Goal: Task Accomplishment & Management: Use online tool/utility

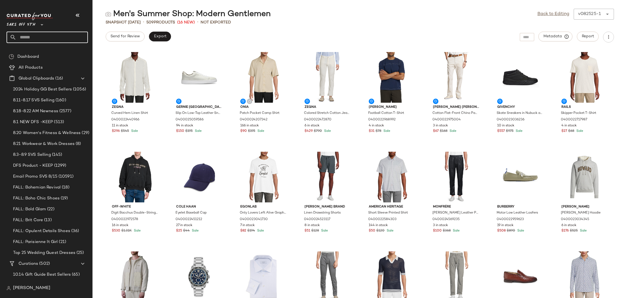
click at [43, 36] on input "text" at bounding box center [52, 37] width 72 height 11
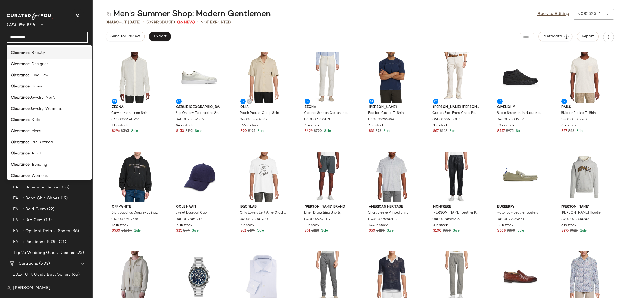
type input "*********"
click at [35, 51] on span ": Beauty" at bounding box center [37, 53] width 15 height 6
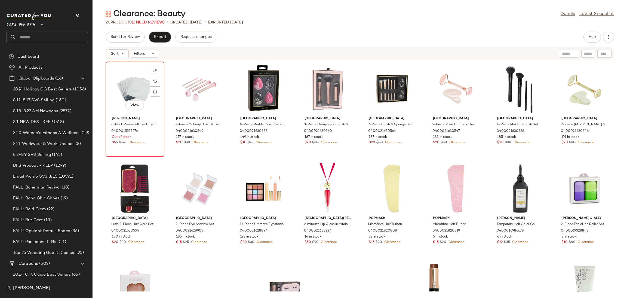
click at [142, 82] on div "View" at bounding box center [135, 88] width 55 height 51
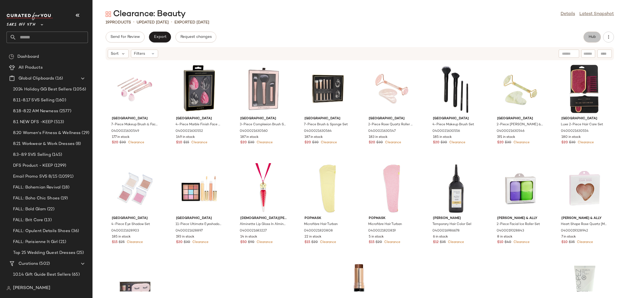
click at [586, 36] on button "Hub" at bounding box center [592, 37] width 17 height 11
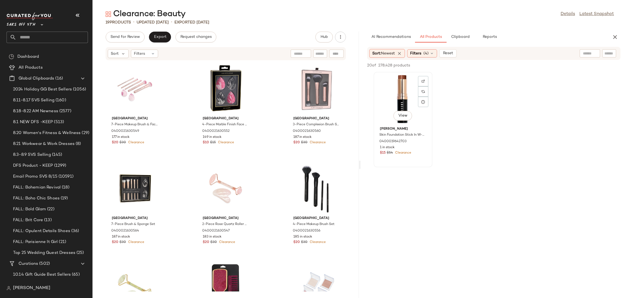
click at [396, 93] on div "View" at bounding box center [403, 99] width 55 height 51
click at [540, 67] on span "Add to Top" at bounding box center [543, 65] width 22 height 4
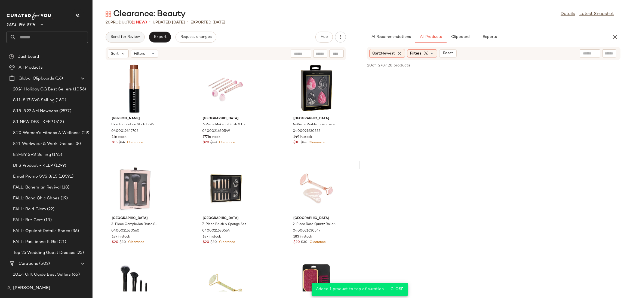
drag, startPoint x: 126, startPoint y: 29, endPoint x: 126, endPoint y: 35, distance: 5.2
click at [126, 35] on div "Clearance: Beauty Details Latest Snapshot 20 Products (1 New) • updated Aug 25t…" at bounding box center [360, 153] width 535 height 289
click at [126, 35] on span "Send for Review" at bounding box center [125, 37] width 30 height 4
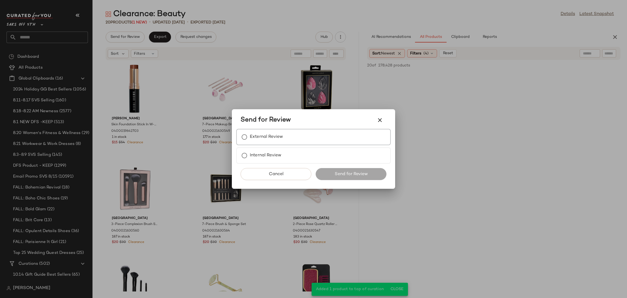
click at [250, 140] on label "External Review" at bounding box center [266, 136] width 33 height 11
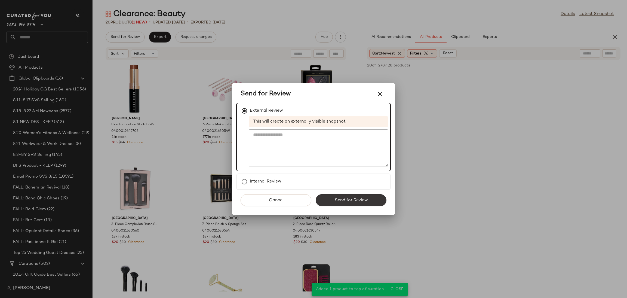
click at [353, 202] on span "Send for Review" at bounding box center [350, 200] width 33 height 5
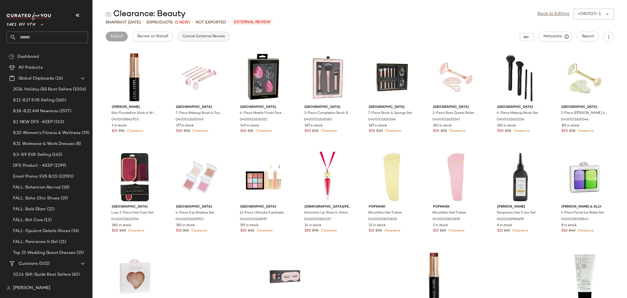
click at [187, 37] on span "Cancel External Review" at bounding box center [203, 36] width 43 height 4
click at [548, 16] on link "Back to Editing" at bounding box center [554, 14] width 32 height 7
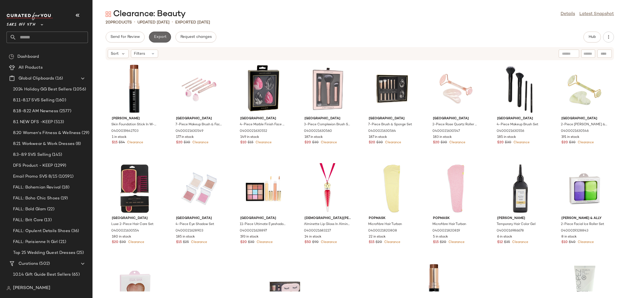
click at [163, 35] on span "Export" at bounding box center [160, 37] width 13 height 4
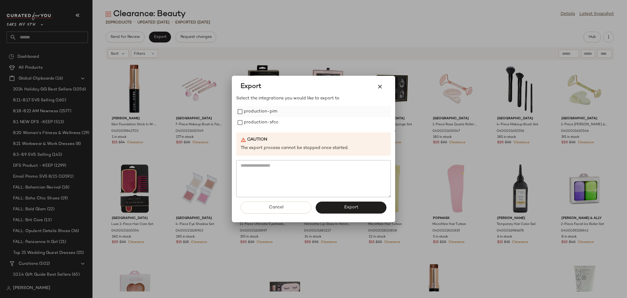
click at [243, 107] on div "production-pim" at bounding box center [313, 111] width 155 height 11
click at [353, 208] on span "Export" at bounding box center [351, 207] width 14 height 5
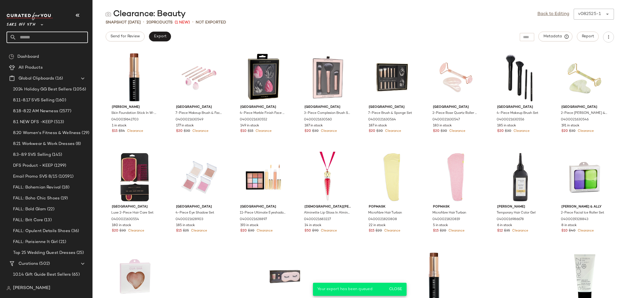
click at [37, 38] on input "text" at bounding box center [52, 37] width 72 height 11
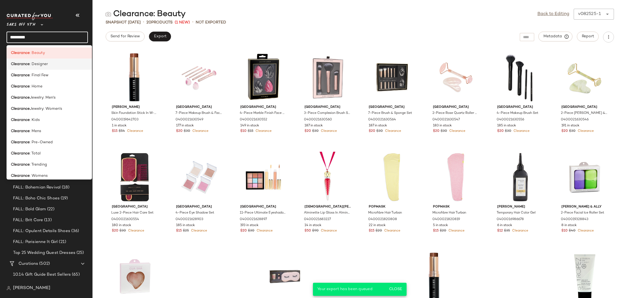
type input "*********"
click at [44, 64] on span ": Designer" at bounding box center [39, 64] width 18 height 6
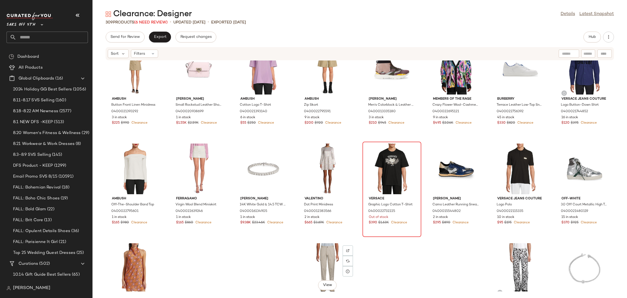
scroll to position [723, 0]
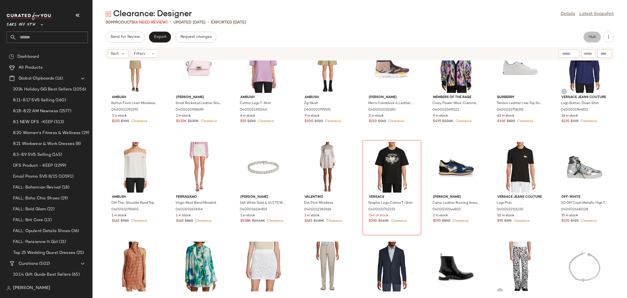
click at [590, 35] on span "Hub" at bounding box center [593, 37] width 8 height 4
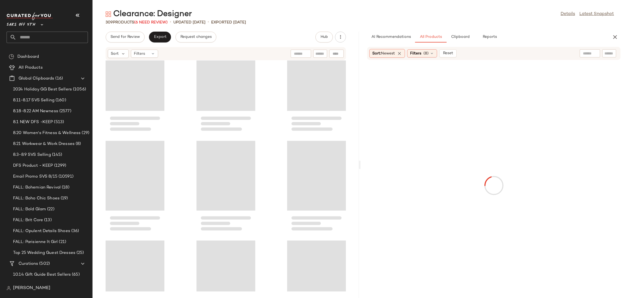
scroll to position [1694, 0]
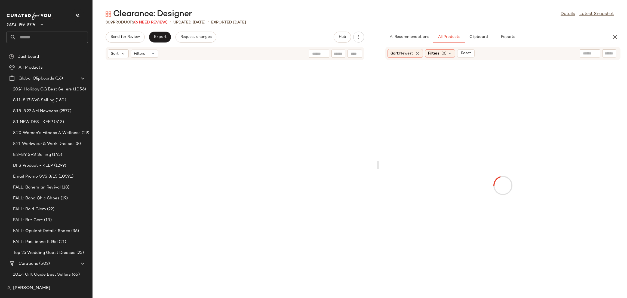
drag, startPoint x: 359, startPoint y: 164, endPoint x: 380, endPoint y: 165, distance: 21.2
click at [380, 165] on div "Clearance: Designer Details Latest Snapshot 309 Products (6 Need Review) • upda…" at bounding box center [360, 153] width 535 height 289
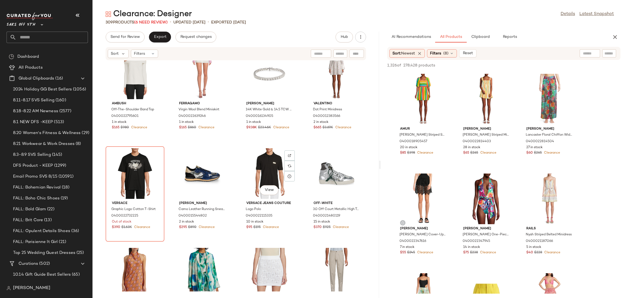
scroll to position [1616, 0]
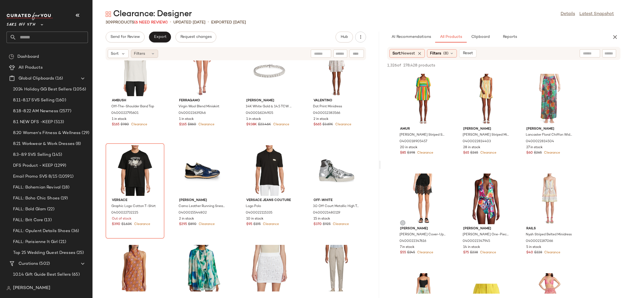
click at [148, 57] on div "Filters" at bounding box center [144, 54] width 27 height 8
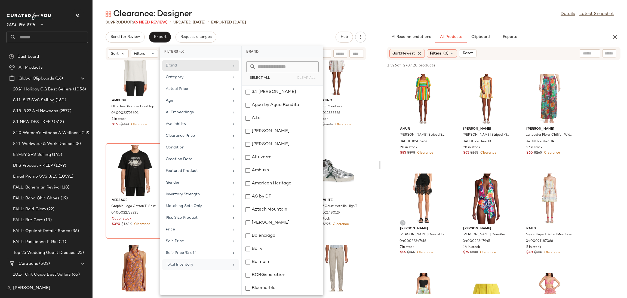
click at [182, 266] on div "Total Inventory" at bounding box center [197, 265] width 63 height 6
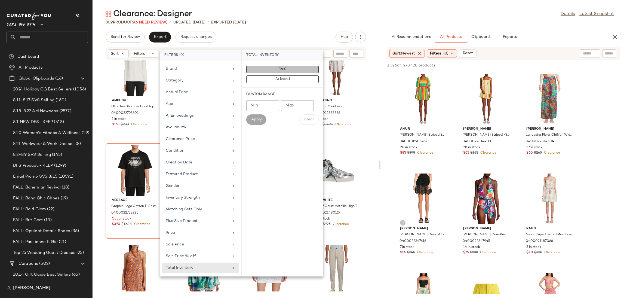
click at [296, 68] on button "For 0" at bounding box center [282, 70] width 72 height 8
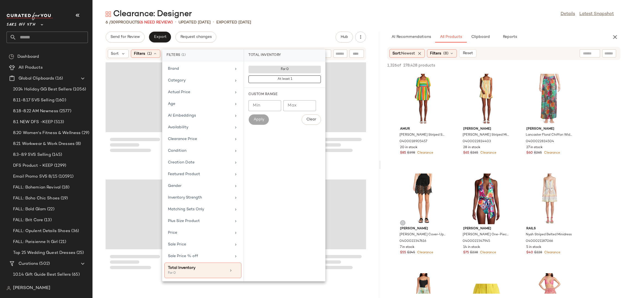
click at [302, 23] on div "6 / 309 Products (6 Need Review) • updated Aug 22nd • Exported Aug 22nd" at bounding box center [360, 22] width 535 height 5
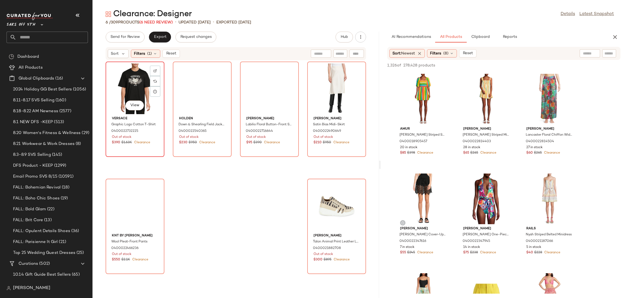
click at [117, 78] on div "View" at bounding box center [135, 88] width 55 height 51
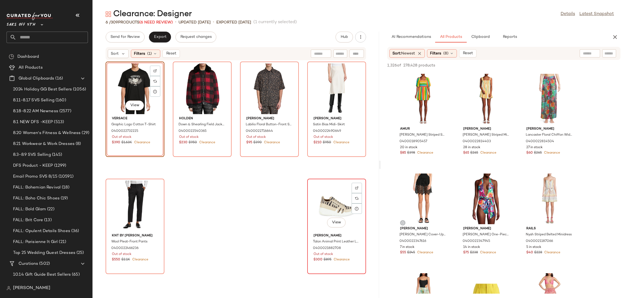
click at [330, 195] on div "View" at bounding box center [336, 205] width 55 height 51
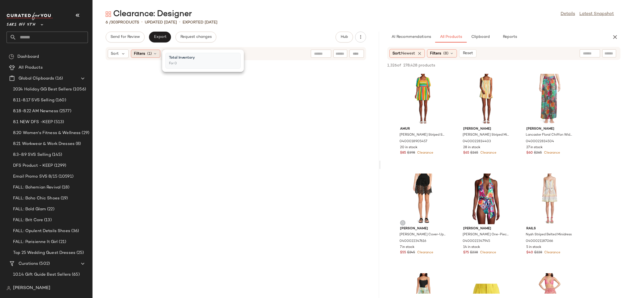
click at [145, 54] on span "Filters" at bounding box center [139, 54] width 11 height 6
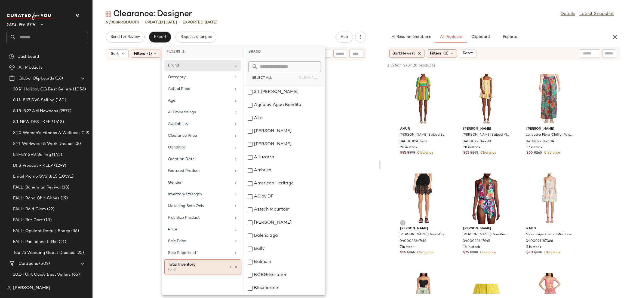
click at [235, 268] on icon at bounding box center [236, 267] width 4 height 4
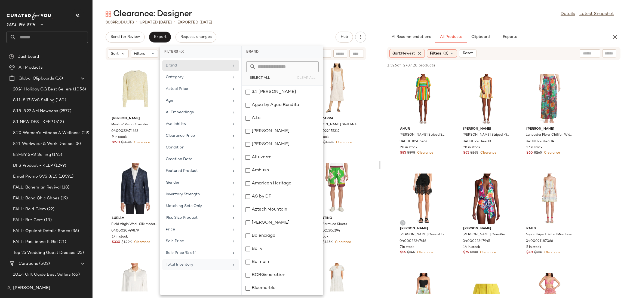
click at [310, 30] on div "Clearance: Designer Details Latest Snapshot 303 Products • updated Aug 25th • E…" at bounding box center [360, 153] width 535 height 289
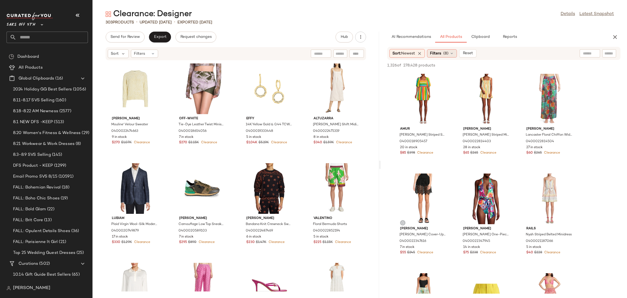
click at [451, 53] on icon at bounding box center [452, 53] width 4 height 4
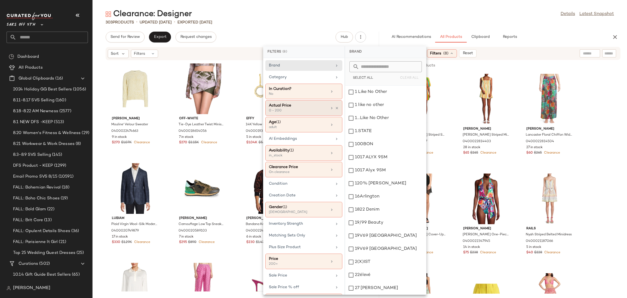
click at [293, 105] on div "Actual Price" at bounding box center [298, 106] width 59 height 6
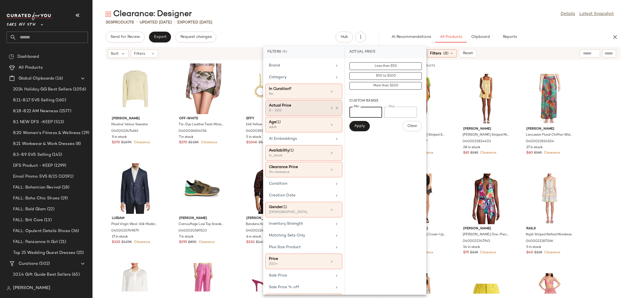
drag, startPoint x: 363, startPoint y: 112, endPoint x: 292, endPoint y: 116, distance: 71.7
click at [292, 116] on div "Filters (8) Brand Category In Curation? No Actual Price 0 - 200 Age (1) adult A…" at bounding box center [344, 170] width 163 height 248
type input "***"
drag, startPoint x: 401, startPoint y: 114, endPoint x: 360, endPoint y: 113, distance: 41.1
click at [360, 113] on div "Min *** Min Max *** Max" at bounding box center [386, 112] width 72 height 11
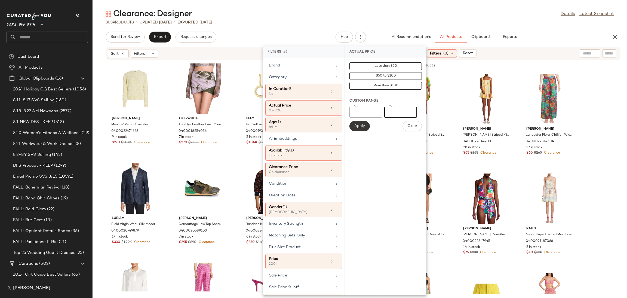
click at [360, 126] on span "Apply" at bounding box center [359, 126] width 11 height 4
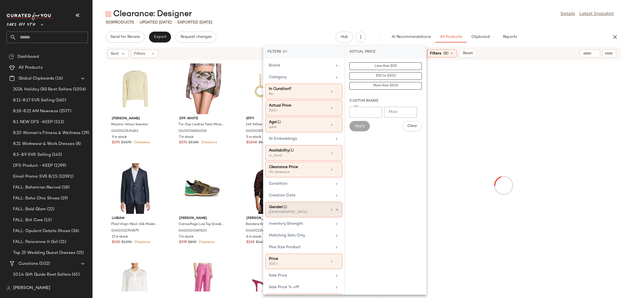
click at [297, 208] on div "Gender (1)" at bounding box center [298, 207] width 59 height 6
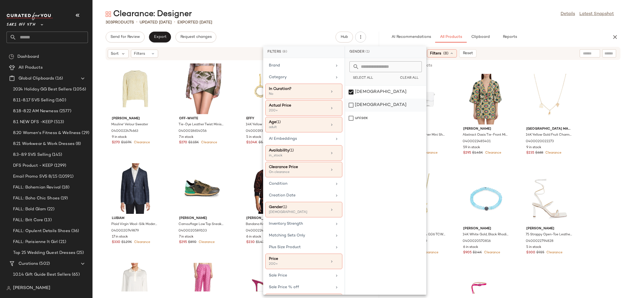
click at [360, 103] on div "[DEMOGRAPHIC_DATA]" at bounding box center [385, 105] width 81 height 13
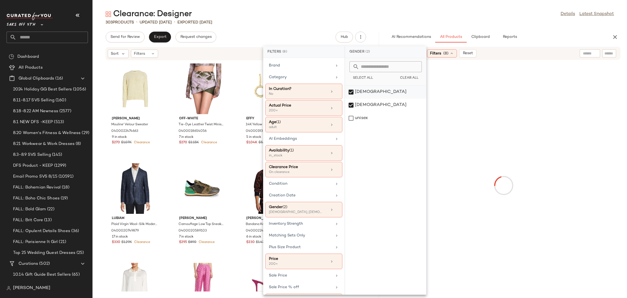
click at [351, 92] on div "[DEMOGRAPHIC_DATA]" at bounding box center [385, 91] width 81 height 13
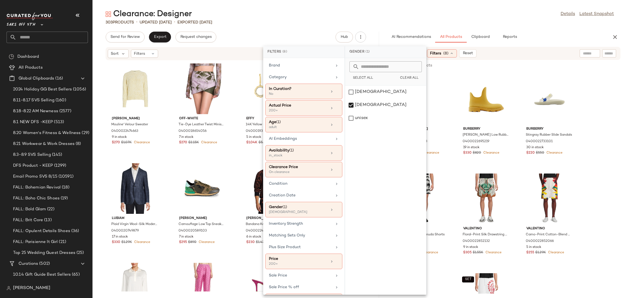
click at [441, 6] on main "Clearance: Designer Details Latest Snapshot 303 Products • updated Aug 25th • E…" at bounding box center [313, 149] width 627 height 298
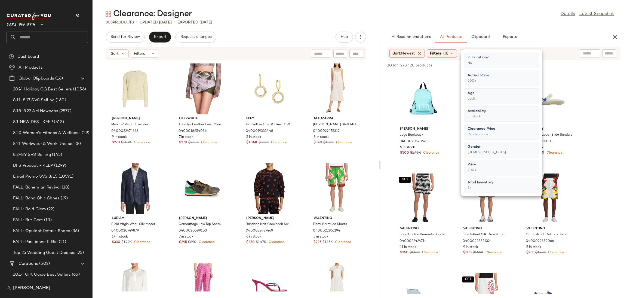
click at [447, 14] on div "Clearance: Designer Details Latest Snapshot" at bounding box center [360, 14] width 535 height 11
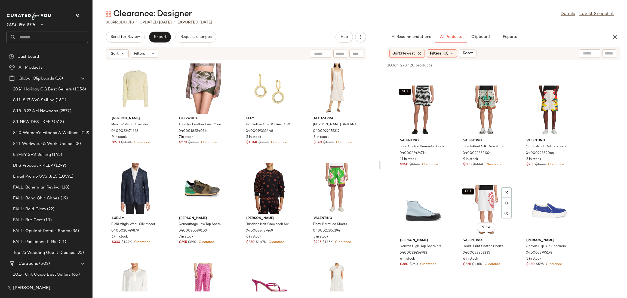
scroll to position [88, 0]
click at [483, 105] on div "View" at bounding box center [486, 110] width 55 height 51
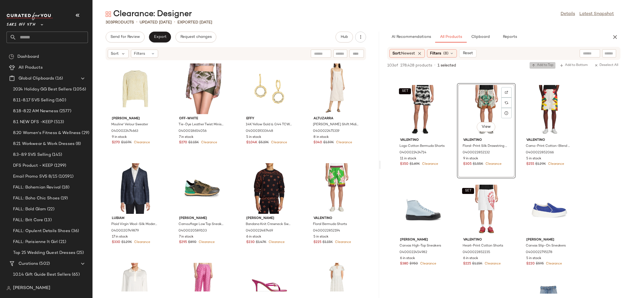
click at [545, 67] on span "Add to Top" at bounding box center [543, 65] width 22 height 4
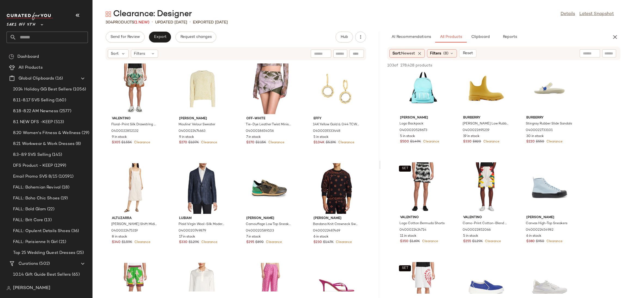
scroll to position [0, 0]
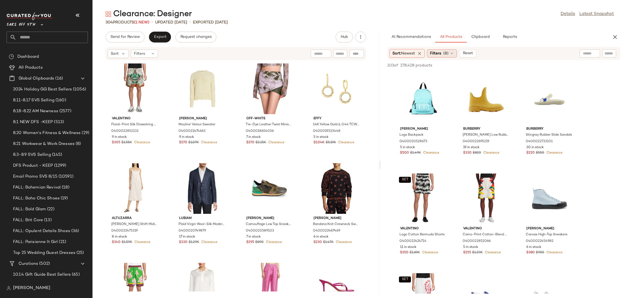
click at [440, 51] on span "Filters" at bounding box center [435, 54] width 11 height 6
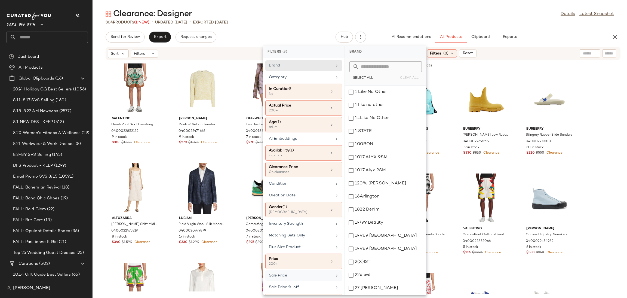
scroll to position [20, 0]
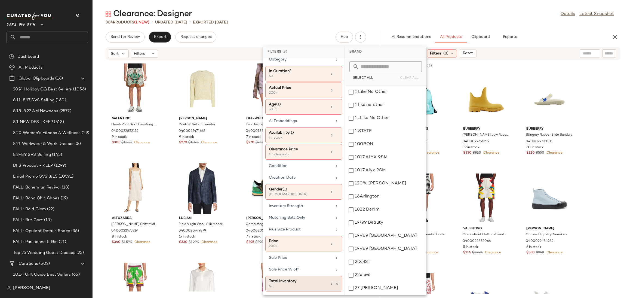
click at [293, 286] on div "5+" at bounding box center [296, 286] width 54 height 5
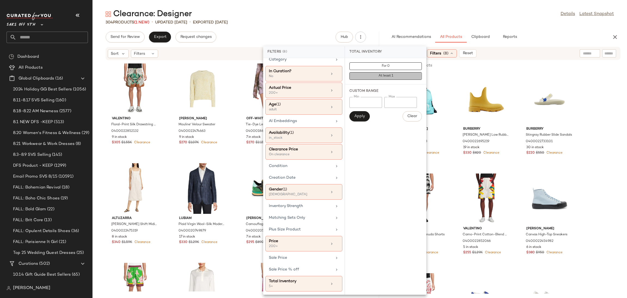
click at [389, 76] on span "At least 1" at bounding box center [385, 76] width 15 height 4
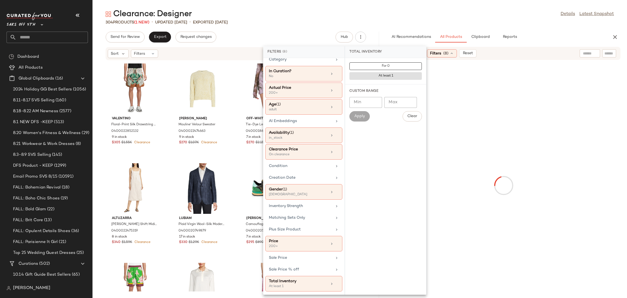
click at [463, 17] on div "Clearance: Designer Details Latest Snapshot" at bounding box center [360, 14] width 535 height 11
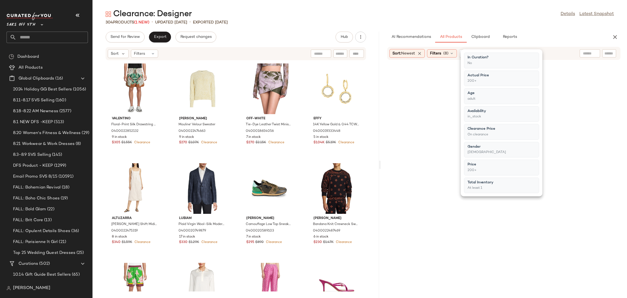
click at [463, 17] on div "Clearance: Designer Details Latest Snapshot" at bounding box center [360, 14] width 535 height 11
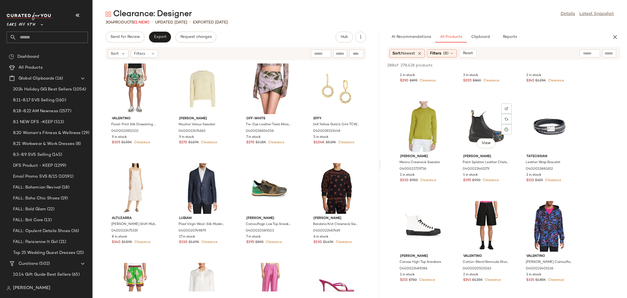
scroll to position [1169, 0]
click at [422, 116] on div "View" at bounding box center [423, 126] width 55 height 51
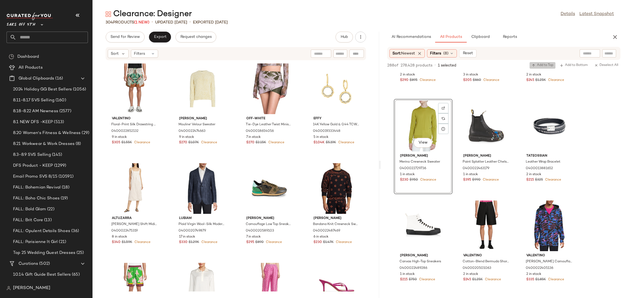
click at [536, 64] on span "Add to Top" at bounding box center [543, 65] width 22 height 4
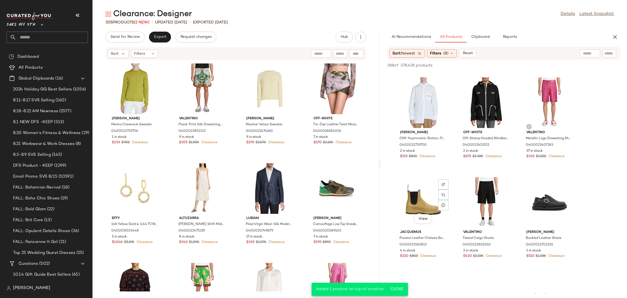
scroll to position [1691, 0]
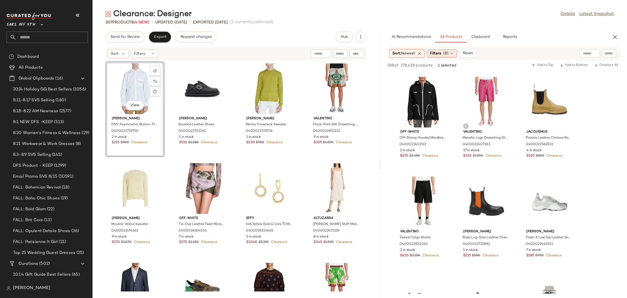
click at [437, 55] on span "Filters" at bounding box center [435, 54] width 11 height 6
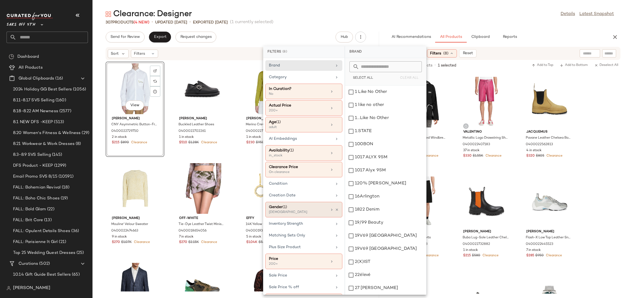
click at [286, 212] on div "[DEMOGRAPHIC_DATA]" at bounding box center [296, 212] width 54 height 5
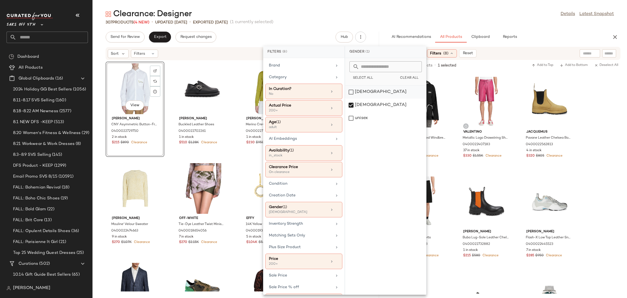
click at [350, 94] on div "[DEMOGRAPHIC_DATA]" at bounding box center [385, 91] width 81 height 13
click at [349, 103] on div "[DEMOGRAPHIC_DATA]" at bounding box center [385, 105] width 81 height 13
click at [428, 18] on div "Clearance: Designer Details Latest Snapshot" at bounding box center [360, 14] width 535 height 11
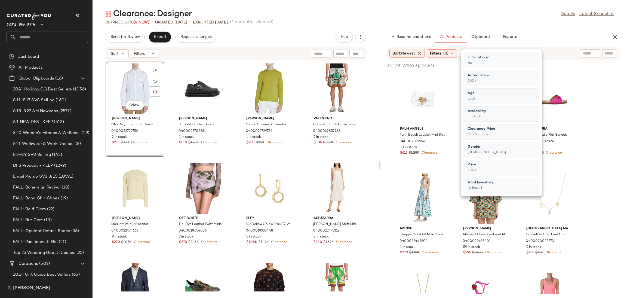
click at [430, 28] on div "Clearance: Designer Details Latest Snapshot 307 Products (4 New) • updated Aug …" at bounding box center [360, 153] width 535 height 289
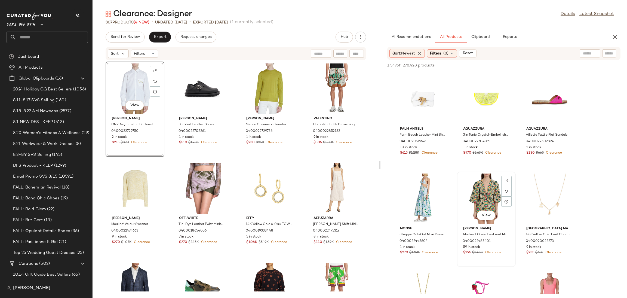
click at [476, 189] on div "View" at bounding box center [486, 198] width 55 height 51
click at [536, 63] on span "Add to Top" at bounding box center [543, 65] width 22 height 4
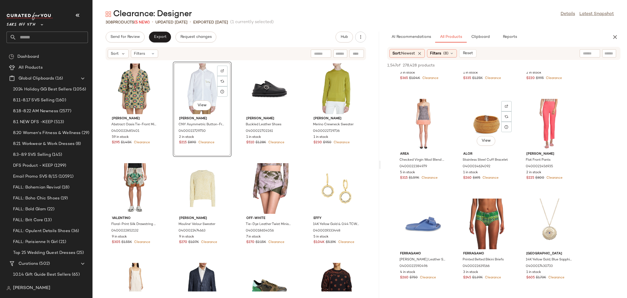
scroll to position [772, 0]
click at [550, 110] on div "View" at bounding box center [549, 124] width 55 height 51
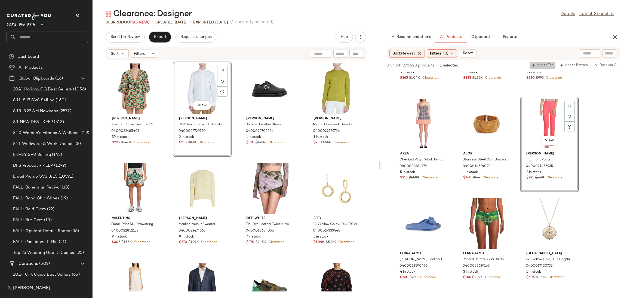
click at [546, 67] on span "Add to Top" at bounding box center [543, 65] width 22 height 4
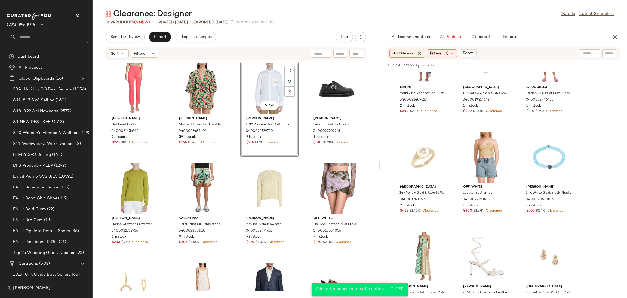
scroll to position [338, 0]
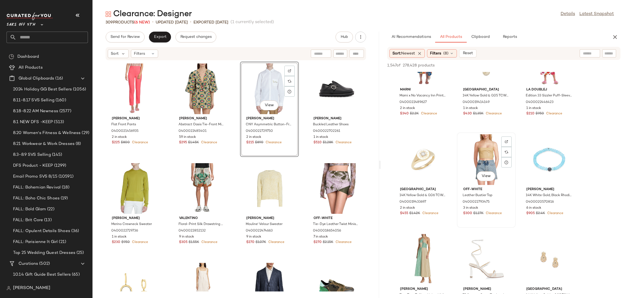
click at [484, 151] on div "View" at bounding box center [486, 159] width 55 height 51
click at [547, 66] on span "Add to Top" at bounding box center [543, 65] width 22 height 4
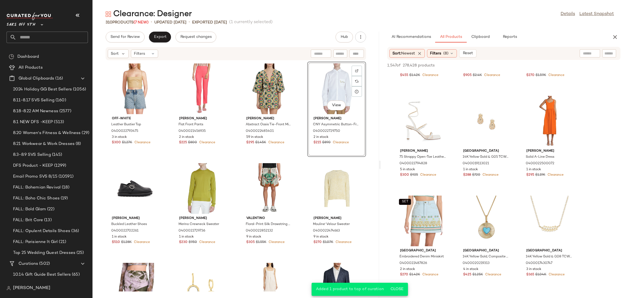
scroll to position [476, 0]
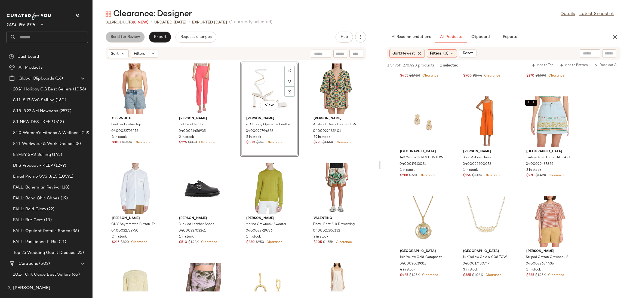
click at [131, 36] on span "Send for Review" at bounding box center [125, 37] width 30 height 4
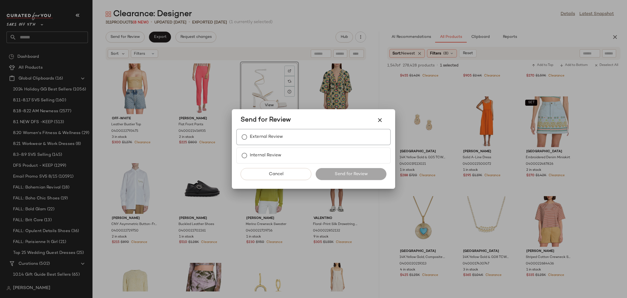
click at [259, 141] on label "External Review" at bounding box center [266, 136] width 33 height 11
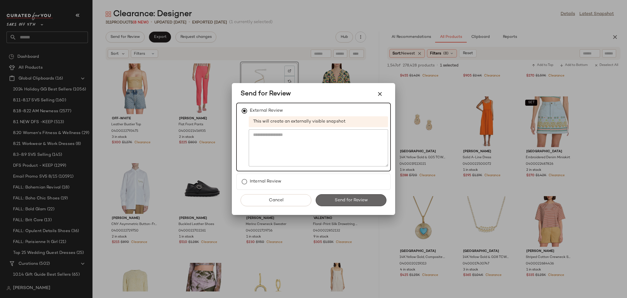
click at [360, 198] on span "Send for Review" at bounding box center [350, 200] width 33 height 5
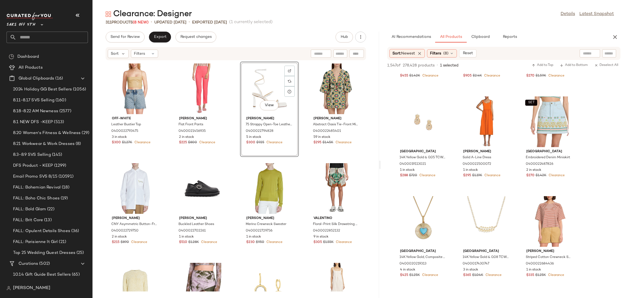
scroll to position [675, 0]
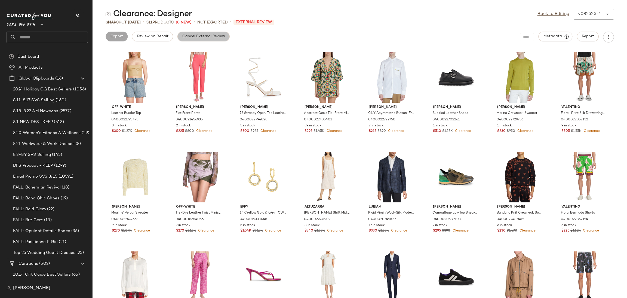
click at [226, 36] on button "Cancel External Review" at bounding box center [203, 37] width 52 height 10
click at [543, 14] on link "Back to Editing" at bounding box center [554, 14] width 32 height 7
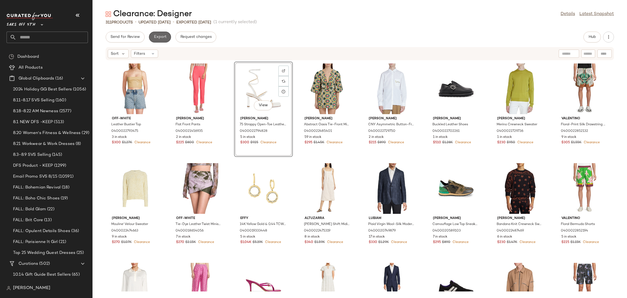
click at [167, 34] on button "Export" at bounding box center [160, 37] width 22 height 11
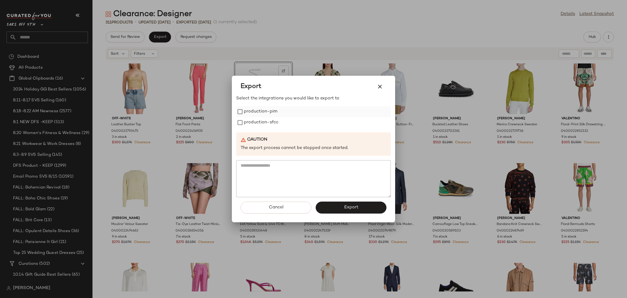
click at [249, 110] on label "production-pim" at bounding box center [260, 111] width 33 height 11
click at [250, 124] on label "production-sfcc" at bounding box center [261, 122] width 35 height 11
click at [344, 203] on button "Export" at bounding box center [351, 207] width 71 height 12
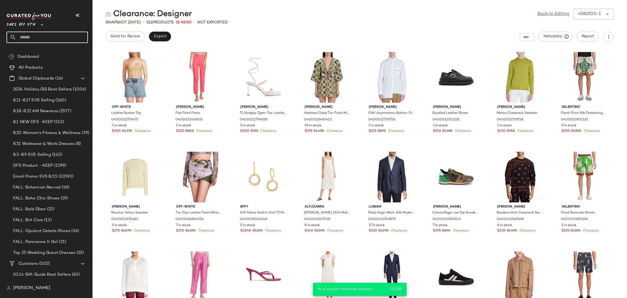
click at [60, 41] on input "text" at bounding box center [52, 37] width 72 height 11
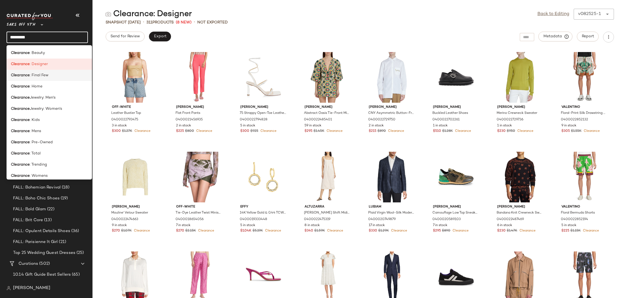
type input "*********"
click at [37, 76] on span ": Final Few" at bounding box center [39, 75] width 19 height 6
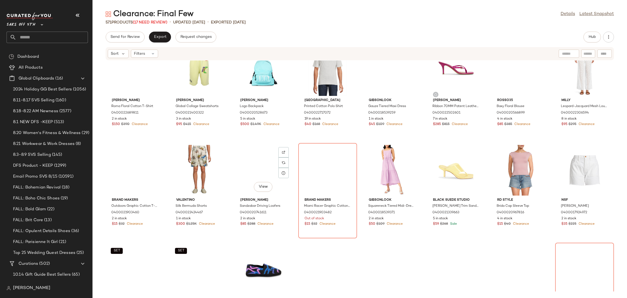
scroll to position [543, 0]
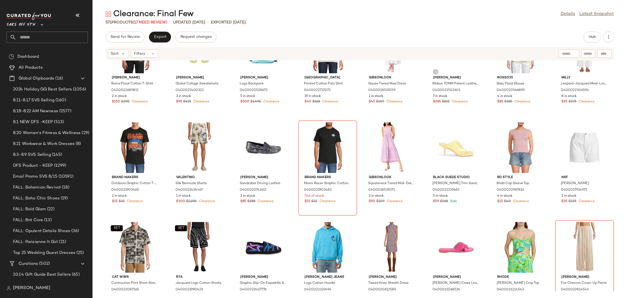
click at [160, 25] on div "571 Products (17 Need Review)" at bounding box center [137, 23] width 62 height 6
click at [160, 22] on span "(17 Need Review)" at bounding box center [150, 22] width 35 height 4
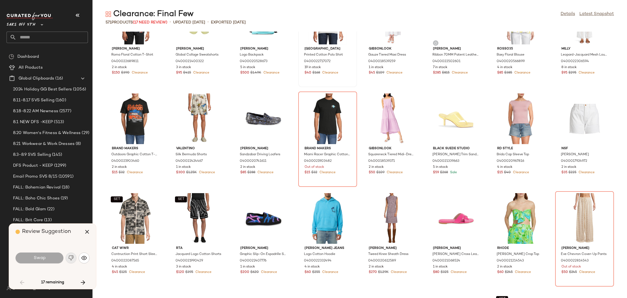
scroll to position [498, 0]
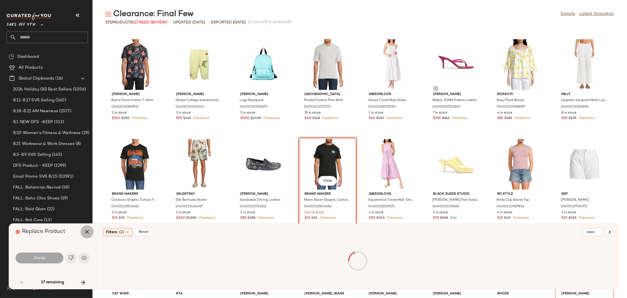
click at [85, 233] on icon "button" at bounding box center [87, 231] width 7 height 7
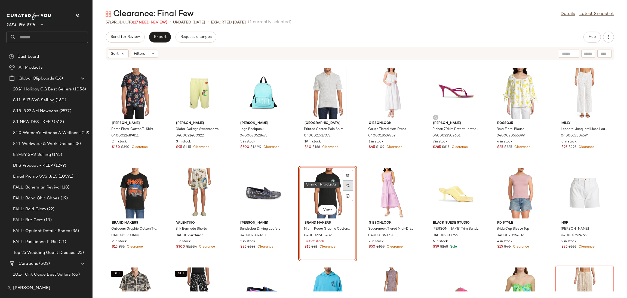
click at [345, 182] on div at bounding box center [348, 185] width 10 height 10
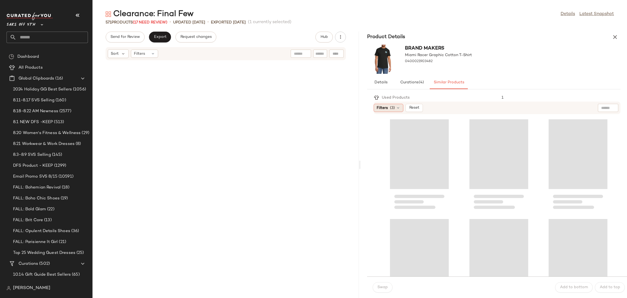
scroll to position [1594, 0]
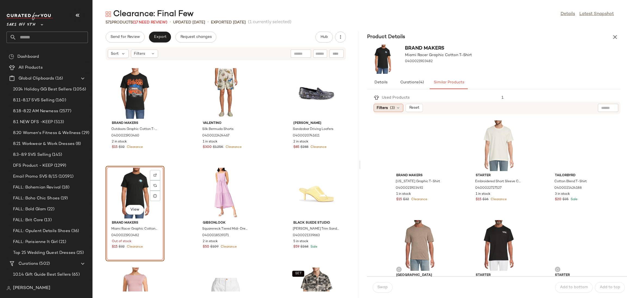
click at [396, 105] on div "Filters (3)" at bounding box center [389, 108] width 30 height 8
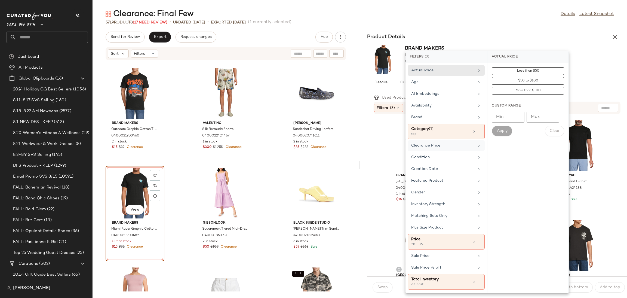
click at [430, 147] on div "Clearance Price" at bounding box center [442, 146] width 63 height 6
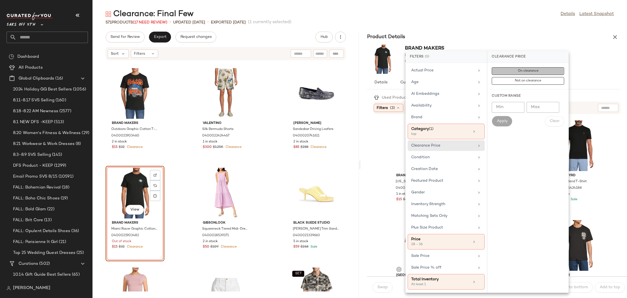
click at [527, 71] on span "On clearance" at bounding box center [528, 71] width 21 height 4
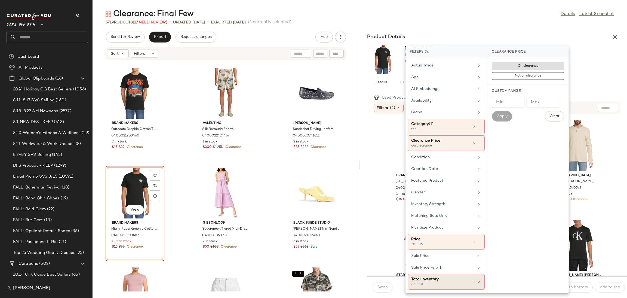
click at [449, 282] on div "Total Inventory" at bounding box center [440, 279] width 59 height 6
click at [535, 98] on input "Max" at bounding box center [543, 102] width 33 height 11
type input "**"
click at [504, 118] on span "Apply" at bounding box center [502, 116] width 11 height 4
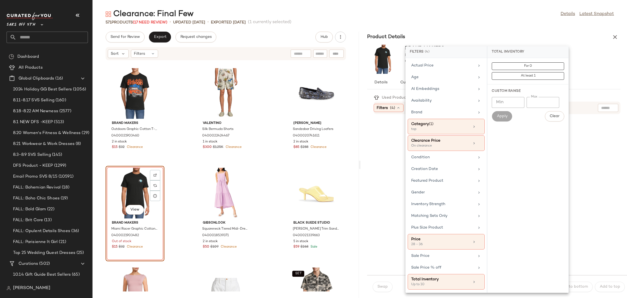
click at [454, 30] on div "Clearance: Final Few Details Latest Snapshot 571 Products (17 Need Review) • up…" at bounding box center [360, 153] width 535 height 289
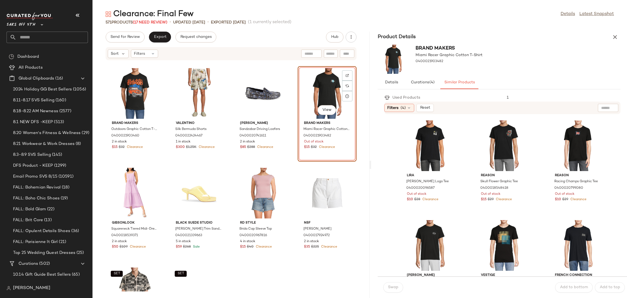
drag, startPoint x: 359, startPoint y: 164, endPoint x: 374, endPoint y: 164, distance: 14.7
click at [374, 164] on div "Clearance: Final Few Details Latest Snapshot 571 Products (17 Need Review) • up…" at bounding box center [360, 153] width 535 height 289
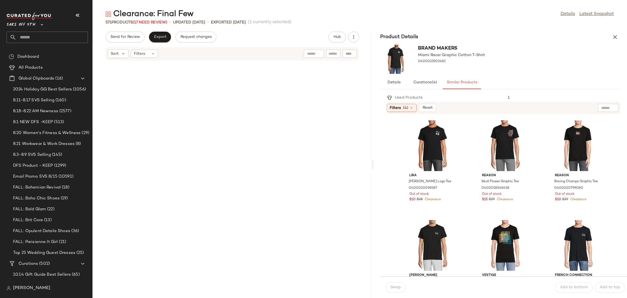
scroll to position [1096, 0]
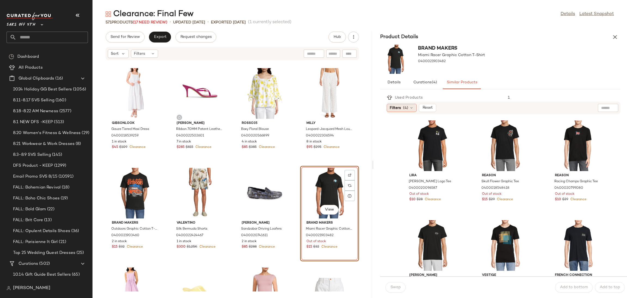
click at [403, 109] on span "(4)" at bounding box center [405, 108] width 5 height 6
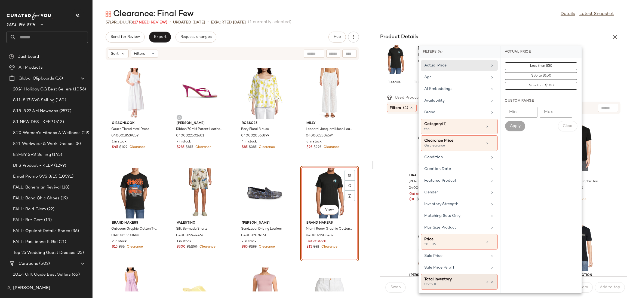
click at [453, 283] on div "Up to 10" at bounding box center [451, 284] width 54 height 5
type input "**"
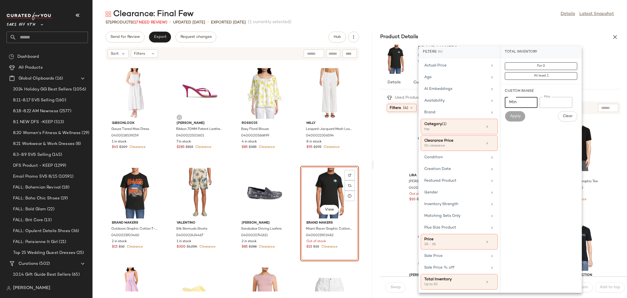
click at [519, 103] on input "Min" at bounding box center [521, 102] width 33 height 11
type input "*"
click at [512, 117] on span "Apply" at bounding box center [515, 116] width 11 height 4
click at [534, 32] on div "Product Details" at bounding box center [500, 37] width 253 height 11
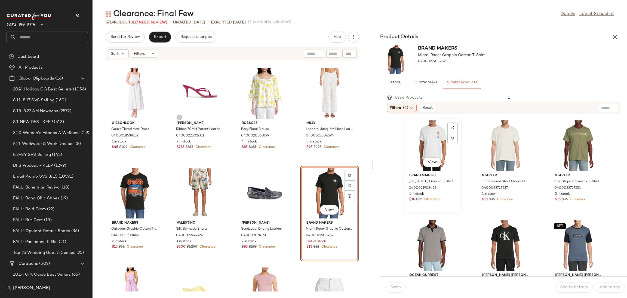
click at [429, 133] on div "View" at bounding box center [432, 145] width 55 height 51
click at [391, 288] on span "Swap" at bounding box center [395, 287] width 11 height 4
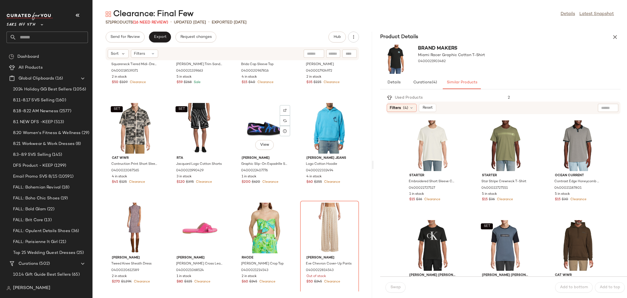
scroll to position [1361, 0]
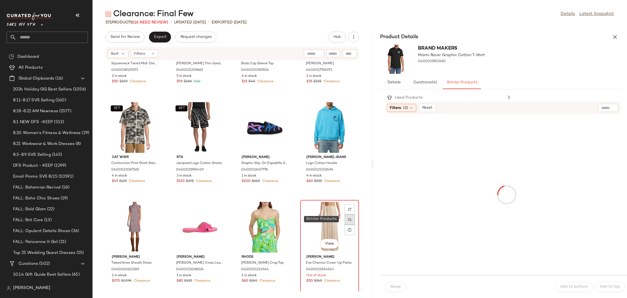
click at [348, 217] on div at bounding box center [350, 219] width 10 height 10
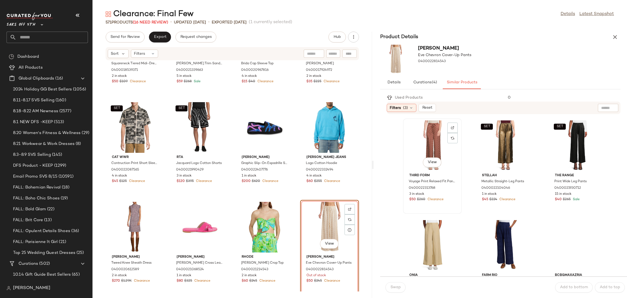
click at [427, 141] on div "View" at bounding box center [432, 145] width 55 height 51
click at [395, 283] on button "Swap" at bounding box center [396, 287] width 20 height 10
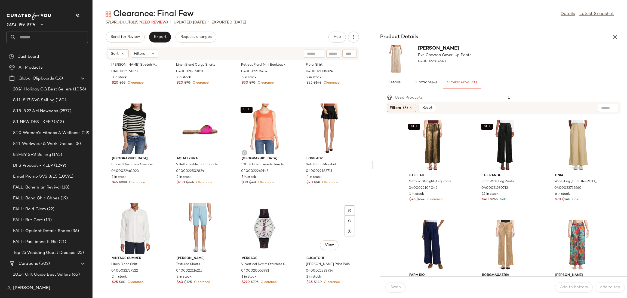
scroll to position [3653, 0]
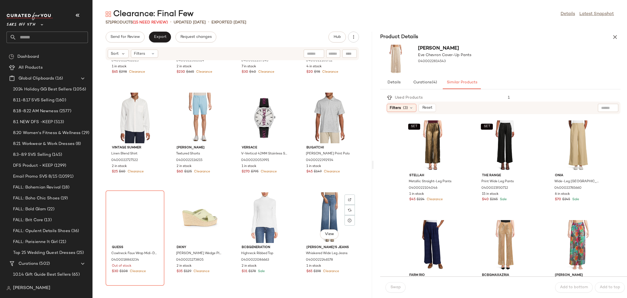
scroll to position [3767, 0]
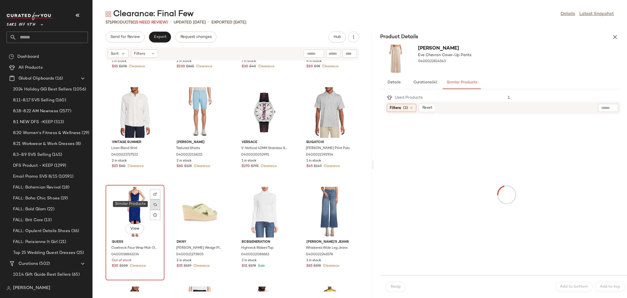
click at [157, 204] on img at bounding box center [155, 204] width 3 height 3
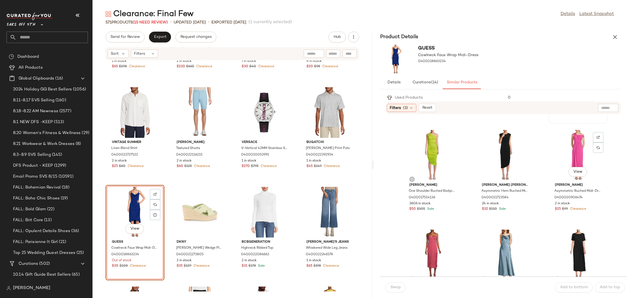
scroll to position [94, 0]
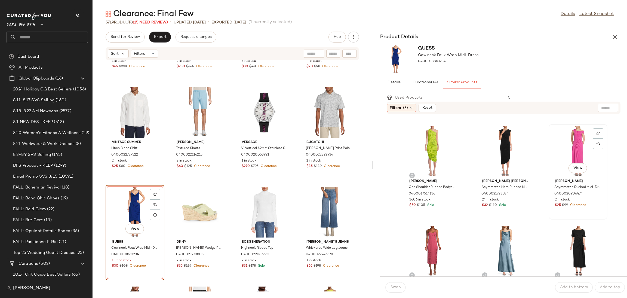
click at [574, 142] on div "View" at bounding box center [578, 151] width 55 height 51
click at [392, 289] on span "Swap" at bounding box center [395, 287] width 11 height 4
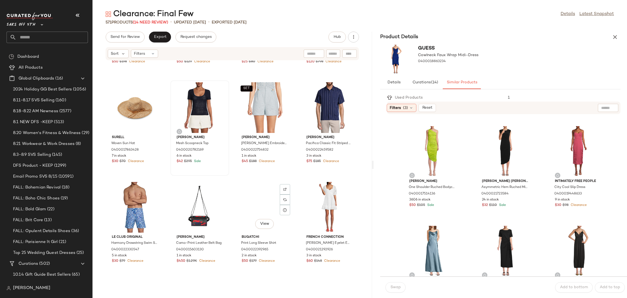
scroll to position [4072, 0]
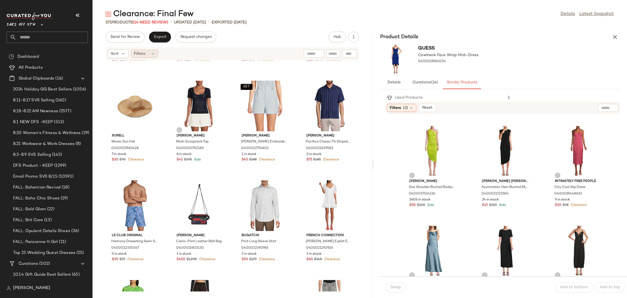
click at [157, 57] on div "Filters" at bounding box center [144, 54] width 27 height 8
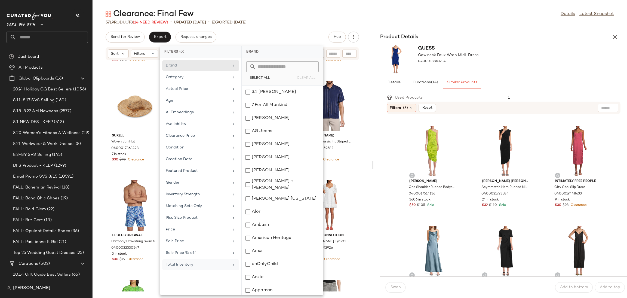
click at [205, 265] on div "Total Inventory" at bounding box center [197, 265] width 63 height 6
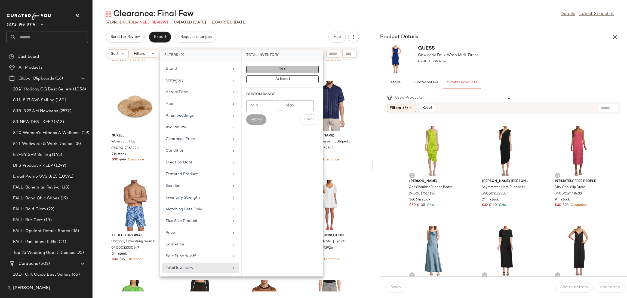
click at [294, 68] on button "For 0" at bounding box center [282, 70] width 72 height 8
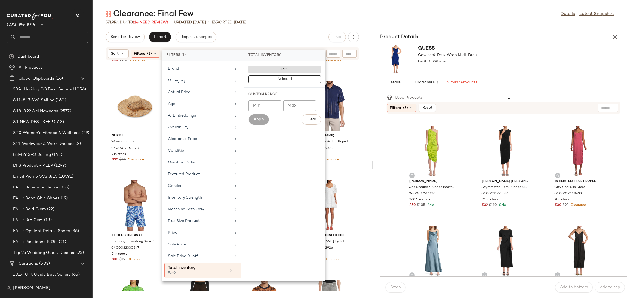
click at [298, 35] on div "Send for Review Export Request changes Hub" at bounding box center [232, 37] width 253 height 11
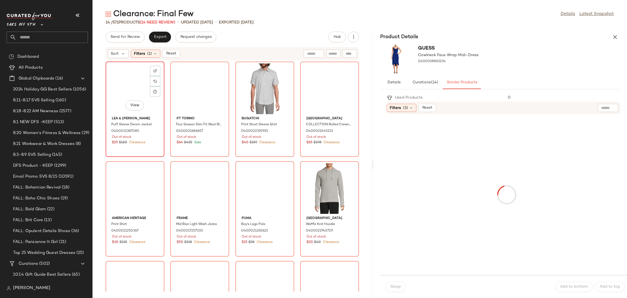
click at [118, 92] on div "View" at bounding box center [135, 88] width 55 height 51
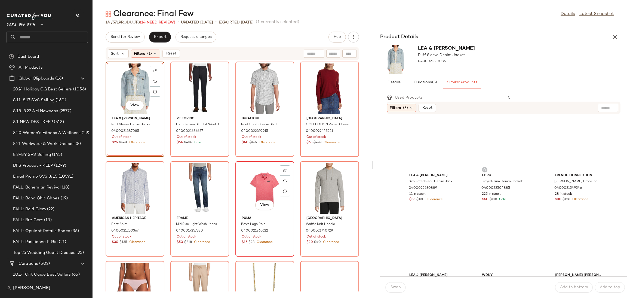
scroll to position [169, 0]
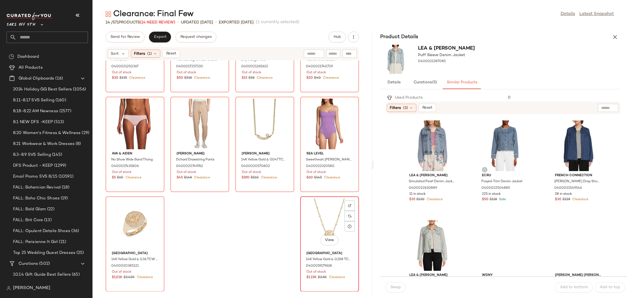
click at [307, 223] on div "View" at bounding box center [329, 223] width 55 height 51
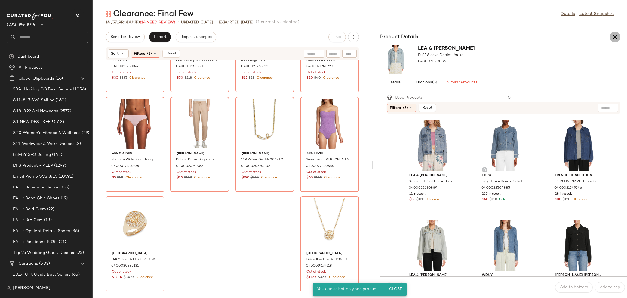
click at [617, 35] on icon "button" at bounding box center [615, 37] width 7 height 7
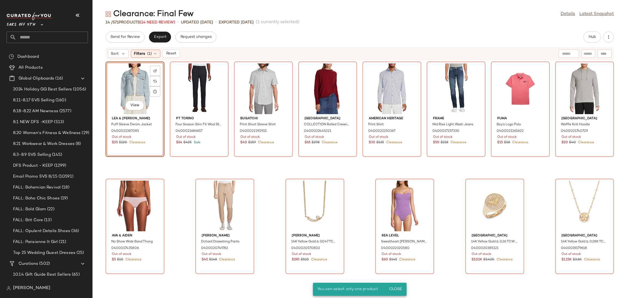
click at [138, 84] on div "View" at bounding box center [135, 88] width 55 height 51
click at [557, 203] on div "View" at bounding box center [584, 205] width 55 height 51
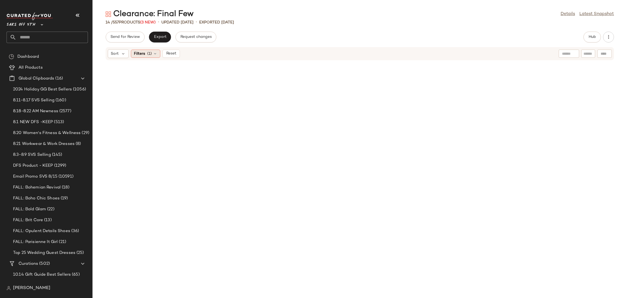
click at [152, 52] on div "Filters (1)" at bounding box center [145, 54] width 29 height 8
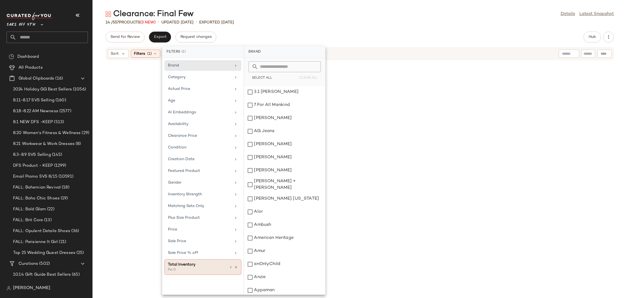
click at [236, 268] on icon at bounding box center [236, 267] width 4 height 4
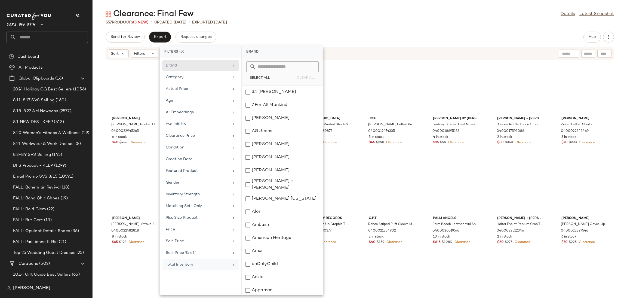
click at [347, 31] on div "Clearance: Final Few Details Latest Snapshot 557 Products (3 New) • updated [DA…" at bounding box center [360, 153] width 535 height 289
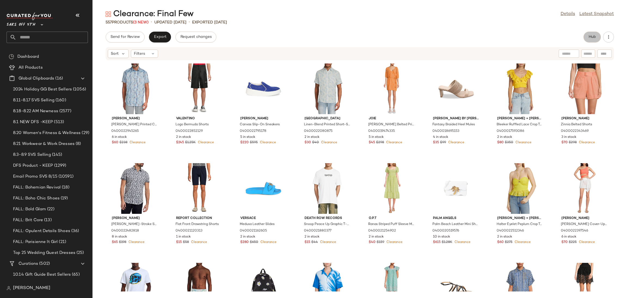
click at [594, 36] on span "Hub" at bounding box center [593, 37] width 8 height 4
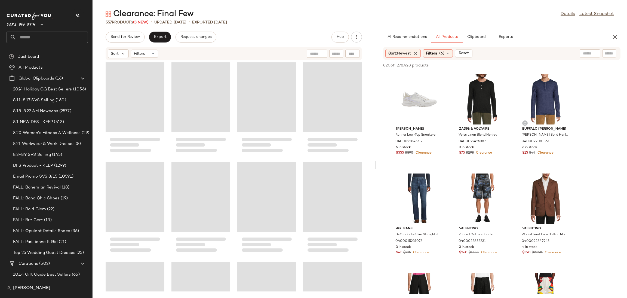
drag, startPoint x: 360, startPoint y: 165, endPoint x: 376, endPoint y: 166, distance: 16.6
click at [376, 166] on div "Clearance: Final Few Details Latest Snapshot 557 Products (3 New) • updated [DA…" at bounding box center [360, 153] width 535 height 289
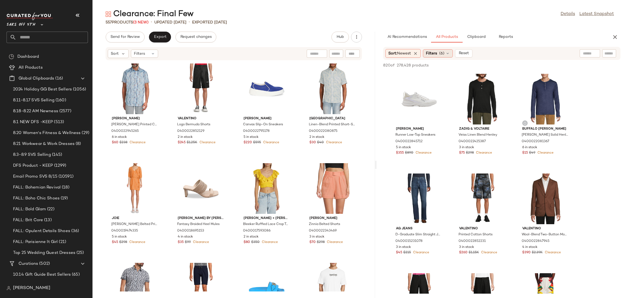
click at [440, 51] on div "Filters (6)" at bounding box center [438, 53] width 30 height 8
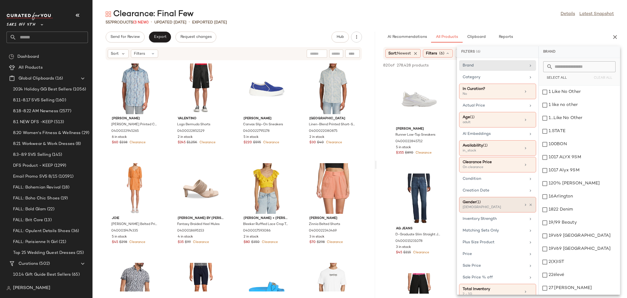
click at [497, 210] on div "[DEMOGRAPHIC_DATA]" at bounding box center [490, 207] width 54 height 5
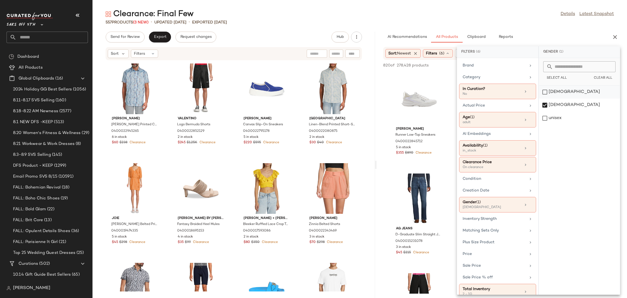
click at [546, 92] on div "[DEMOGRAPHIC_DATA]" at bounding box center [579, 91] width 81 height 13
click at [546, 105] on div "[DEMOGRAPHIC_DATA]" at bounding box center [579, 105] width 81 height 13
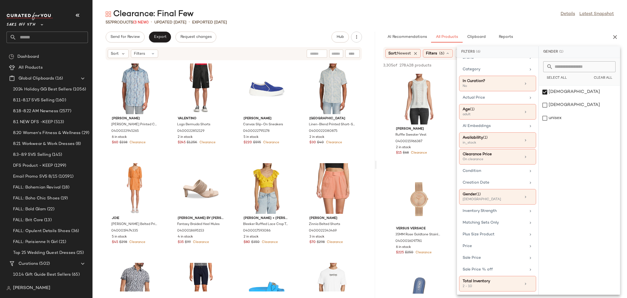
click at [491, 7] on main "Clearance: Final Few Details Latest Snapshot 557 Products (3 New) • updated [DA…" at bounding box center [313, 149] width 627 height 298
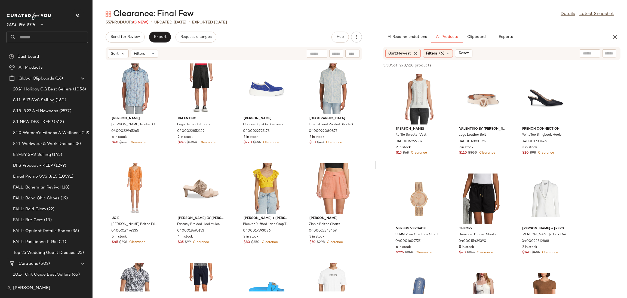
click at [477, 10] on div "Clearance: Final Few Details Latest Snapshot" at bounding box center [360, 14] width 535 height 11
click at [479, 179] on div "View" at bounding box center [482, 198] width 55 height 51
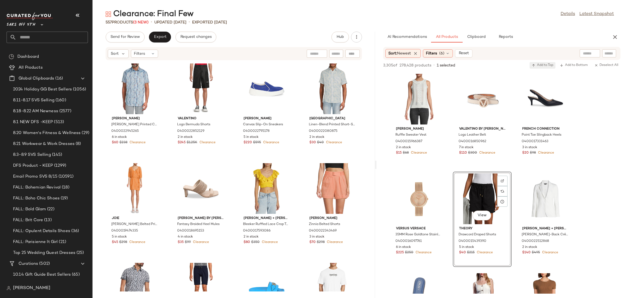
click at [541, 64] on span "Add to Top" at bounding box center [543, 65] width 22 height 4
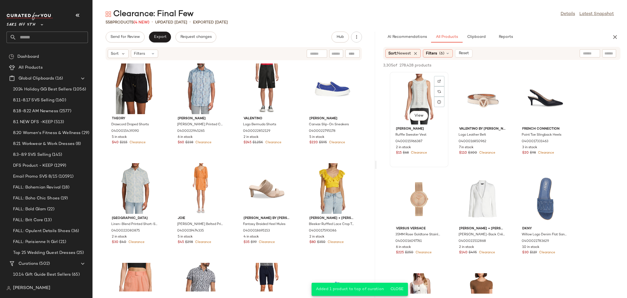
click at [414, 95] on div "View" at bounding box center [419, 99] width 55 height 51
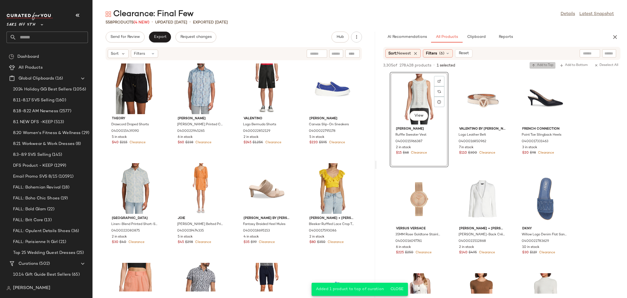
click at [540, 63] on span "Add to Top" at bounding box center [543, 65] width 22 height 4
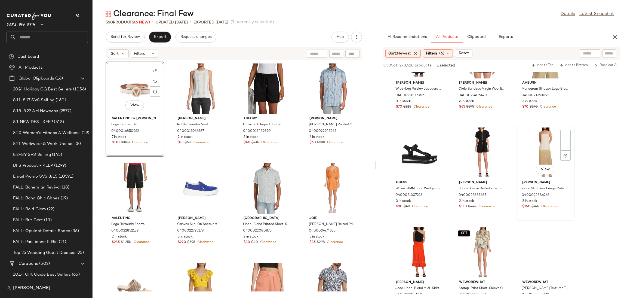
scroll to position [345, 0]
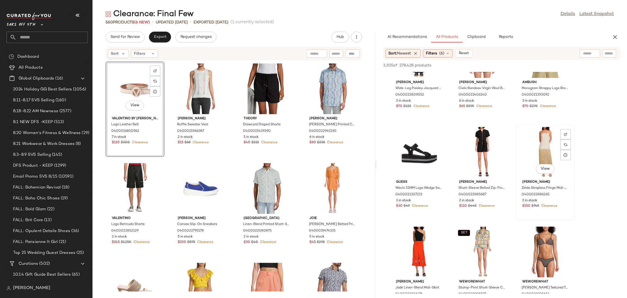
click at [541, 143] on div "View" at bounding box center [545, 152] width 55 height 51
click at [546, 65] on span "Add to Top" at bounding box center [543, 65] width 22 height 4
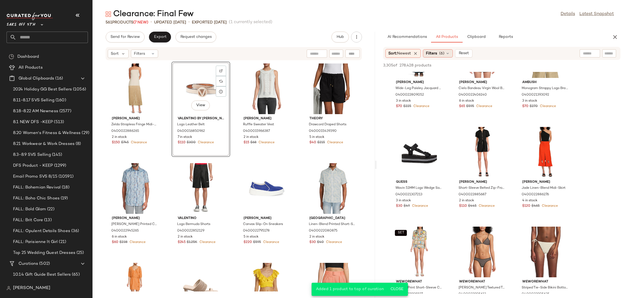
click at [435, 50] on div "Filters (6)" at bounding box center [438, 53] width 30 height 8
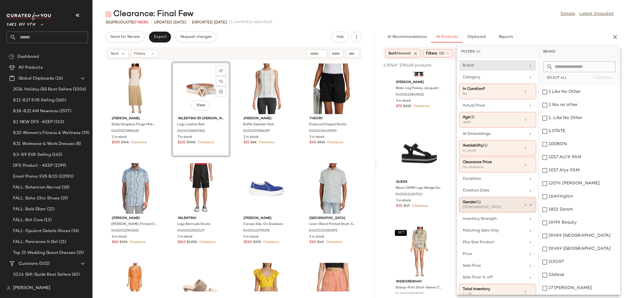
click at [481, 206] on div "[DEMOGRAPHIC_DATA]" at bounding box center [490, 207] width 54 height 5
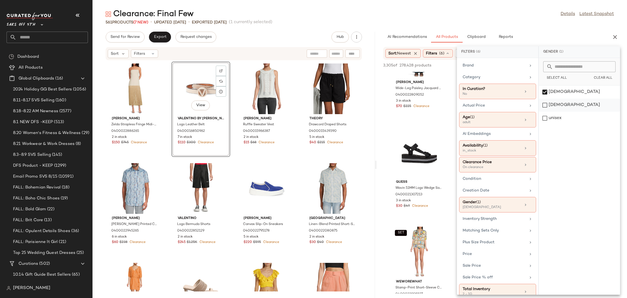
click at [545, 105] on div "[DEMOGRAPHIC_DATA]" at bounding box center [579, 105] width 81 height 13
click at [543, 90] on div "[DEMOGRAPHIC_DATA]" at bounding box center [579, 91] width 81 height 13
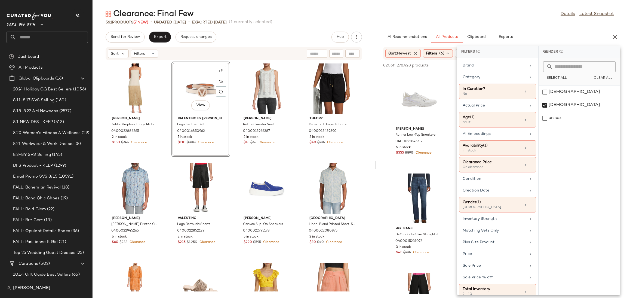
click at [533, 32] on div "AI Recommendations All Products Clipboard Reports" at bounding box center [493, 37] width 220 height 11
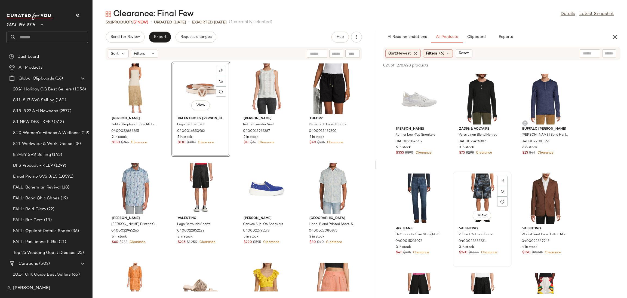
click at [483, 195] on div "View" at bounding box center [482, 198] width 55 height 51
click at [541, 63] on span "Add to Top" at bounding box center [543, 65] width 22 height 4
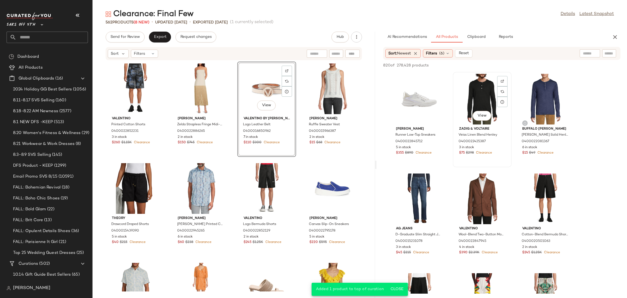
click at [476, 89] on div "View" at bounding box center [482, 99] width 55 height 51
click at [539, 65] on span "Add to Top" at bounding box center [543, 65] width 22 height 4
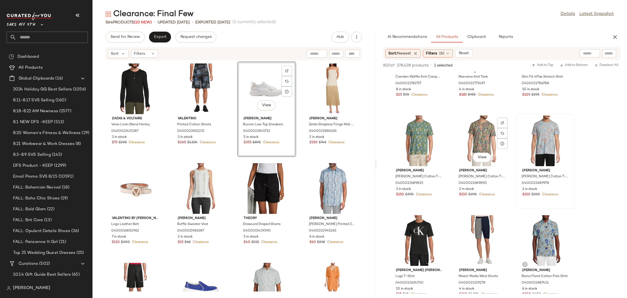
scroll to position [1752, 0]
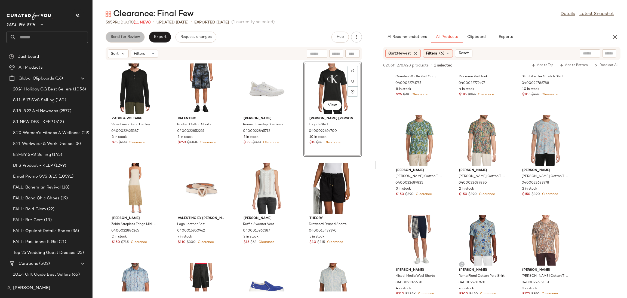
click at [135, 37] on span "Send for Review" at bounding box center [125, 37] width 30 height 4
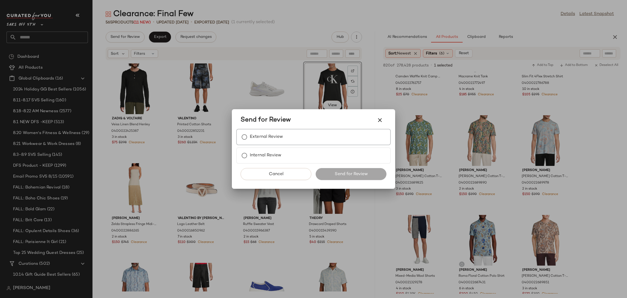
click at [270, 139] on label "External Review" at bounding box center [266, 136] width 33 height 11
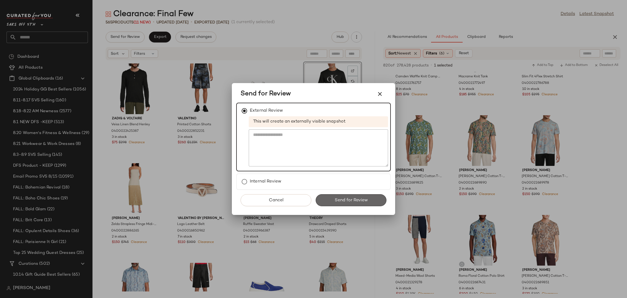
click at [353, 198] on span "Send for Review" at bounding box center [350, 200] width 33 height 5
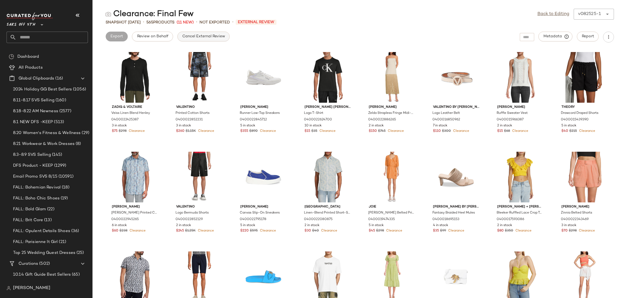
click at [199, 35] on span "Cancel External Review" at bounding box center [203, 36] width 43 height 4
click at [549, 13] on link "Back to Editing" at bounding box center [554, 14] width 32 height 7
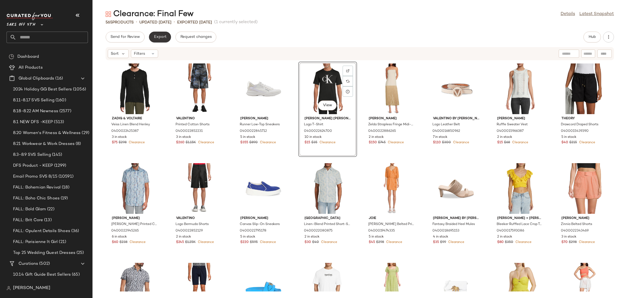
click at [165, 39] on span "Export" at bounding box center [160, 37] width 13 height 4
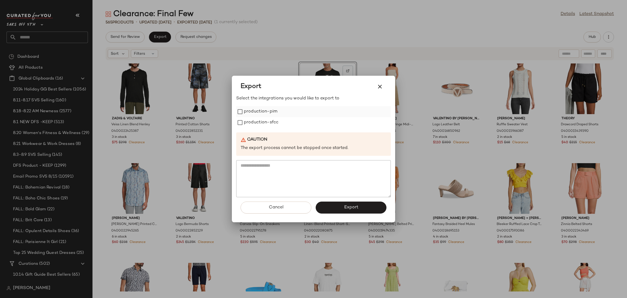
click at [264, 115] on label "production-pim" at bounding box center [260, 111] width 33 height 11
click at [264, 126] on label "production-sfcc" at bounding box center [261, 122] width 35 height 11
click at [341, 213] on button "Export" at bounding box center [351, 207] width 71 height 12
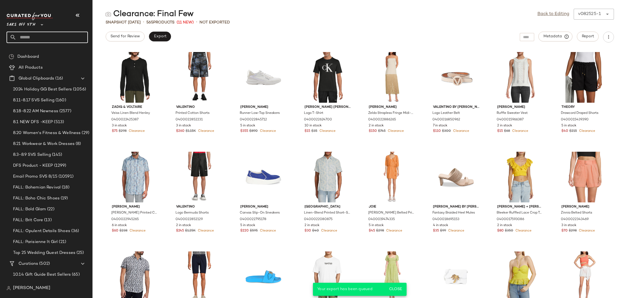
click at [71, 36] on input "text" at bounding box center [52, 37] width 72 height 11
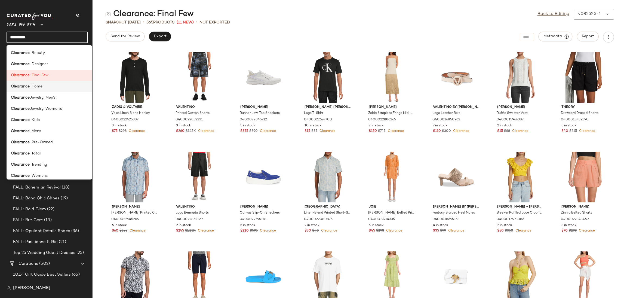
type input "*********"
click at [56, 90] on div "Clearance : Home" at bounding box center [49, 86] width 85 height 11
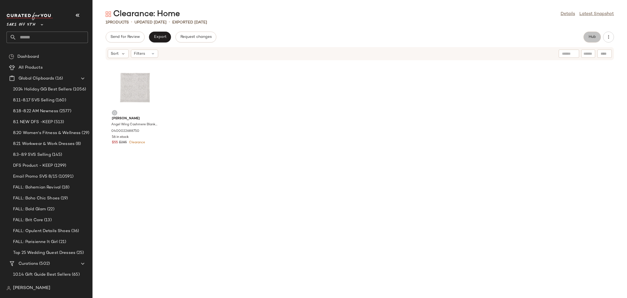
click at [594, 36] on span "Hub" at bounding box center [593, 37] width 8 height 4
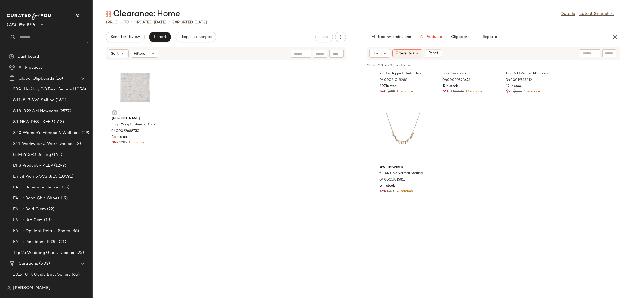
scroll to position [758, 0]
click at [617, 39] on icon "button" at bounding box center [615, 37] width 7 height 7
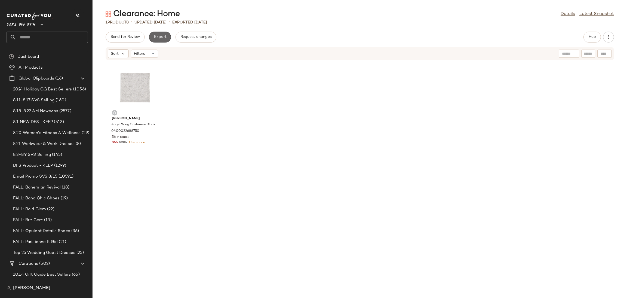
click at [161, 38] on span "Export" at bounding box center [160, 37] width 13 height 4
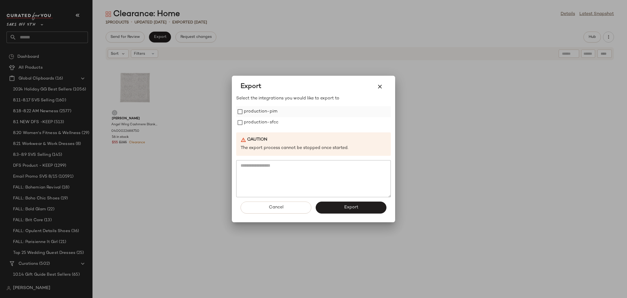
click at [282, 115] on div "production-pim" at bounding box center [313, 111] width 155 height 11
click at [261, 114] on label "production-pim" at bounding box center [260, 111] width 33 height 11
click at [260, 124] on label "production-sfcc" at bounding box center [261, 122] width 35 height 11
click at [342, 207] on button "Export" at bounding box center [351, 207] width 71 height 12
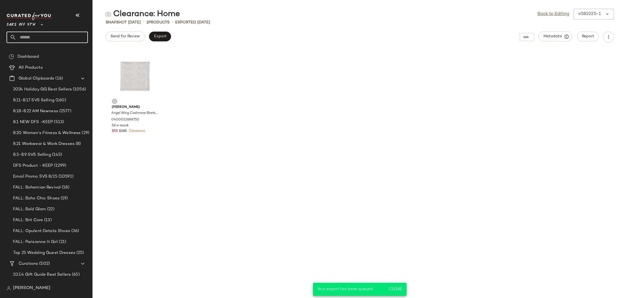
click at [35, 35] on input "text" at bounding box center [52, 37] width 72 height 11
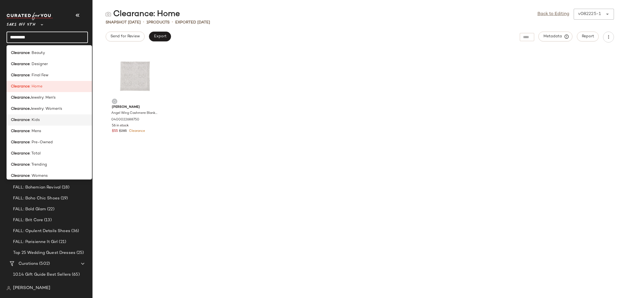
type input "*********"
click at [40, 119] on div "Clearance : Kids" at bounding box center [49, 120] width 77 height 6
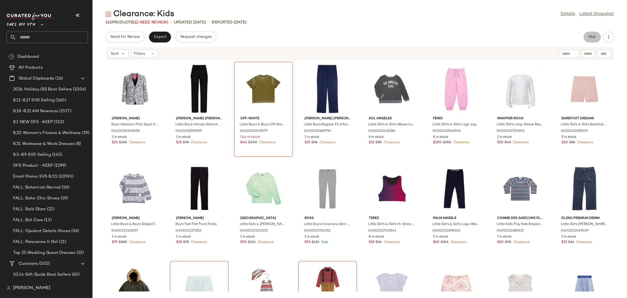
click at [591, 42] on button "Hub" at bounding box center [592, 37] width 17 height 11
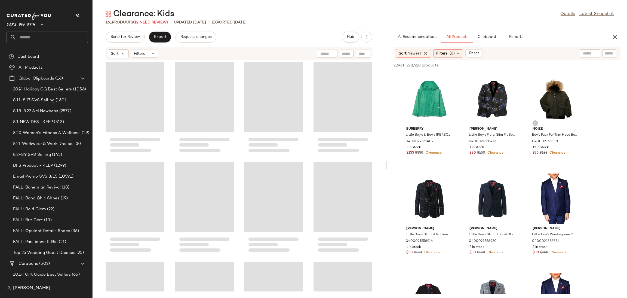
drag, startPoint x: 360, startPoint y: 166, endPoint x: 388, endPoint y: 166, distance: 27.5
click at [388, 166] on div "Clearance: Kids Details Latest Snapshot 161 Products (12 Need Review) • updated…" at bounding box center [360, 153] width 535 height 289
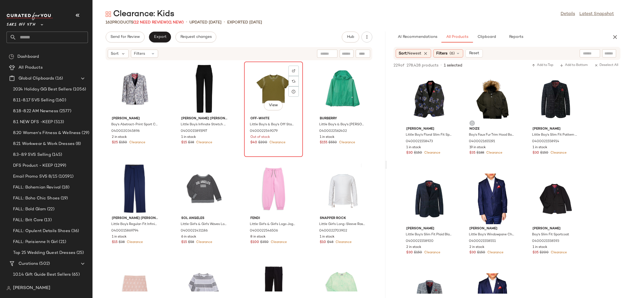
click at [273, 79] on div "View" at bounding box center [273, 88] width 55 height 51
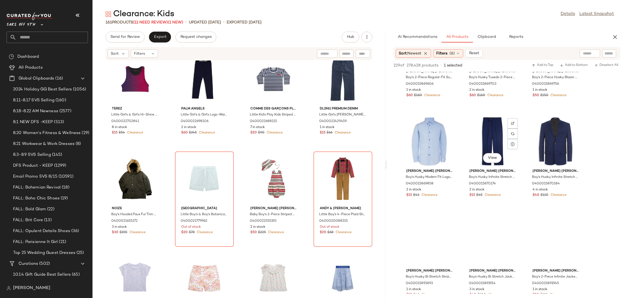
scroll to position [1254, 0]
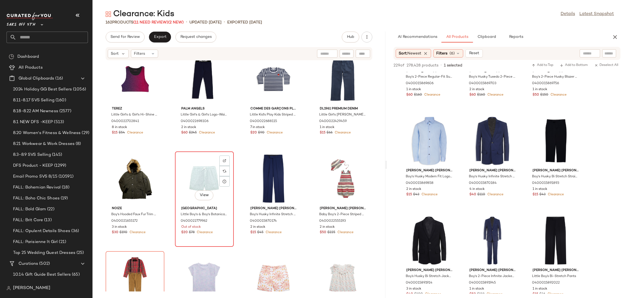
click at [197, 174] on div "View" at bounding box center [204, 178] width 55 height 51
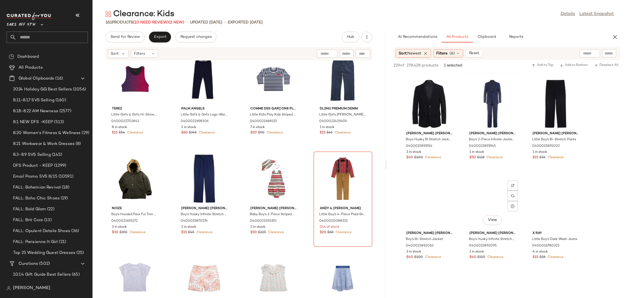
scroll to position [1391, 0]
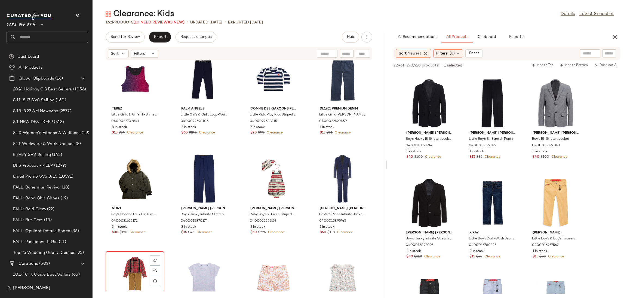
click at [121, 268] on div "View" at bounding box center [135, 278] width 55 height 51
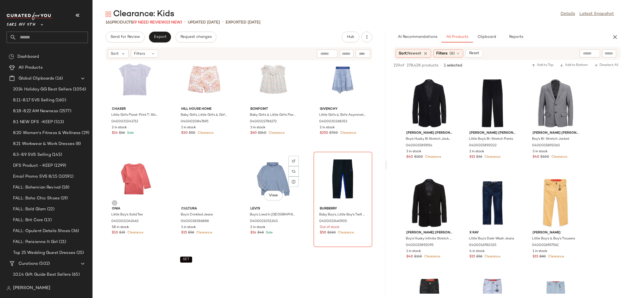
scroll to position [518, 0]
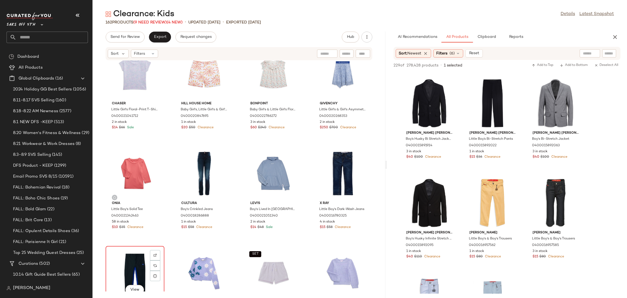
click at [124, 268] on div "View" at bounding box center [135, 273] width 55 height 51
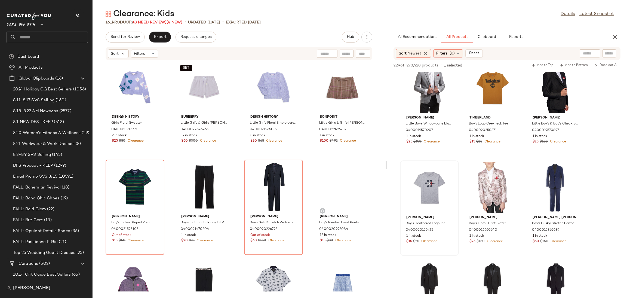
scroll to position [998, 0]
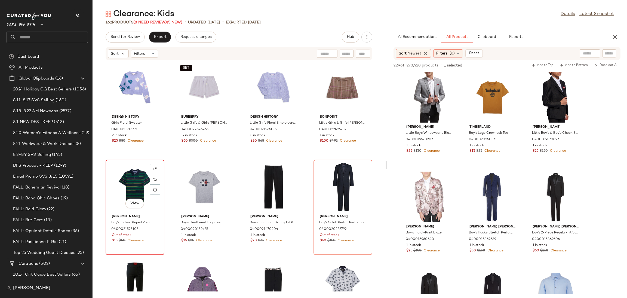
click at [128, 186] on div "View" at bounding box center [135, 186] width 55 height 51
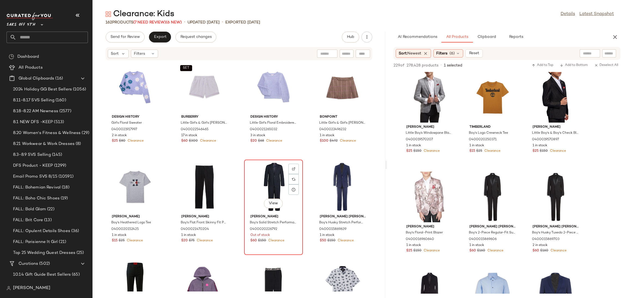
click at [271, 180] on div "View" at bounding box center [273, 186] width 55 height 51
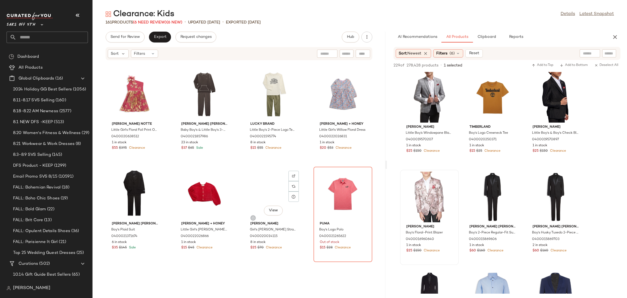
scroll to position [1299, 0]
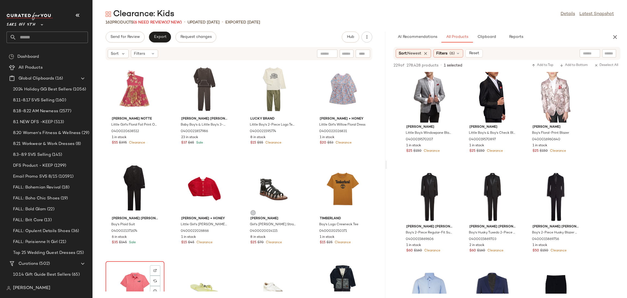
click at [125, 268] on div "View" at bounding box center [135, 288] width 55 height 51
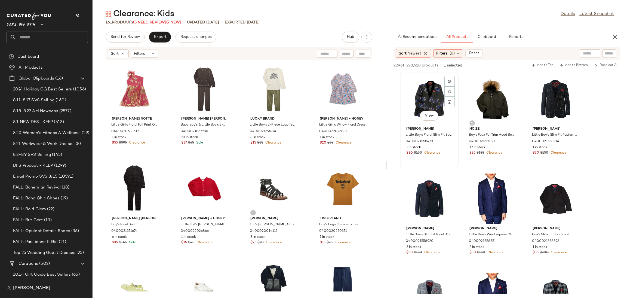
click at [424, 95] on div "View" at bounding box center [429, 99] width 55 height 51
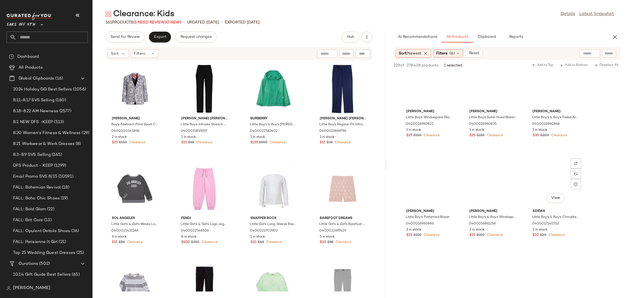
scroll to position [2322, 0]
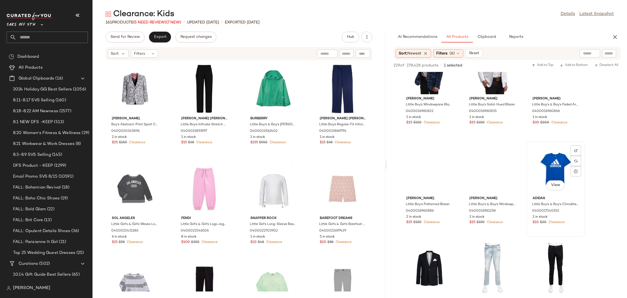
click at [547, 154] on div "View" at bounding box center [555, 168] width 55 height 51
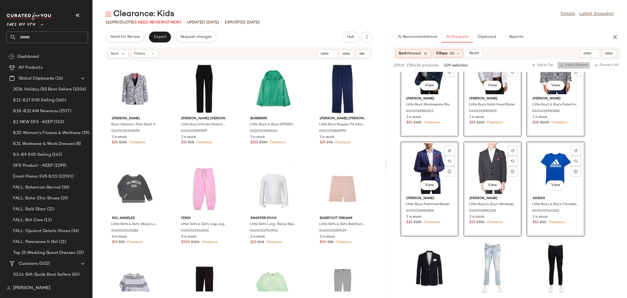
click at [565, 65] on span "Add to Bottom" at bounding box center [574, 65] width 28 height 4
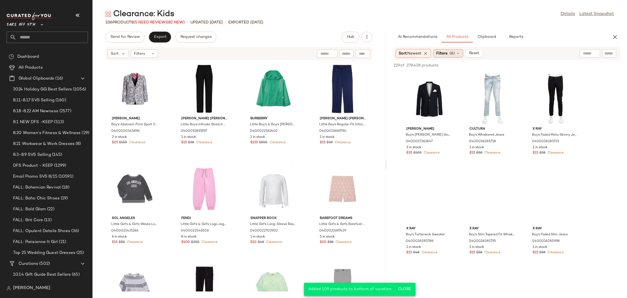
scroll to position [0, 0]
click at [454, 52] on span "(6)" at bounding box center [452, 54] width 5 height 6
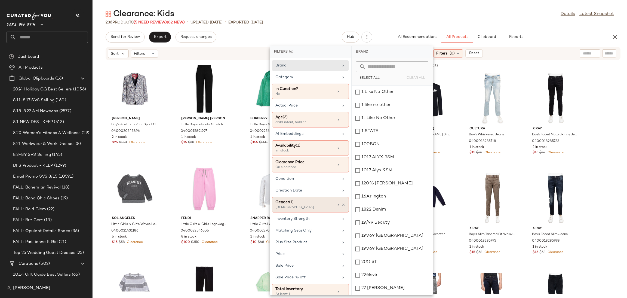
click at [315, 202] on div "Gender (1)" at bounding box center [304, 202] width 59 height 6
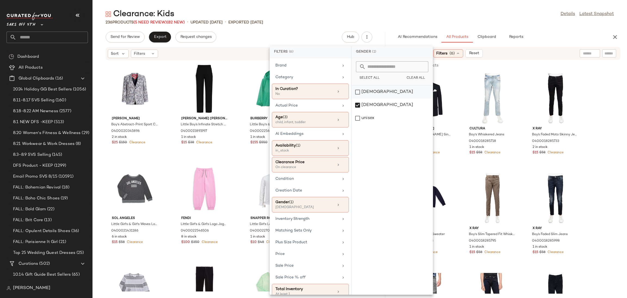
click at [357, 92] on div "[DEMOGRAPHIC_DATA]" at bounding box center [392, 91] width 81 height 13
click at [357, 104] on div "[DEMOGRAPHIC_DATA]" at bounding box center [392, 105] width 81 height 13
click at [408, 22] on div "236 Products (5 Need Review) (82 New) • updated Aug 25th • Exported Aug 22nd" at bounding box center [360, 22] width 535 height 5
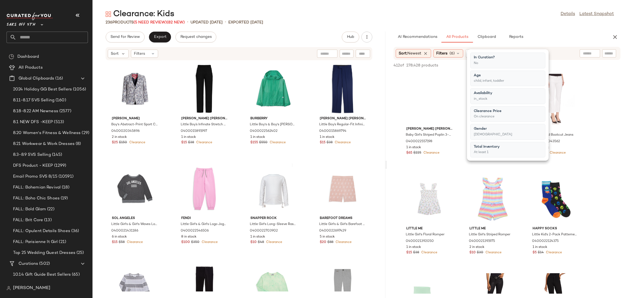
click at [433, 12] on div "Clearance: Kids Details Latest Snapshot" at bounding box center [360, 14] width 535 height 11
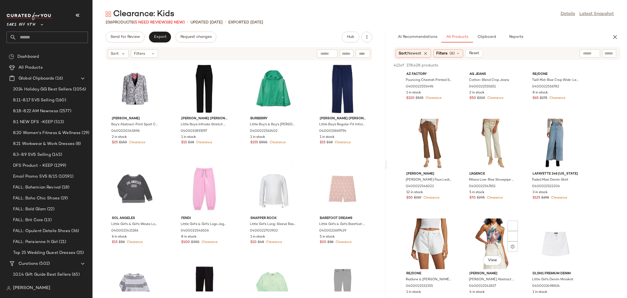
scroll to position [553, 0]
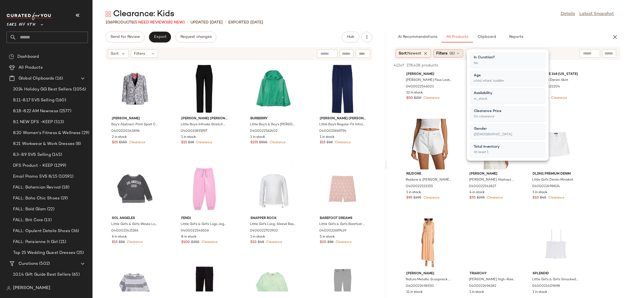
click at [453, 53] on span "(6)" at bounding box center [452, 54] width 5 height 6
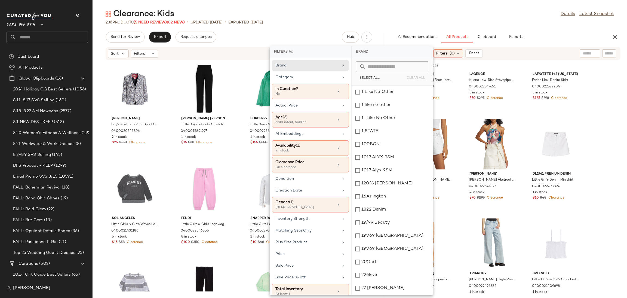
click at [501, 19] on div "Clearance: Kids Details Latest Snapshot" at bounding box center [360, 14] width 535 height 11
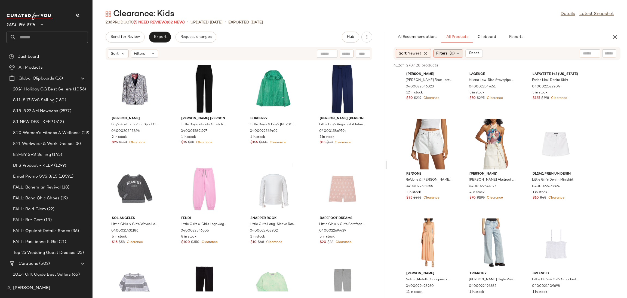
click at [443, 52] on span "Filters" at bounding box center [441, 54] width 11 height 6
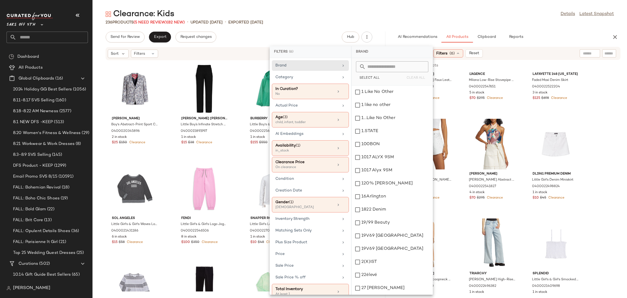
click at [487, 23] on div "236 Products (5 Need Review) (82 New) • updated Aug 25th • Exported Aug 22nd" at bounding box center [360, 22] width 535 height 5
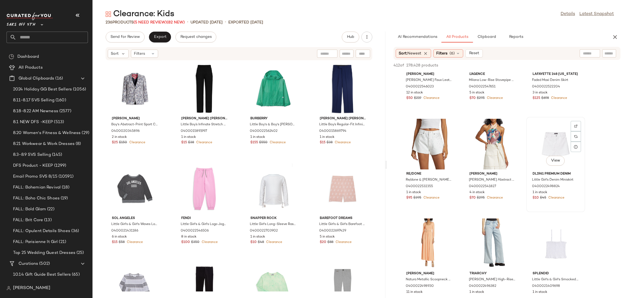
click at [558, 139] on div "View" at bounding box center [555, 144] width 55 height 51
click at [546, 64] on span "Add to Top" at bounding box center [543, 65] width 22 height 4
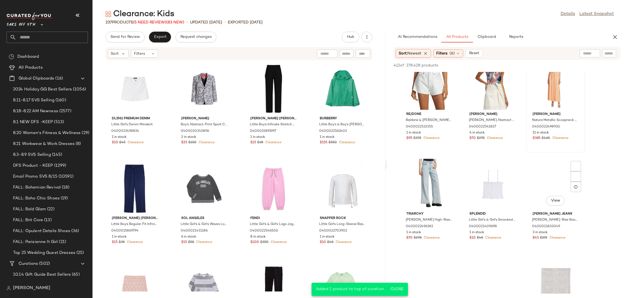
scroll to position [621, 0]
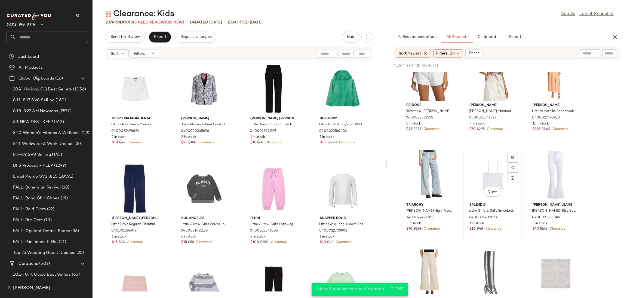
click at [497, 171] on div "View" at bounding box center [492, 175] width 55 height 51
click at [546, 69] on div "412 of 278,428 products • 1 selected Add to Top Add to Bottom Deselect All" at bounding box center [507, 66] width 240 height 12
click at [542, 63] on span "Add to Top" at bounding box center [543, 65] width 22 height 4
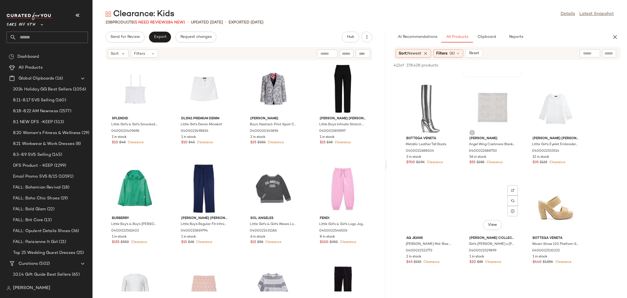
scroll to position [788, 0]
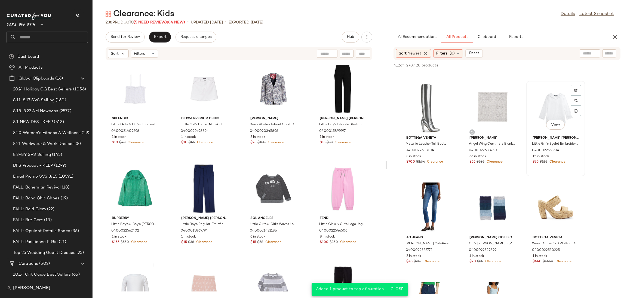
click at [555, 102] on div "View" at bounding box center [555, 108] width 55 height 51
click at [545, 63] on span "Add to Top" at bounding box center [543, 65] width 22 height 4
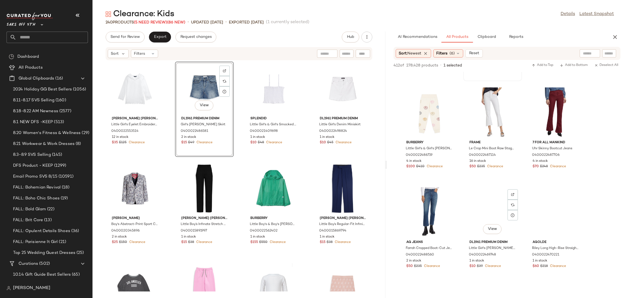
scroll to position [1083, 0]
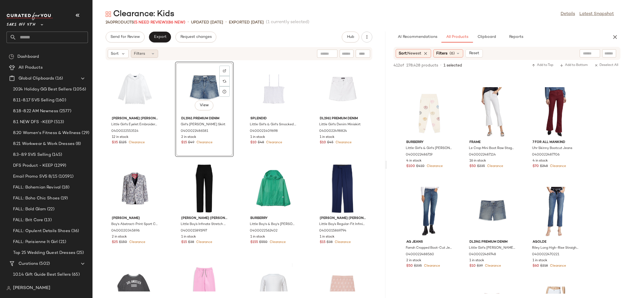
click at [144, 54] on span "Filters" at bounding box center [139, 54] width 11 height 6
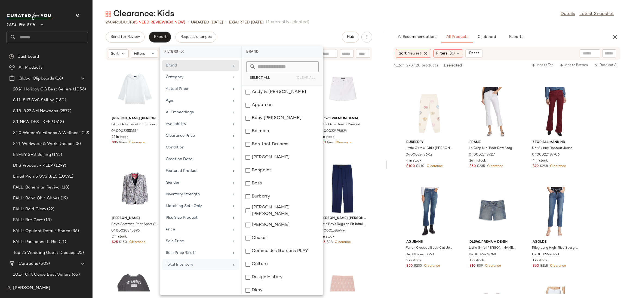
click at [193, 267] on div "Total Inventory" at bounding box center [197, 265] width 63 height 6
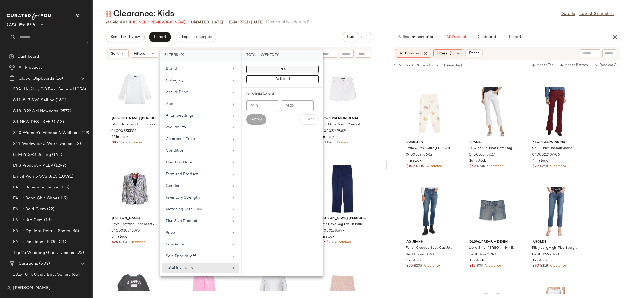
click at [280, 70] on span "For 0" at bounding box center [282, 70] width 8 height 4
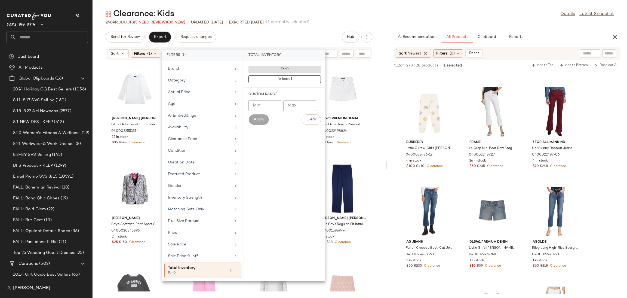
click at [293, 38] on div "Send for Review Export Request changes Hub" at bounding box center [239, 37] width 267 height 11
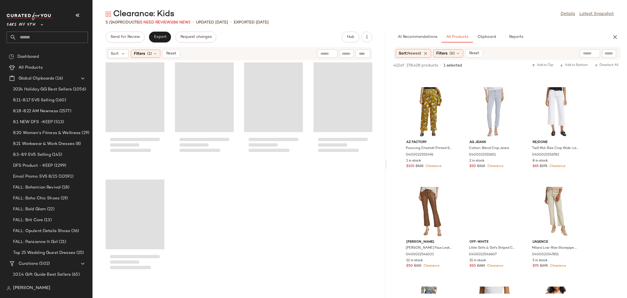
scroll to position [2677, 0]
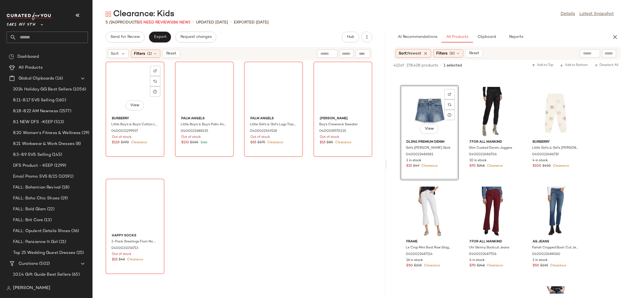
click at [120, 82] on div "View" at bounding box center [135, 88] width 55 height 51
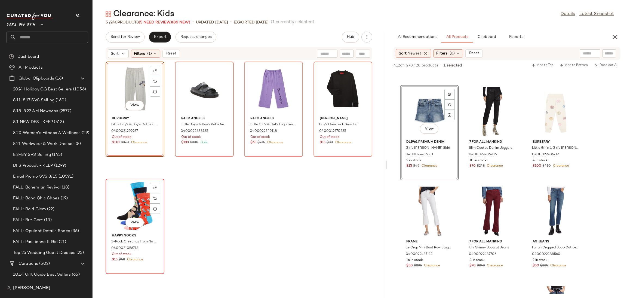
click at [122, 190] on div "View" at bounding box center [135, 205] width 55 height 51
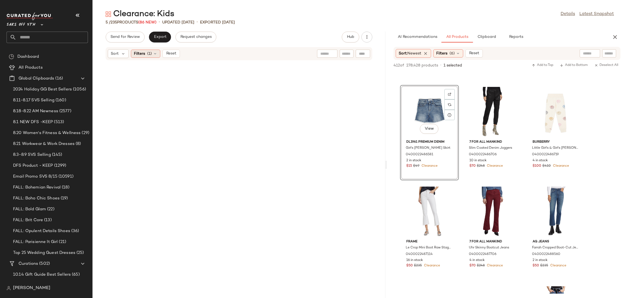
click at [144, 53] on span "Filters" at bounding box center [139, 54] width 11 height 6
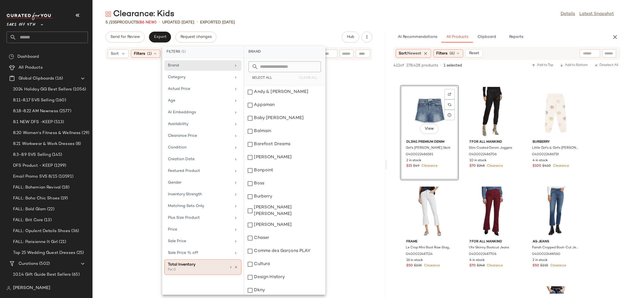
click at [235, 268] on icon at bounding box center [236, 267] width 4 height 4
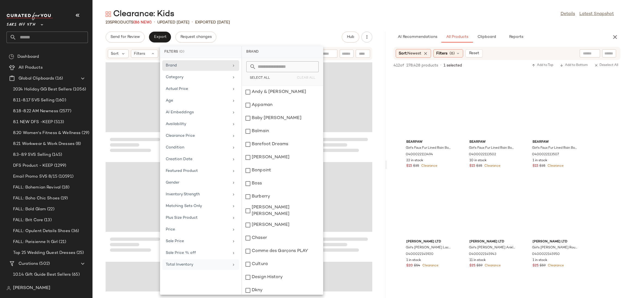
scroll to position [1083, 0]
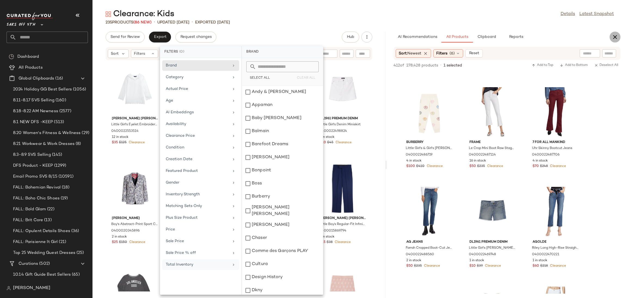
click at [615, 38] on icon "button" at bounding box center [615, 37] width 7 height 7
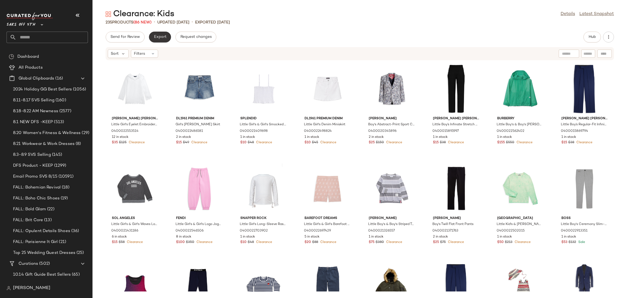
click at [162, 39] on span "Export" at bounding box center [160, 37] width 13 height 4
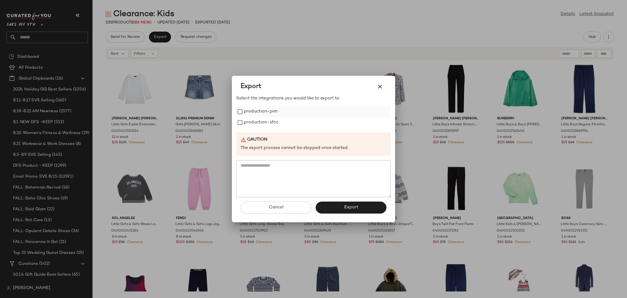
click at [257, 113] on label "production-pim" at bounding box center [260, 111] width 33 height 11
click at [258, 122] on label "production-sfcc" at bounding box center [261, 122] width 35 height 11
click at [345, 209] on span "Export" at bounding box center [351, 207] width 14 height 5
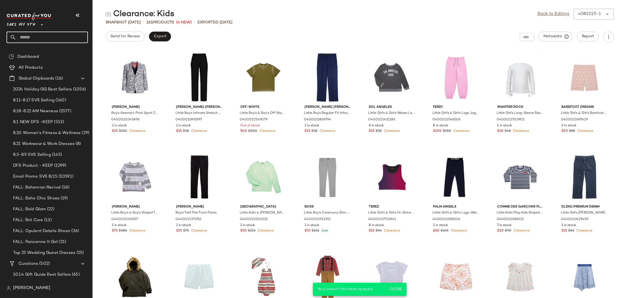
click at [60, 37] on input "text" at bounding box center [52, 37] width 72 height 11
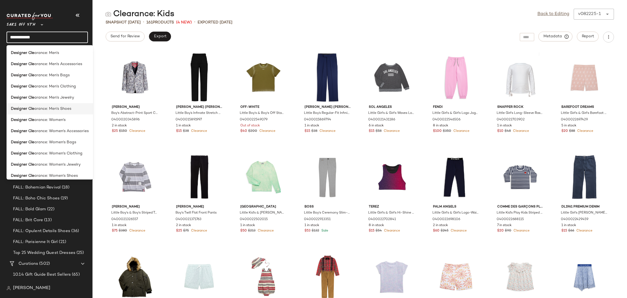
type input "**********"
click at [68, 109] on span "arance: Men's Shoes" at bounding box center [52, 109] width 37 height 6
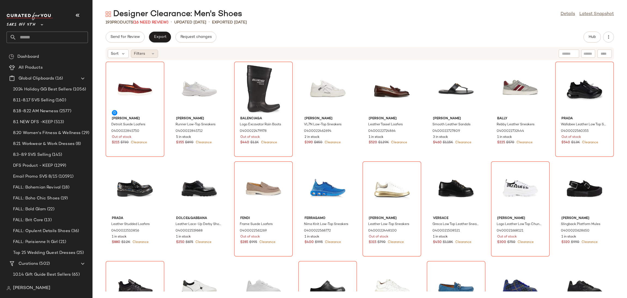
click at [139, 56] on div "Filters" at bounding box center [144, 54] width 27 height 8
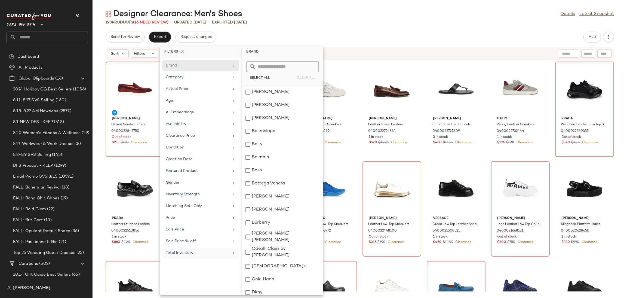
click at [200, 253] on div "Total Inventory" at bounding box center [197, 253] width 63 height 6
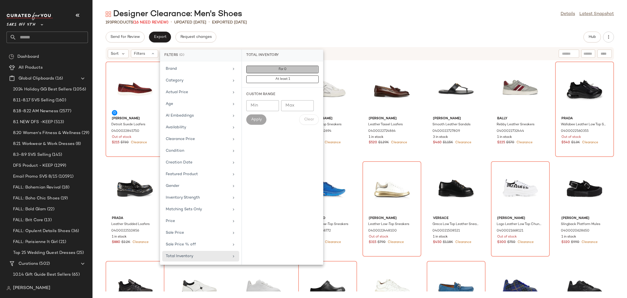
click at [300, 66] on button "For 0" at bounding box center [282, 70] width 72 height 8
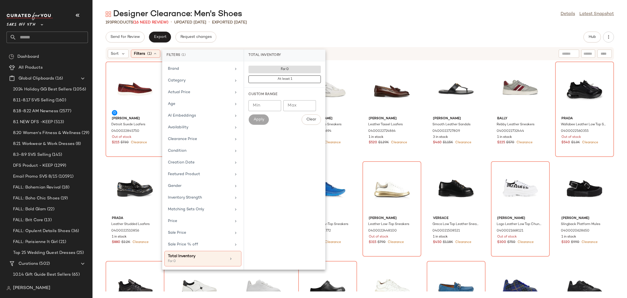
click at [314, 24] on div "193 Products (16 Need Review) • updated Aug 22nd • Exported Aug 22nd" at bounding box center [360, 22] width 535 height 5
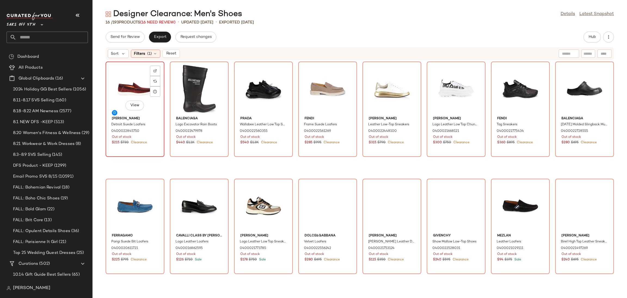
click at [128, 72] on div "View" at bounding box center [135, 88] width 55 height 51
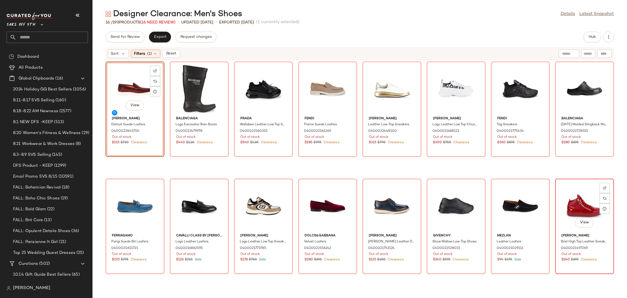
click at [570, 198] on div "View" at bounding box center [584, 205] width 55 height 51
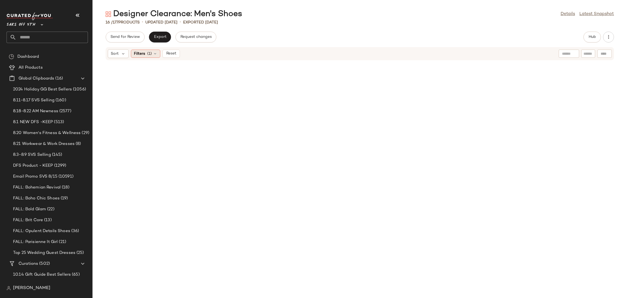
click at [158, 54] on div "Filters (1)" at bounding box center [145, 54] width 29 height 8
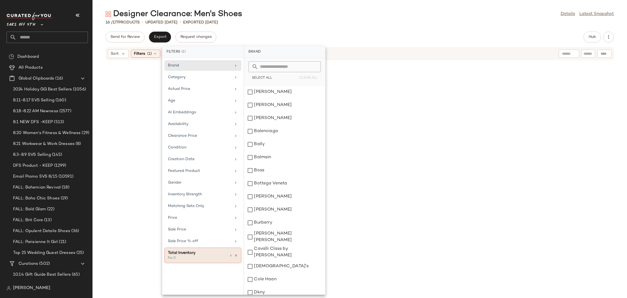
click at [237, 256] on icon at bounding box center [236, 255] width 4 height 4
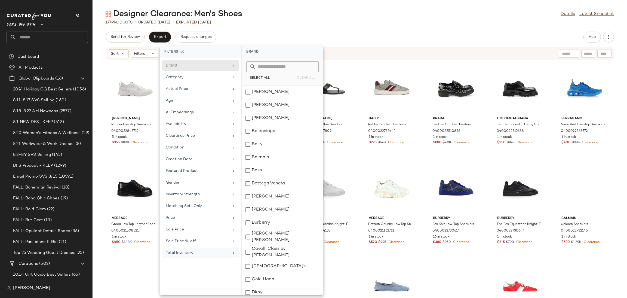
click at [355, 40] on div "Send for Review Export Request changes Hub" at bounding box center [360, 37] width 509 height 11
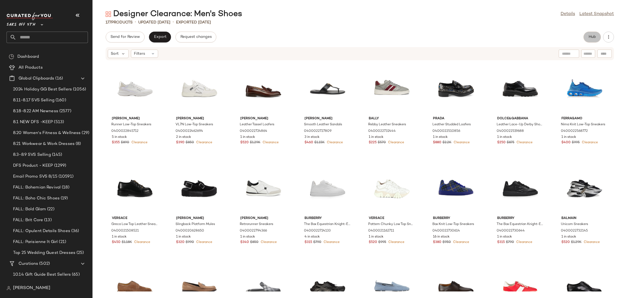
click at [590, 37] on span "Hub" at bounding box center [593, 37] width 8 height 4
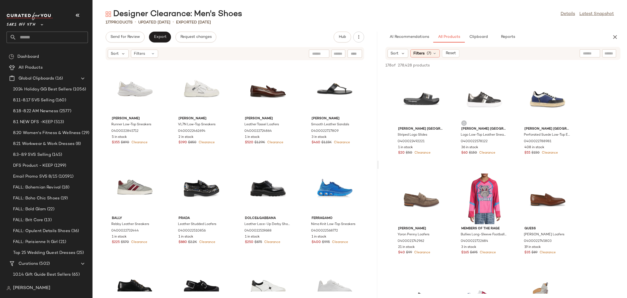
drag, startPoint x: 360, startPoint y: 165, endPoint x: 378, endPoint y: 165, distance: 18.8
click at [378, 165] on div "Designer Clearance: Men's Shoes Details Latest Snapshot 177 Products • updated …" at bounding box center [360, 153] width 535 height 289
click at [424, 52] on span "Filters" at bounding box center [419, 54] width 11 height 6
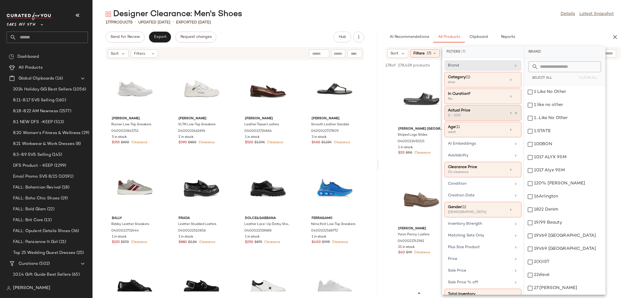
click at [472, 112] on div "Actual Price" at bounding box center [477, 111] width 59 height 6
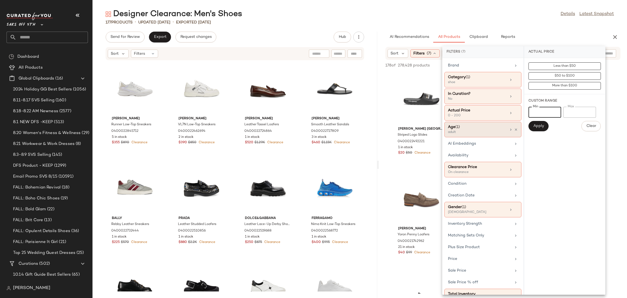
drag, startPoint x: 543, startPoint y: 114, endPoint x: 492, endPoint y: 123, distance: 51.1
click at [492, 123] on div "Filters (7) Brand Category (1) shoe In Curation? No Actual Price 0 - 200 Age (1…" at bounding box center [523, 170] width 163 height 248
type input "***"
drag, startPoint x: 583, startPoint y: 112, endPoint x: 548, endPoint y: 111, distance: 34.8
click at [548, 111] on div "Min *** Min Max *** Max" at bounding box center [565, 112] width 72 height 11
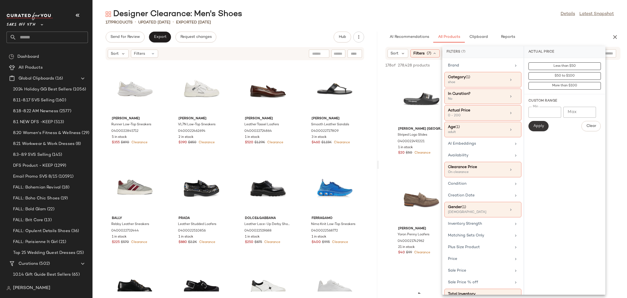
click at [541, 126] on span "Apply" at bounding box center [538, 126] width 11 height 4
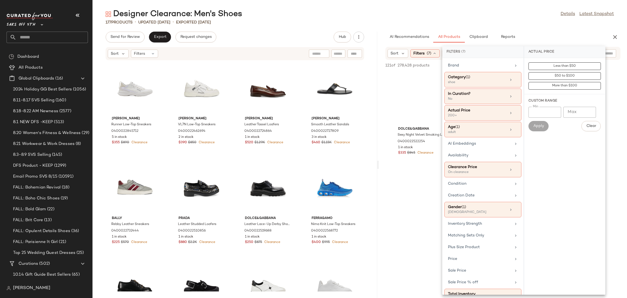
click at [501, 10] on div "Designer Clearance: Men's Shoes Details Latest Snapshot" at bounding box center [360, 14] width 535 height 11
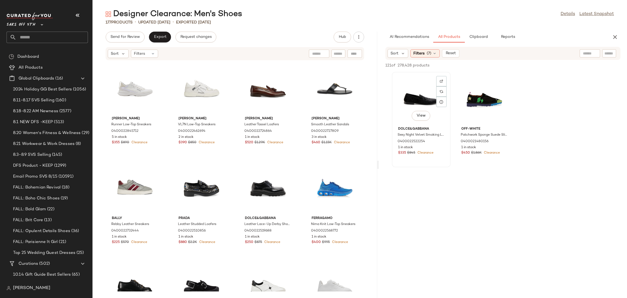
click at [421, 85] on div "View" at bounding box center [421, 99] width 55 height 51
click at [474, 91] on div "View" at bounding box center [484, 99] width 55 height 51
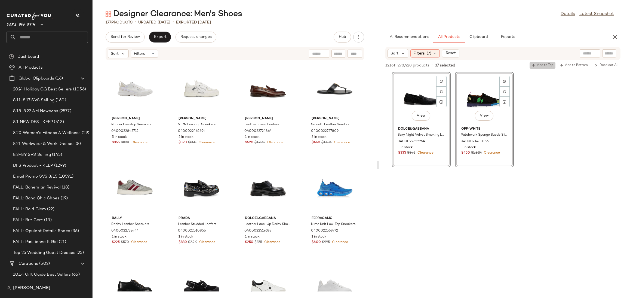
click at [538, 65] on span "Add to Top" at bounding box center [543, 65] width 22 height 4
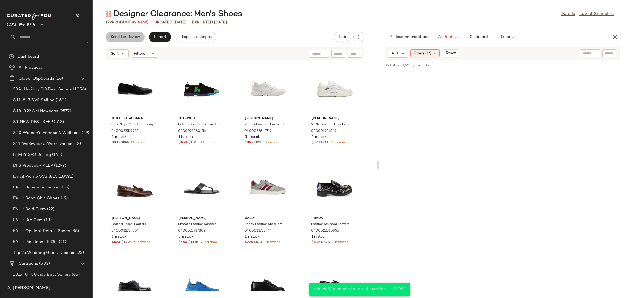
click at [113, 41] on button "Send for Review" at bounding box center [125, 37] width 39 height 11
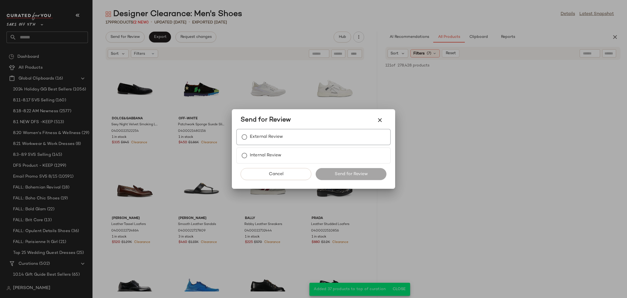
click at [266, 138] on label "External Review" at bounding box center [266, 136] width 33 height 11
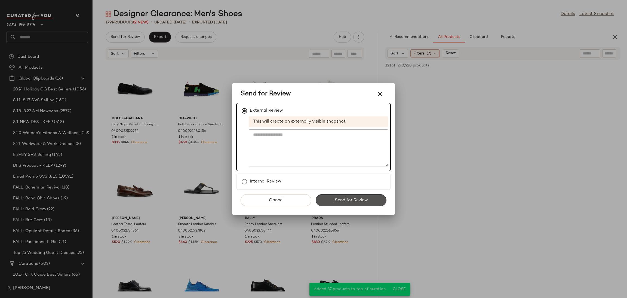
click at [331, 198] on button "Send for Review" at bounding box center [351, 200] width 71 height 12
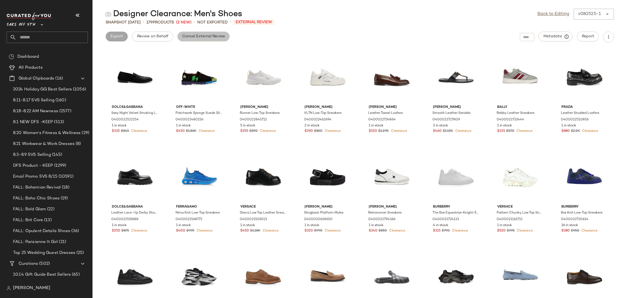
click at [191, 33] on button "Cancel External Review" at bounding box center [203, 37] width 52 height 10
click at [543, 12] on link "Back to Editing" at bounding box center [554, 14] width 32 height 7
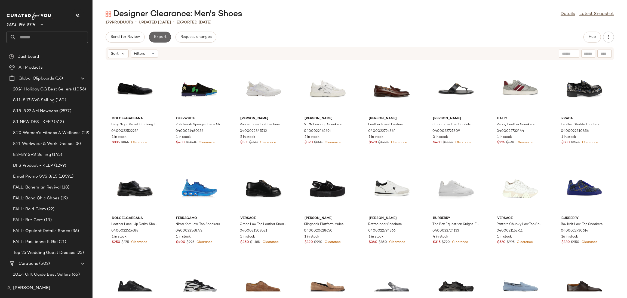
click at [155, 33] on button "Export" at bounding box center [160, 37] width 22 height 11
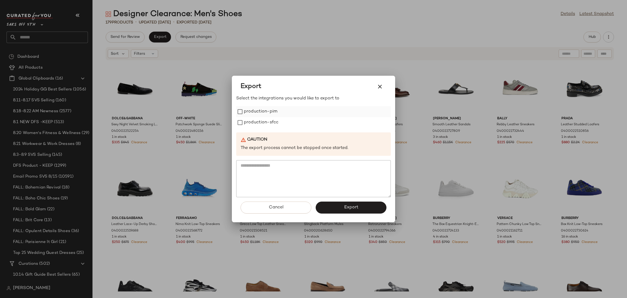
click at [247, 111] on label "production-pim" at bounding box center [260, 111] width 33 height 11
click at [248, 118] on label "production-sfcc" at bounding box center [261, 122] width 35 height 11
click at [338, 206] on button "Export" at bounding box center [351, 207] width 71 height 12
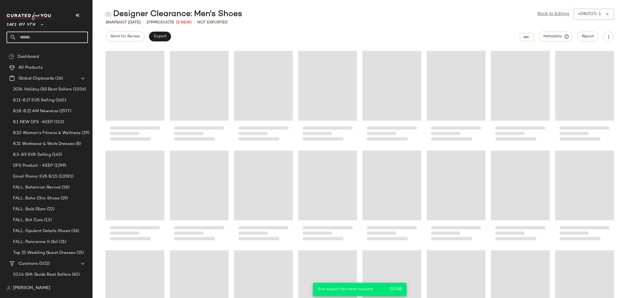
click at [57, 37] on input "text" at bounding box center [52, 37] width 72 height 11
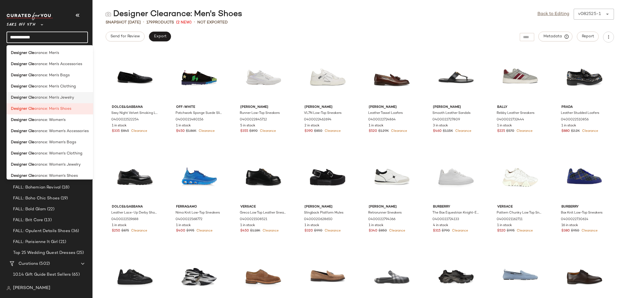
type input "**********"
click at [78, 97] on div "Designer Cle arance: Men's Jewelry" at bounding box center [50, 98] width 78 height 6
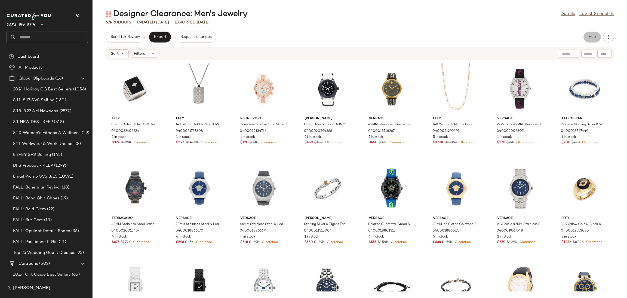
click at [591, 37] on span "Hub" at bounding box center [593, 37] width 8 height 4
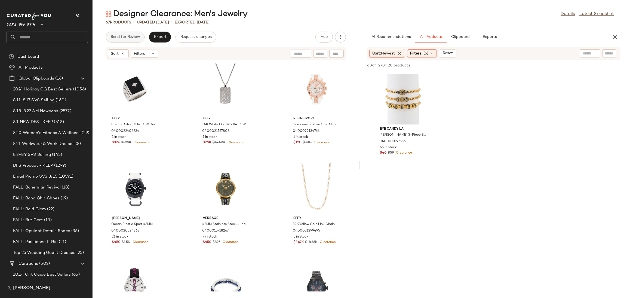
click at [128, 38] on span "Send for Review" at bounding box center [125, 37] width 30 height 4
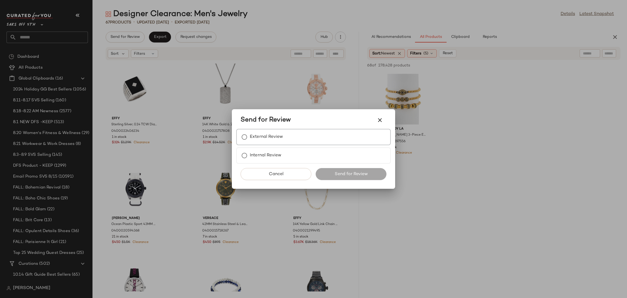
click at [292, 141] on div "External Review" at bounding box center [313, 137] width 155 height 16
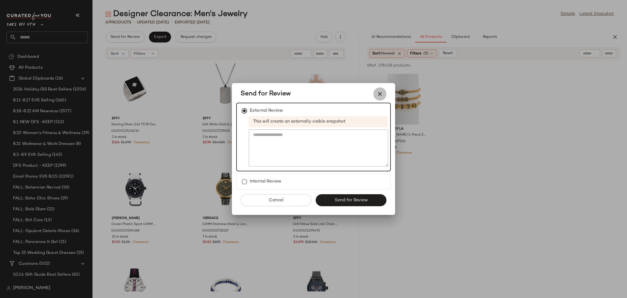
click at [377, 95] on icon "button" at bounding box center [380, 94] width 7 height 7
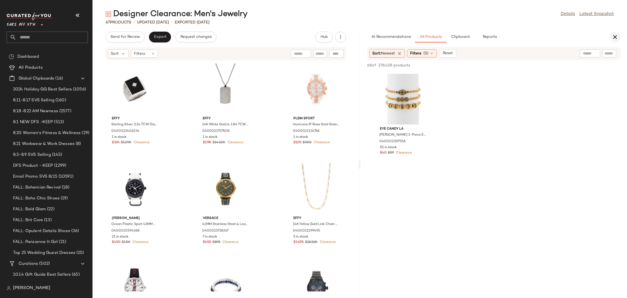
click at [611, 37] on button "button" at bounding box center [615, 37] width 11 height 11
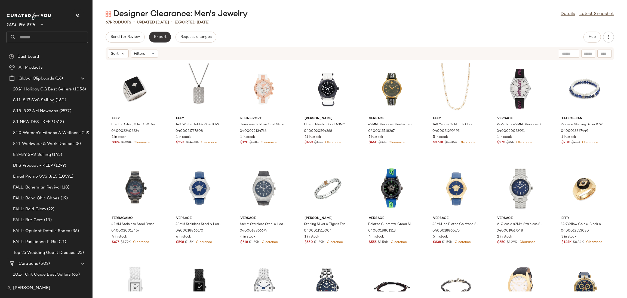
click at [162, 36] on span "Export" at bounding box center [160, 37] width 13 height 4
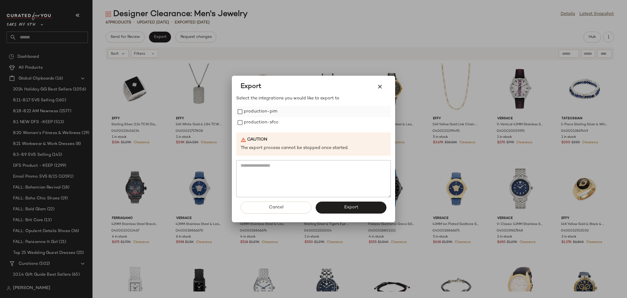
click at [255, 109] on label "production-pim" at bounding box center [260, 111] width 33 height 11
click at [260, 123] on label "production-sfcc" at bounding box center [261, 122] width 35 height 11
click at [349, 213] on div "Cancel Export" at bounding box center [313, 209] width 155 height 25
click at [348, 210] on button "Export" at bounding box center [351, 207] width 71 height 12
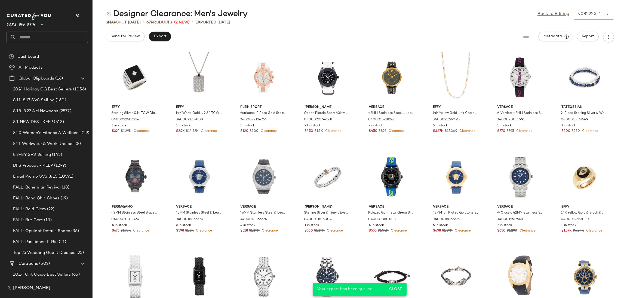
click at [47, 37] on input "text" at bounding box center [52, 37] width 72 height 11
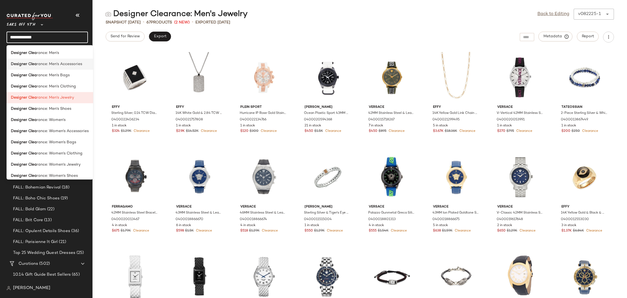
type input "**********"
click at [70, 65] on span "rance: Men's Accessories" at bounding box center [59, 64] width 45 height 6
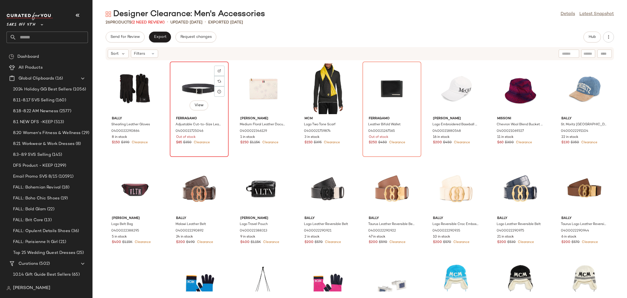
click at [182, 79] on div "View" at bounding box center [199, 88] width 55 height 51
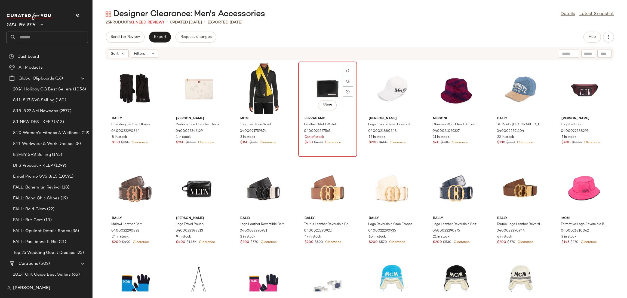
click at [311, 80] on div "View" at bounding box center [327, 88] width 55 height 51
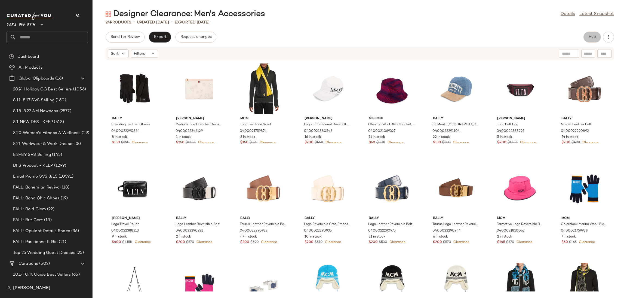
click at [592, 37] on span "Hub" at bounding box center [593, 37] width 8 height 4
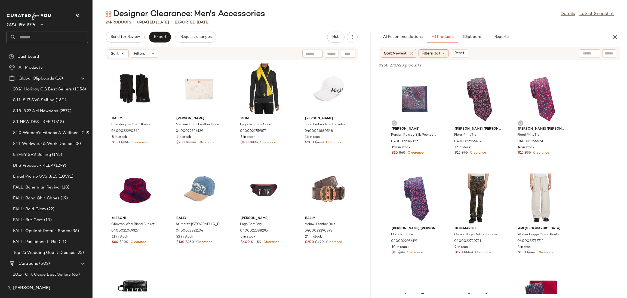
drag, startPoint x: 360, startPoint y: 164, endPoint x: 377, endPoint y: 167, distance: 17.5
click at [377, 167] on div "Designer Clearance: Men's Accessories Details Latest Snapshot 24 Products • upd…" at bounding box center [360, 153] width 535 height 289
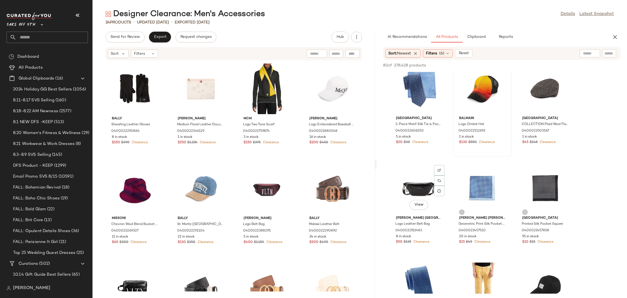
scroll to position [302, 0]
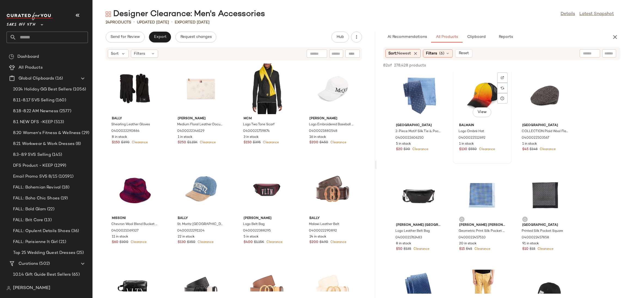
click at [484, 82] on div "View" at bounding box center [482, 95] width 55 height 51
click at [544, 64] on span "Add to Top" at bounding box center [543, 65] width 22 height 4
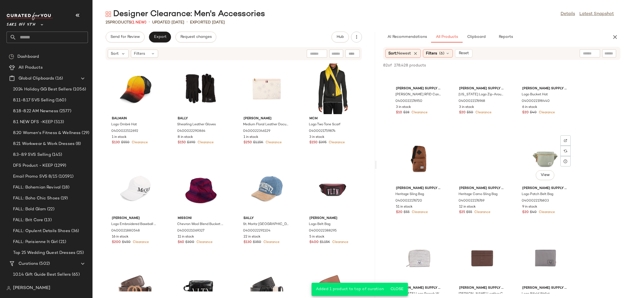
scroll to position [1038, 0]
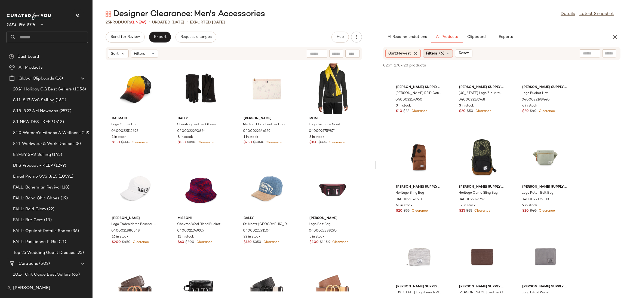
click at [449, 53] on icon at bounding box center [448, 53] width 4 height 4
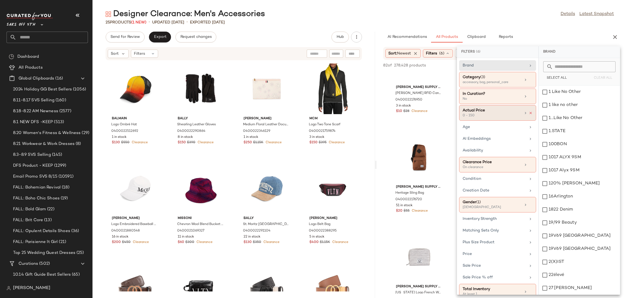
click at [529, 113] on icon at bounding box center [531, 113] width 4 height 4
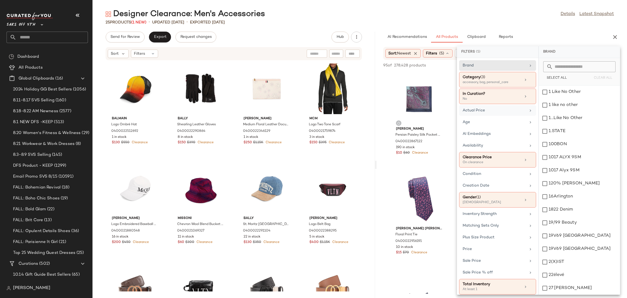
click at [525, 31] on div "Designer Clearance: Men's Accessories Details Latest Snapshot 25 Products (1 Ne…" at bounding box center [360, 153] width 535 height 289
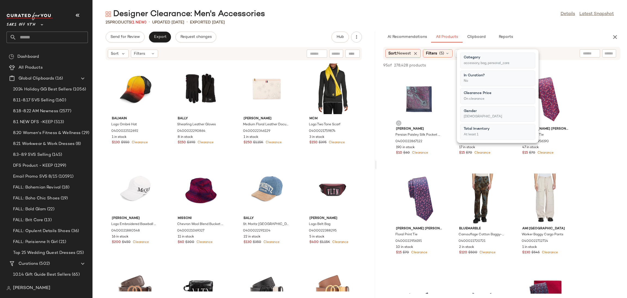
click at [531, 25] on div "25 Products (1 New) • updated Aug 25th • Exported Aug 22nd" at bounding box center [360, 22] width 535 height 5
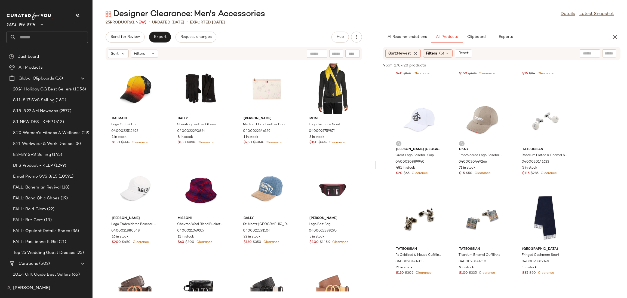
scroll to position [2071, 0]
click at [125, 36] on span "Send for Review" at bounding box center [125, 37] width 30 height 4
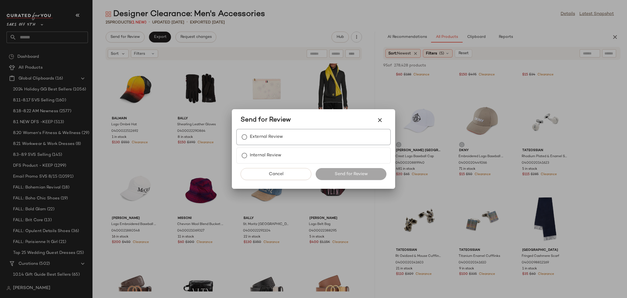
click at [257, 139] on label "External Review" at bounding box center [266, 136] width 33 height 11
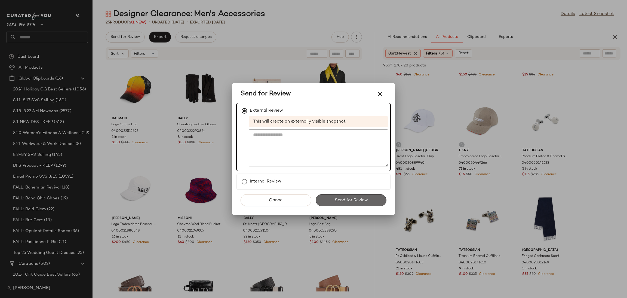
click at [360, 198] on span "Send for Review" at bounding box center [350, 200] width 33 height 5
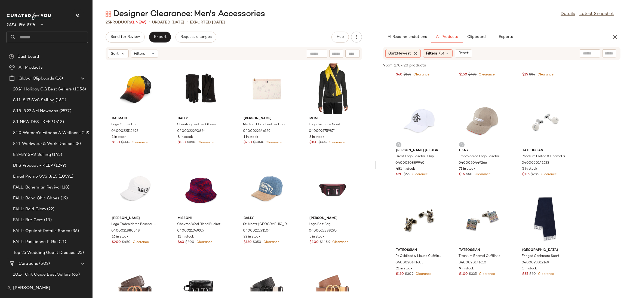
scroll to position [3067, 0]
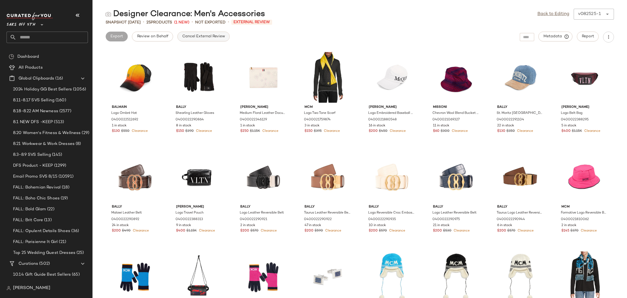
click at [202, 39] on button "Cancel External Review" at bounding box center [203, 37] width 52 height 10
click at [560, 14] on link "Back to Editing" at bounding box center [554, 14] width 32 height 7
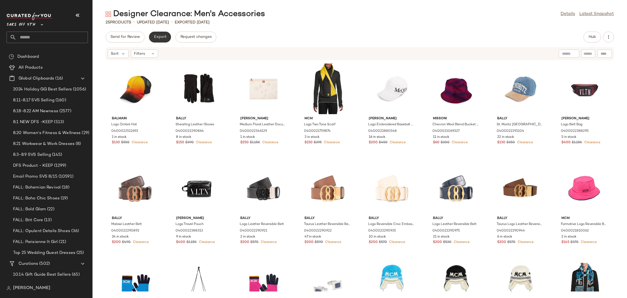
click at [157, 40] on button "Export" at bounding box center [160, 37] width 22 height 11
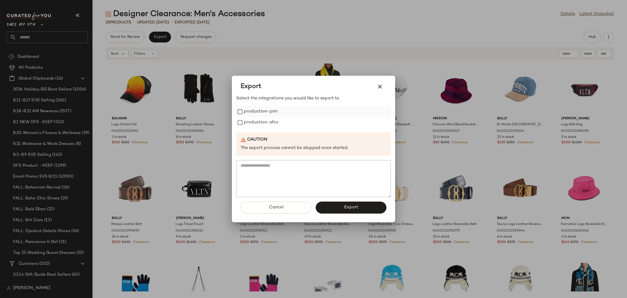
click at [260, 111] on label "production-pim" at bounding box center [260, 111] width 33 height 11
click at [264, 124] on label "production-sfcc" at bounding box center [261, 122] width 35 height 11
click at [337, 206] on button "Export" at bounding box center [351, 207] width 71 height 12
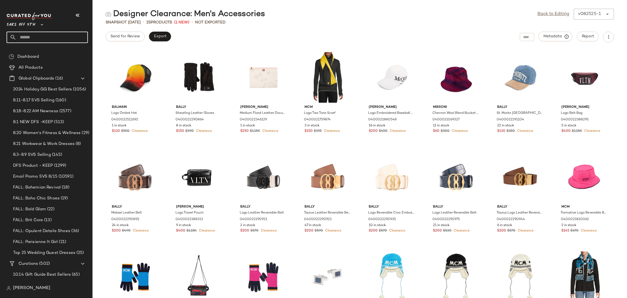
click at [58, 39] on input "text" at bounding box center [52, 37] width 72 height 11
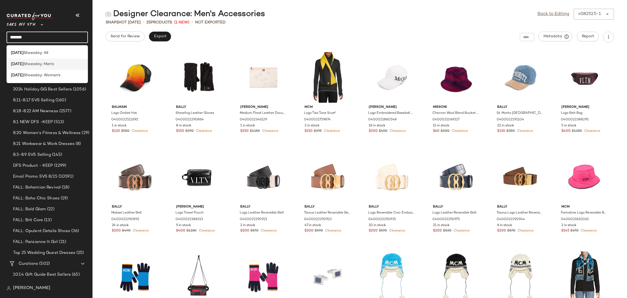
type input "*******"
click at [51, 61] on span "Shoesday: Men's" at bounding box center [39, 64] width 30 height 6
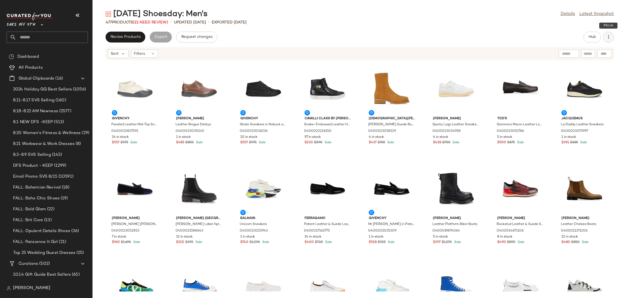
click at [608, 38] on icon "button" at bounding box center [608, 36] width 5 height 5
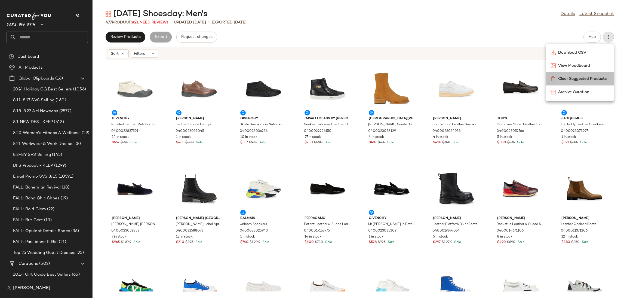
click at [579, 79] on span "Clear Suggested Products" at bounding box center [583, 79] width 51 height 6
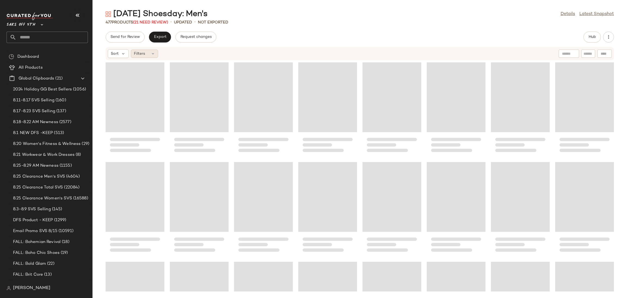
click at [151, 56] on div "Filters" at bounding box center [144, 54] width 27 height 8
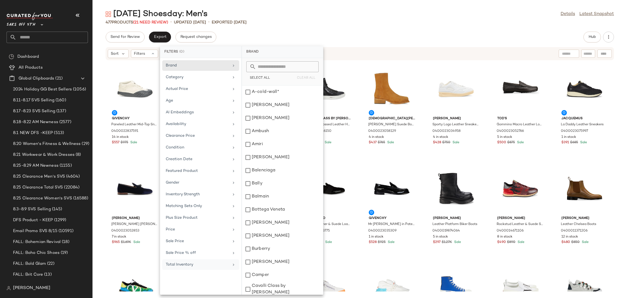
click at [193, 267] on div "Total Inventory" at bounding box center [197, 265] width 63 height 6
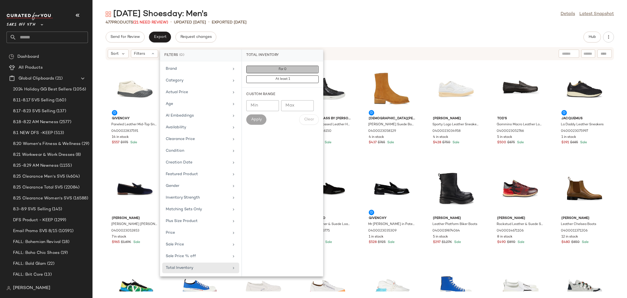
click at [287, 69] on button "For 0" at bounding box center [282, 70] width 72 height 8
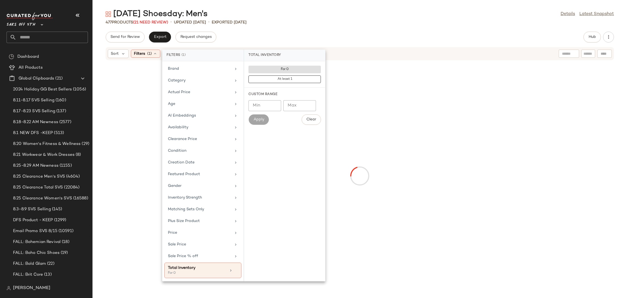
click at [324, 25] on div "Tuesday Shoesday: Men's Details Latest Snapshot 477 Products (21 Need Review) •…" at bounding box center [360, 153] width 535 height 289
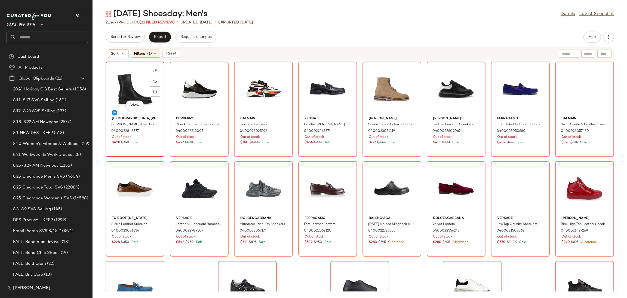
click at [125, 84] on div "View" at bounding box center [135, 88] width 55 height 51
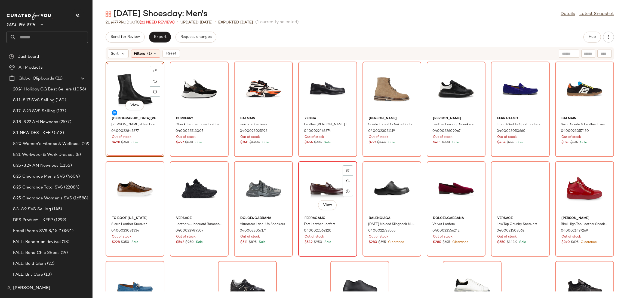
scroll to position [65, 0]
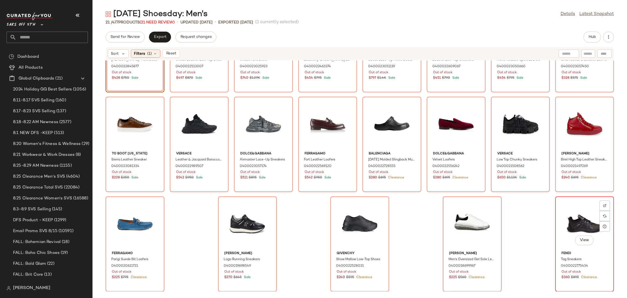
click at [568, 219] on div "View" at bounding box center [584, 223] width 55 height 51
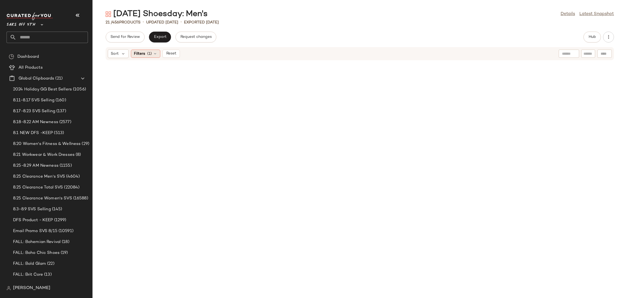
click at [145, 56] on div "Filters (1)" at bounding box center [145, 54] width 29 height 8
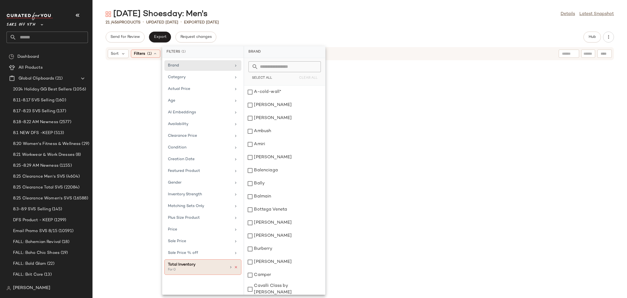
click at [237, 269] on icon at bounding box center [236, 267] width 4 height 4
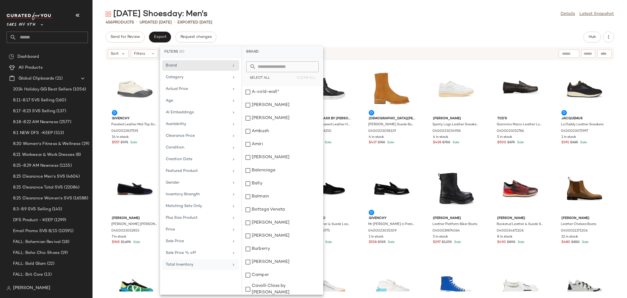
click at [404, 14] on div "Tuesday Shoesday: Men's Details Latest Snapshot" at bounding box center [360, 14] width 535 height 11
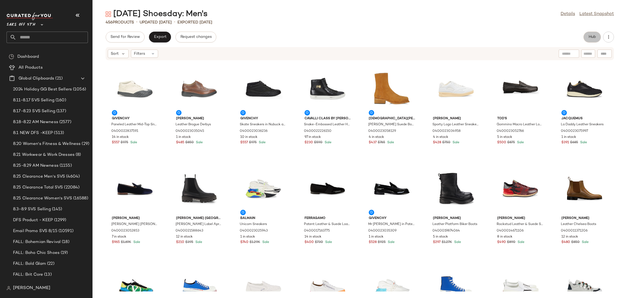
click at [594, 38] on span "Hub" at bounding box center [593, 37] width 8 height 4
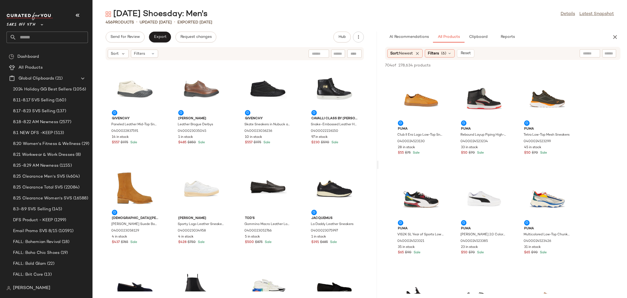
drag, startPoint x: 359, startPoint y: 164, endPoint x: 378, endPoint y: 162, distance: 19.4
click at [378, 162] on div "Tuesday Shoesday: Men's Details Latest Snapshot 456 Products • updated Aug 25th…" at bounding box center [360, 153] width 535 height 289
click at [449, 51] on div "Filters (6)" at bounding box center [440, 53] width 30 height 8
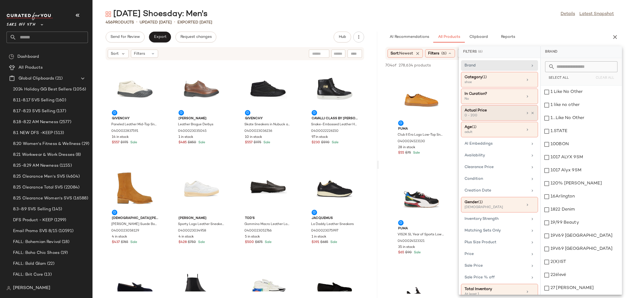
click at [498, 114] on div "0 - 200" at bounding box center [492, 115] width 54 height 5
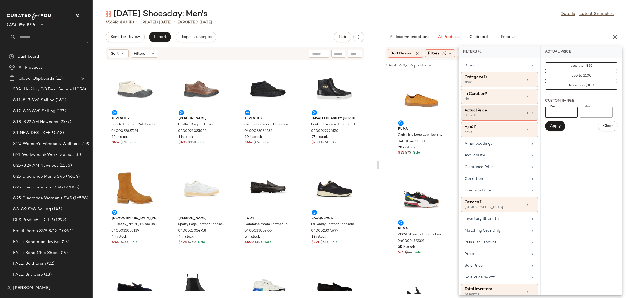
drag, startPoint x: 557, startPoint y: 117, endPoint x: 522, endPoint y: 120, distance: 35.2
click at [522, 120] on div "Filters (6) Brand Category (1) shoe In Curation? No Actual Price 0 - 200 Age (1…" at bounding box center [540, 170] width 163 height 248
type input "***"
drag, startPoint x: 600, startPoint y: 109, endPoint x: 573, endPoint y: 105, distance: 27.1
click at [573, 105] on div "Custom Range Min *** Min Max *** Max Apply Clear" at bounding box center [581, 114] width 81 height 41
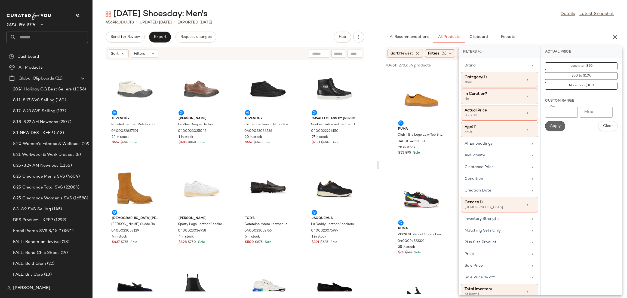
click at [558, 129] on button "Apply" at bounding box center [555, 126] width 20 height 10
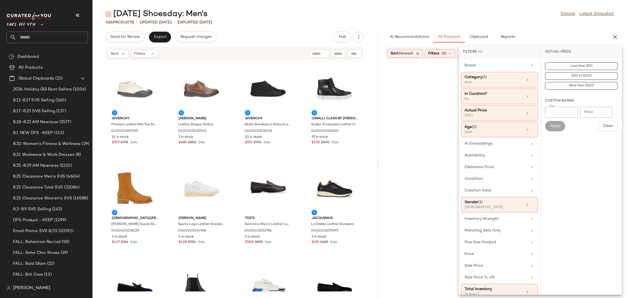
click at [516, 13] on div "Tuesday Shoesday: Men's Details Latest Snapshot" at bounding box center [360, 14] width 535 height 11
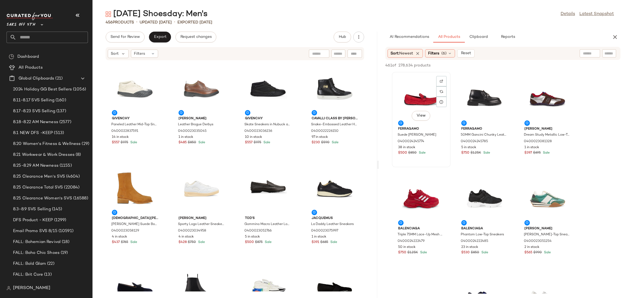
click at [413, 89] on div "View" at bounding box center [421, 99] width 55 height 51
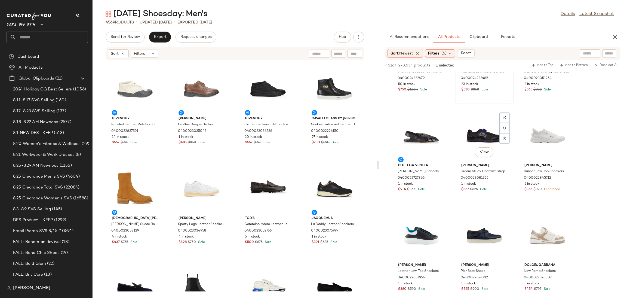
scroll to position [165, 0]
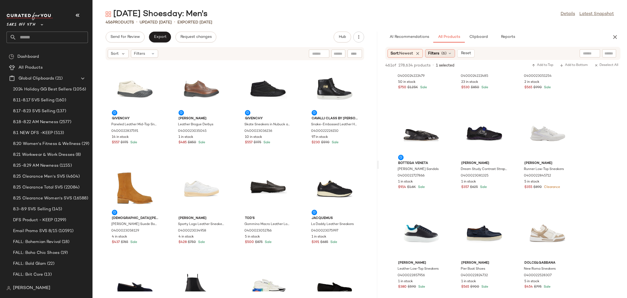
click at [442, 54] on div "Filters (6)" at bounding box center [440, 53] width 30 height 8
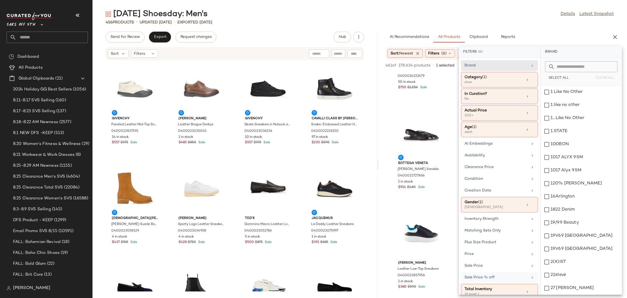
scroll to position [10, 0]
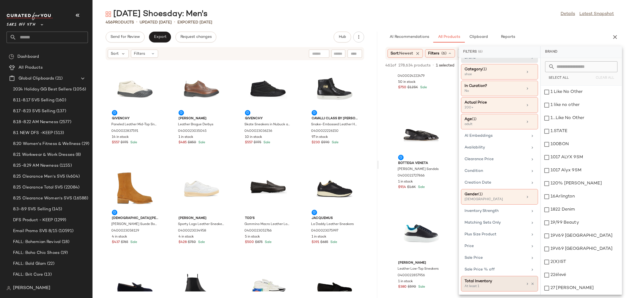
click at [489, 284] on div "At least 1" at bounding box center [492, 286] width 54 height 5
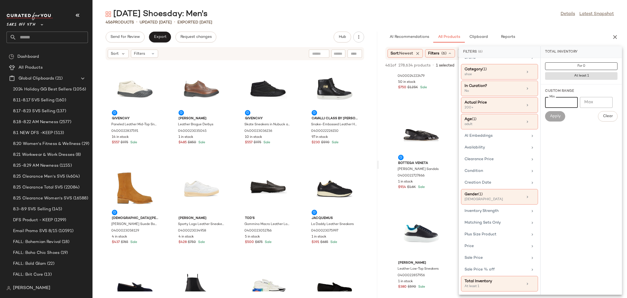
click at [562, 104] on input "Min" at bounding box center [561, 102] width 33 height 11
type input "*"
click at [559, 117] on span "Apply" at bounding box center [555, 116] width 11 height 4
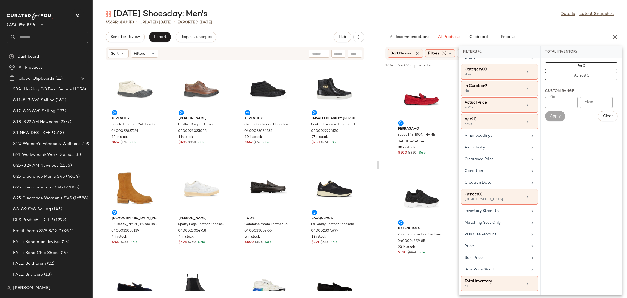
click at [501, 16] on div "Tuesday Shoesday: Men's Details Latest Snapshot" at bounding box center [360, 14] width 535 height 11
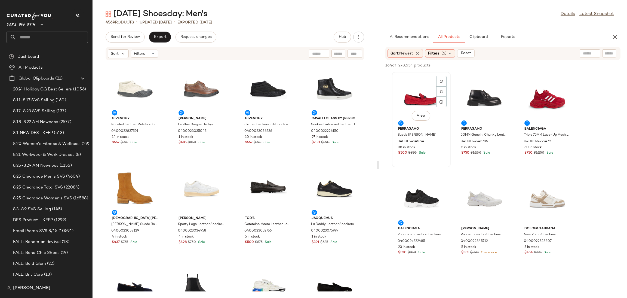
click at [420, 96] on div "View" at bounding box center [421, 99] width 55 height 51
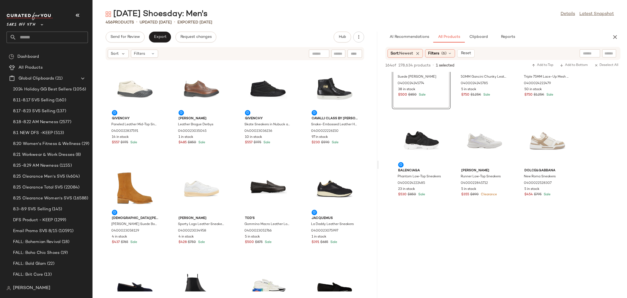
scroll to position [54, 0]
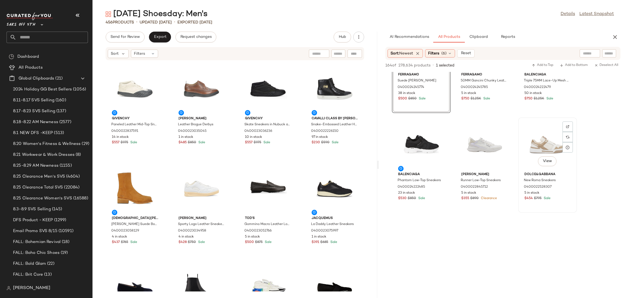
click at [548, 144] on div "View" at bounding box center [547, 144] width 55 height 51
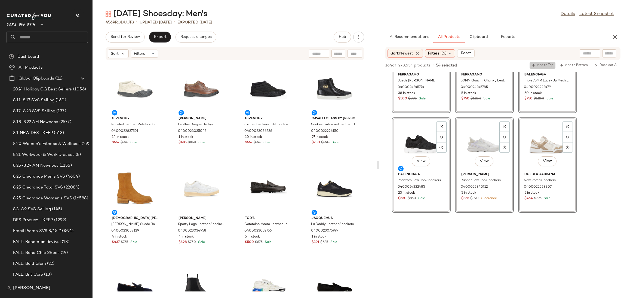
click at [545, 64] on span "Add to Top" at bounding box center [543, 65] width 22 height 4
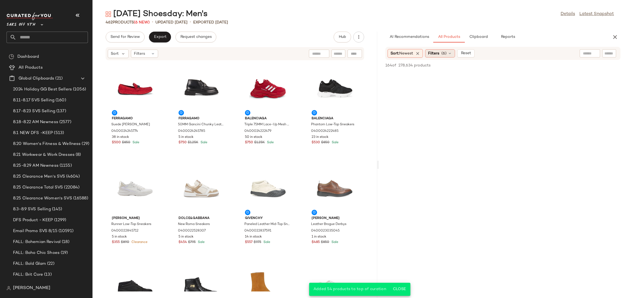
click at [436, 53] on span "Filters" at bounding box center [433, 54] width 11 height 6
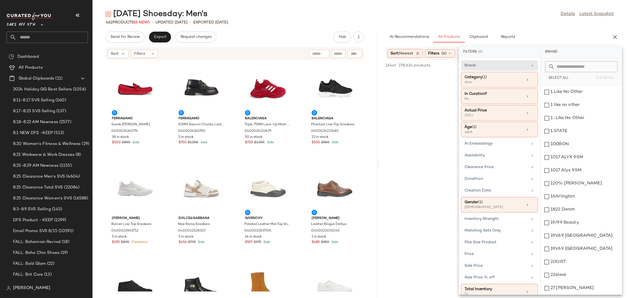
scroll to position [10, 0]
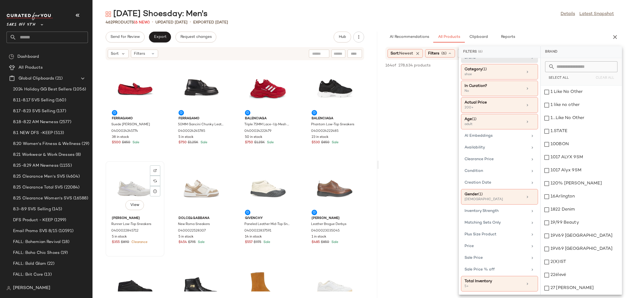
click at [124, 187] on div "View" at bounding box center [135, 188] width 55 height 51
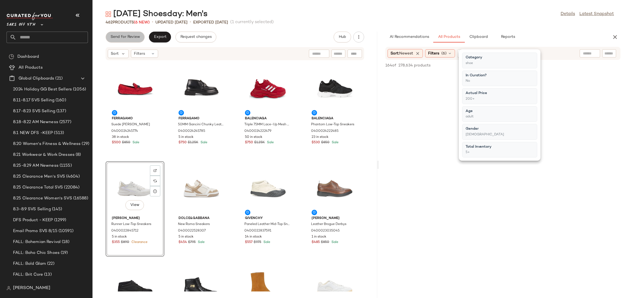
click at [133, 35] on span "Send for Review" at bounding box center [125, 37] width 30 height 4
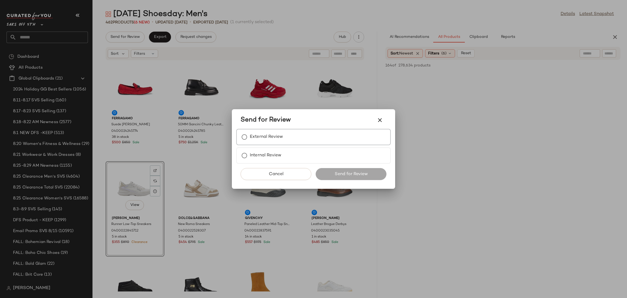
click at [291, 139] on div "External Review" at bounding box center [313, 137] width 155 height 16
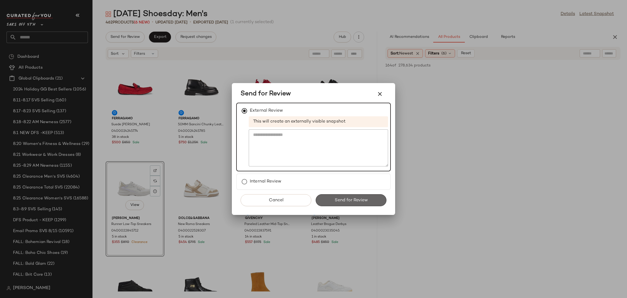
click at [343, 200] on span "Send for Review" at bounding box center [350, 200] width 33 height 5
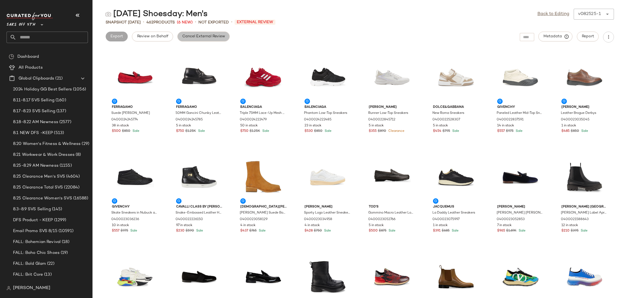
click at [212, 37] on span "Cancel External Review" at bounding box center [203, 36] width 43 height 4
click at [548, 13] on link "Back to Editing" at bounding box center [554, 14] width 32 height 7
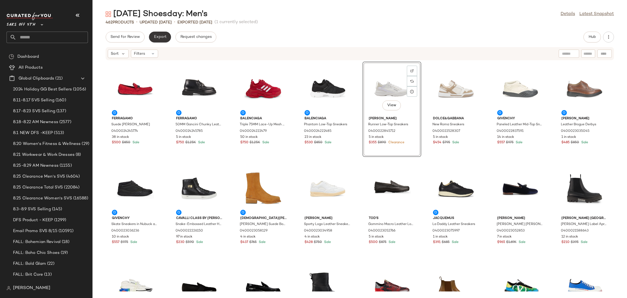
click at [156, 41] on button "Export" at bounding box center [160, 37] width 22 height 11
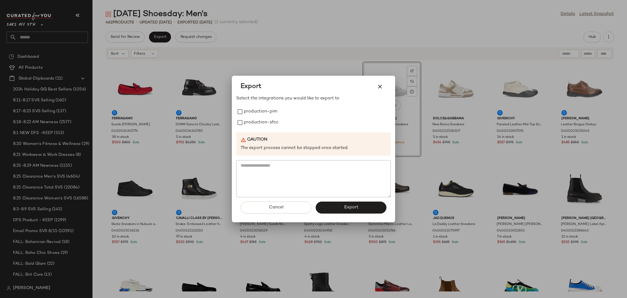
click at [256, 106] on div "Select the integrations you would like to export to production-pim production-s…" at bounding box center [313, 146] width 155 height 102
click at [255, 110] on label "production-pim" at bounding box center [260, 111] width 33 height 11
click at [256, 120] on label "production-sfcc" at bounding box center [261, 122] width 35 height 11
click at [347, 206] on span "Export" at bounding box center [351, 207] width 14 height 5
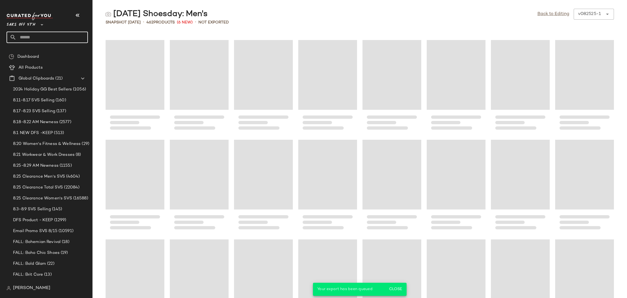
click at [58, 38] on input "text" at bounding box center [52, 37] width 72 height 11
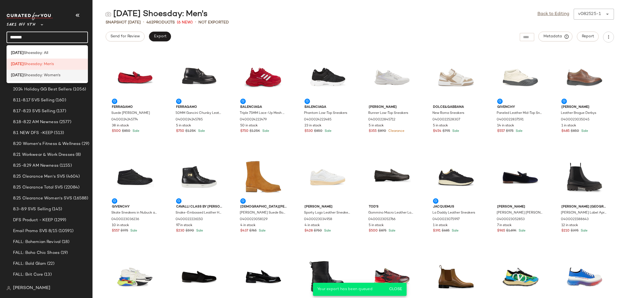
type input "*******"
click at [58, 78] on span "Shoesday: Women's" at bounding box center [42, 75] width 37 height 6
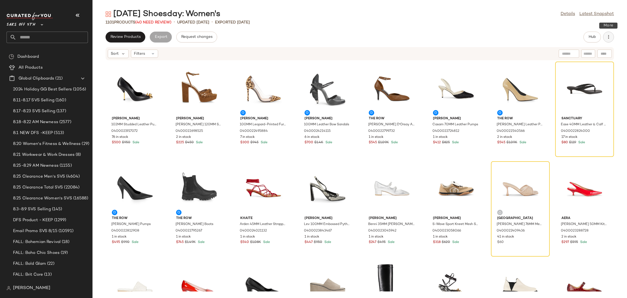
click at [607, 37] on icon "button" at bounding box center [608, 36] width 5 height 5
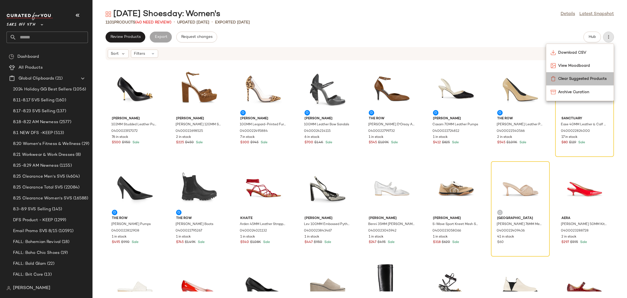
click at [564, 79] on span "Clear Suggested Products" at bounding box center [583, 79] width 51 height 6
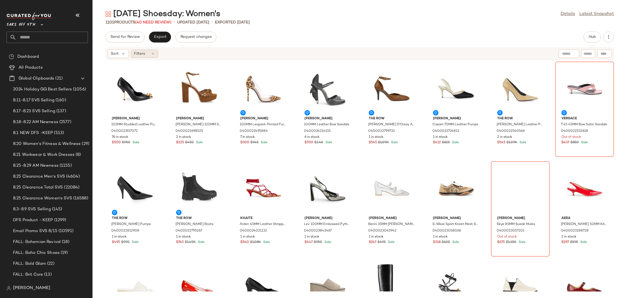
click at [150, 52] on div "Filters" at bounding box center [144, 54] width 27 height 8
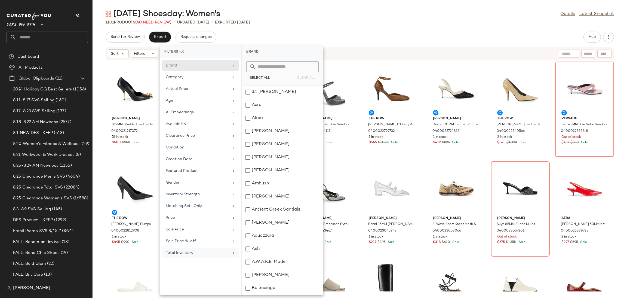
click at [200, 253] on div "Total Inventory" at bounding box center [197, 253] width 63 height 6
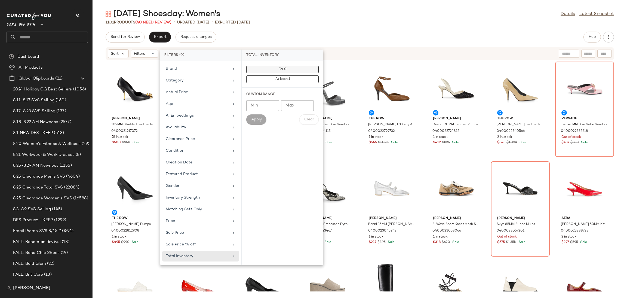
click at [279, 71] on span "For 0" at bounding box center [282, 70] width 8 height 4
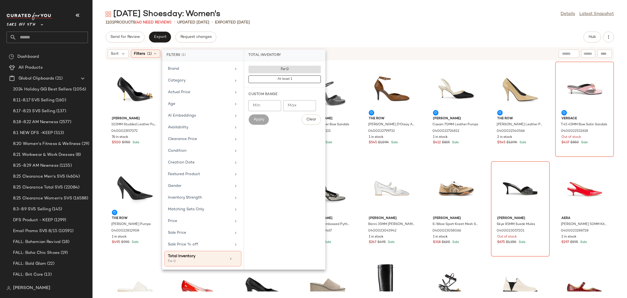
click at [308, 31] on div "[DATE] Shoesday: Women's Details Latest Snapshot 1101 Products (40 Need Review)…" at bounding box center [360, 153] width 535 height 289
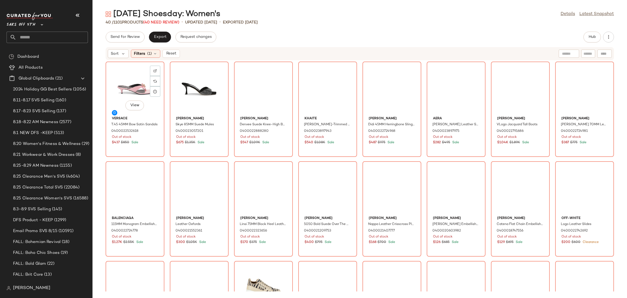
click at [127, 71] on div "View" at bounding box center [135, 88] width 55 height 51
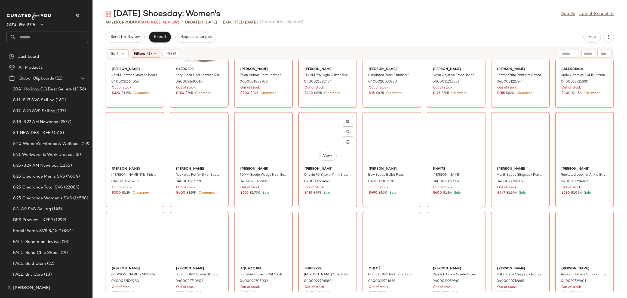
scroll to position [268, 0]
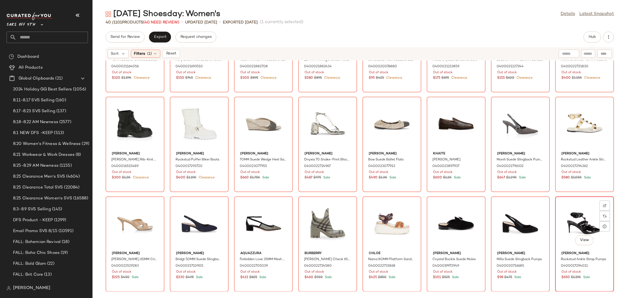
click at [561, 220] on div "View" at bounding box center [584, 223] width 55 height 51
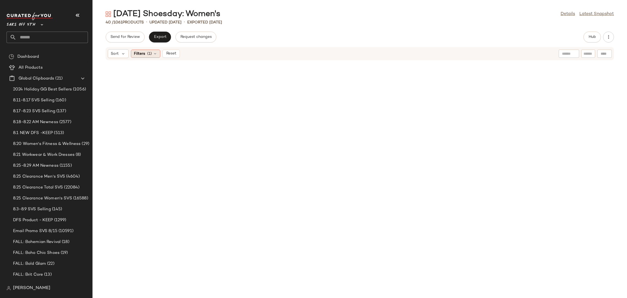
click at [144, 54] on span "Filters" at bounding box center [139, 54] width 11 height 6
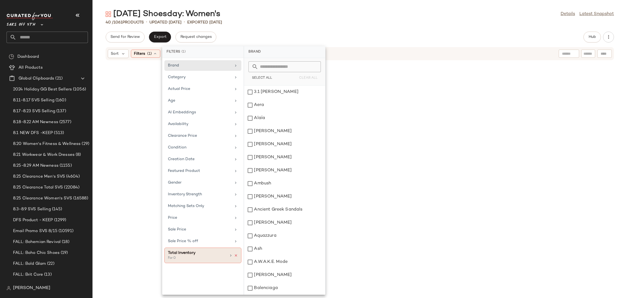
click at [235, 257] on icon at bounding box center [236, 255] width 4 height 4
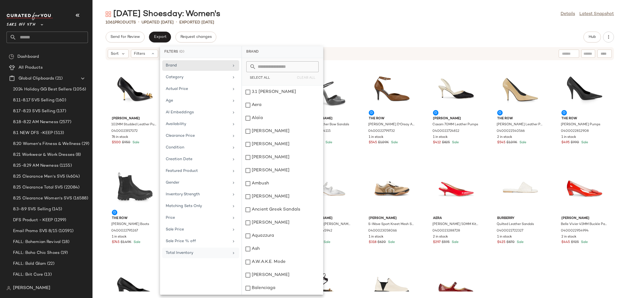
click at [372, 40] on div "Send for Review Export Request changes Hub" at bounding box center [360, 37] width 509 height 11
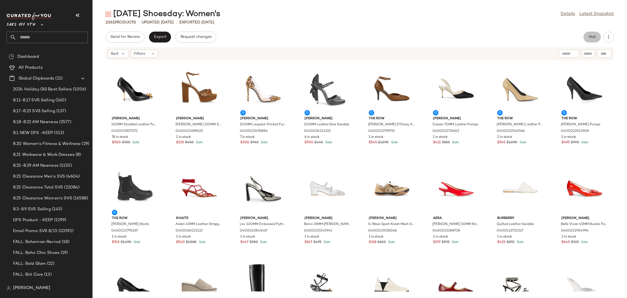
click at [591, 38] on span "Hub" at bounding box center [593, 37] width 8 height 4
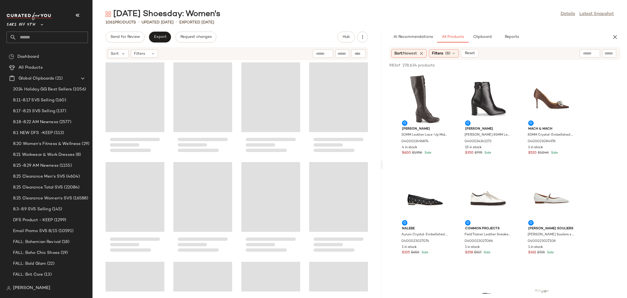
drag, startPoint x: 360, startPoint y: 166, endPoint x: 384, endPoint y: 164, distance: 24.6
click at [384, 164] on div "[DATE] Shoesday: Women's Details Latest Snapshot 1061 Products • updated [DATE]…" at bounding box center [360, 153] width 535 height 289
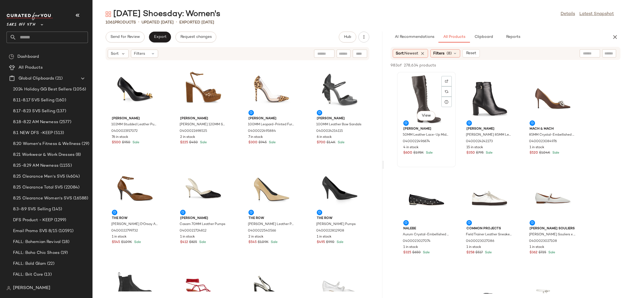
click at [427, 78] on div "View" at bounding box center [426, 99] width 55 height 51
click at [451, 54] on span "(8)" at bounding box center [449, 54] width 5 height 6
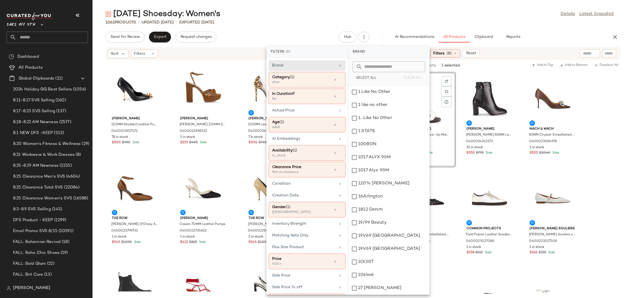
scroll to position [20, 0]
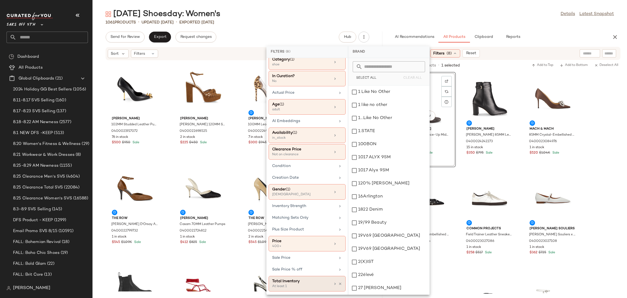
click at [304, 283] on div "Total Inventory" at bounding box center [301, 281] width 59 height 6
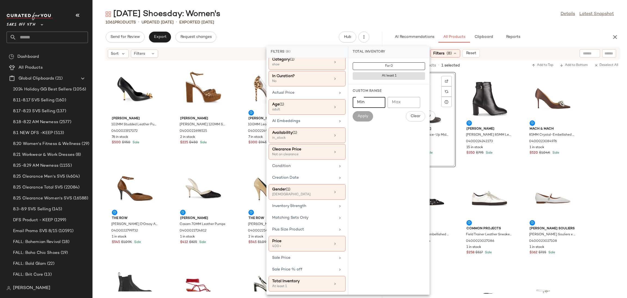
click at [370, 103] on input "Min" at bounding box center [369, 102] width 33 height 11
type input "*"
click at [365, 119] on button "Apply" at bounding box center [363, 116] width 20 height 10
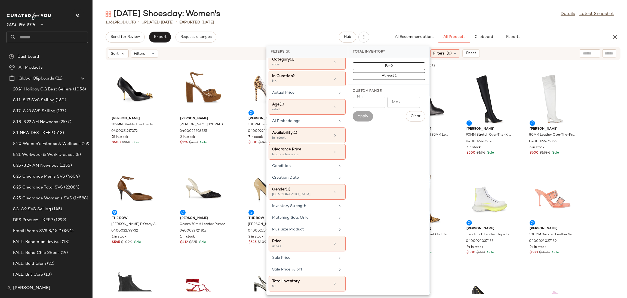
click at [431, 22] on div "1061 Products • updated Aug 25th • Exported Aug 21st" at bounding box center [360, 22] width 535 height 5
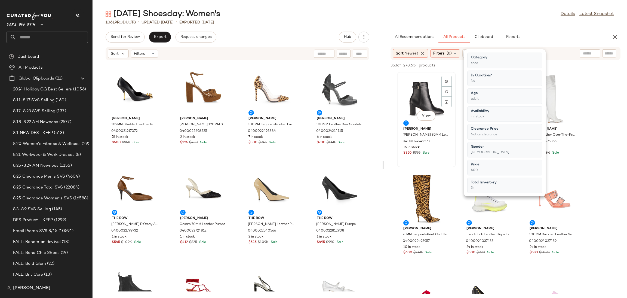
click at [421, 92] on div "View" at bounding box center [426, 99] width 55 height 51
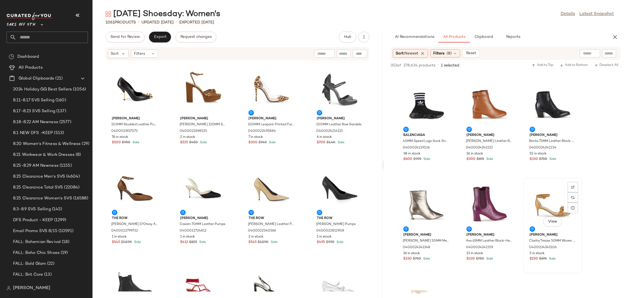
scroll to position [792, 0]
click at [545, 105] on div "View" at bounding box center [552, 104] width 55 height 51
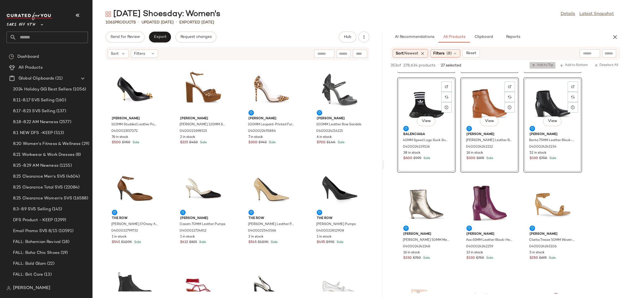
click at [540, 63] on span "Add to Top" at bounding box center [543, 65] width 22 height 4
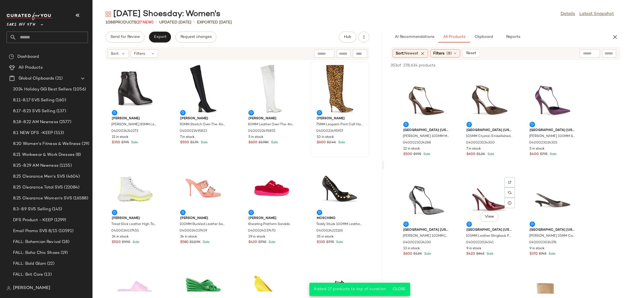
scroll to position [803, 0]
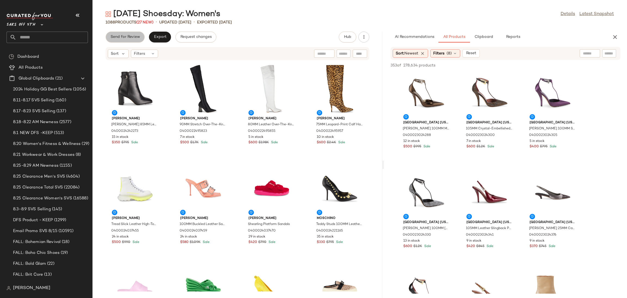
click at [133, 33] on button "Send for Review" at bounding box center [125, 37] width 39 height 11
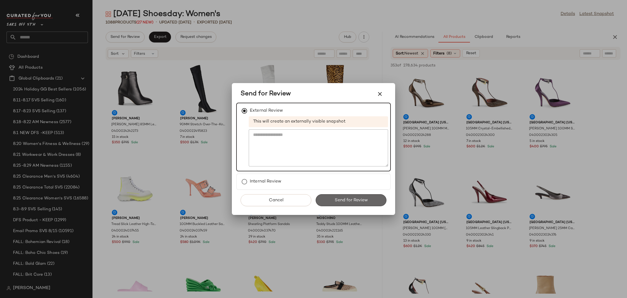
click at [334, 198] on button "Send for Review" at bounding box center [351, 200] width 71 height 12
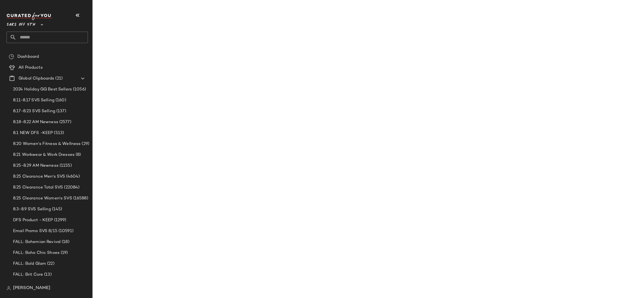
scroll to position [1202, 0]
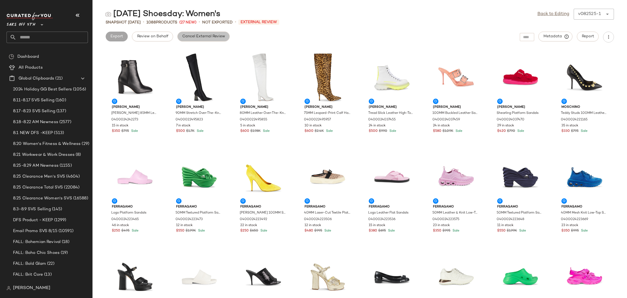
click at [209, 38] on span "Cancel External Review" at bounding box center [203, 36] width 43 height 4
click at [552, 14] on link "Back to Editing" at bounding box center [554, 14] width 32 height 7
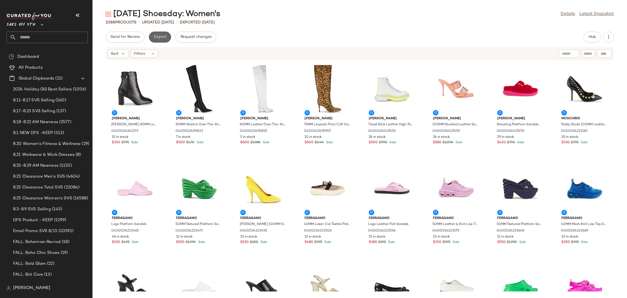
click at [166, 39] on button "Export" at bounding box center [160, 37] width 22 height 11
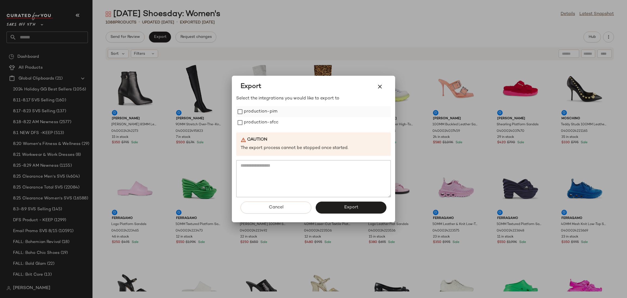
click at [260, 113] on label "production-pim" at bounding box center [260, 111] width 33 height 11
click at [261, 119] on label "production-sfcc" at bounding box center [261, 122] width 35 height 11
click at [343, 209] on button "Export" at bounding box center [351, 207] width 71 height 12
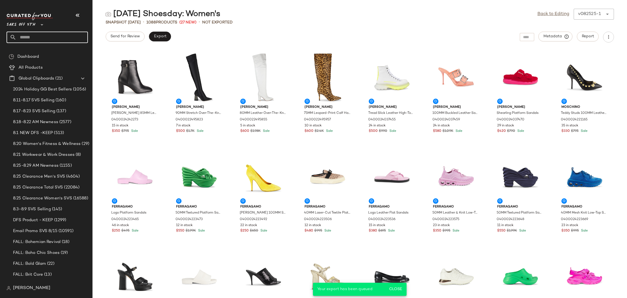
click at [66, 42] on input "text" at bounding box center [52, 37] width 72 height 11
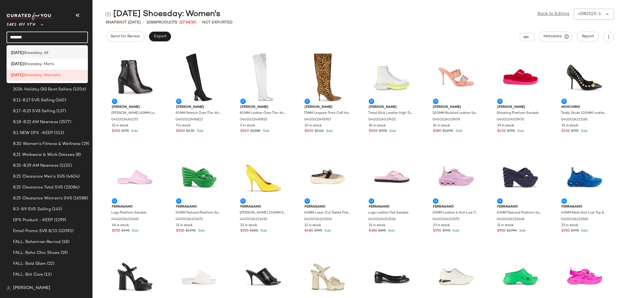
type input "*******"
click at [59, 51] on div "Tuesday Shoesday: All" at bounding box center [47, 53] width 73 height 6
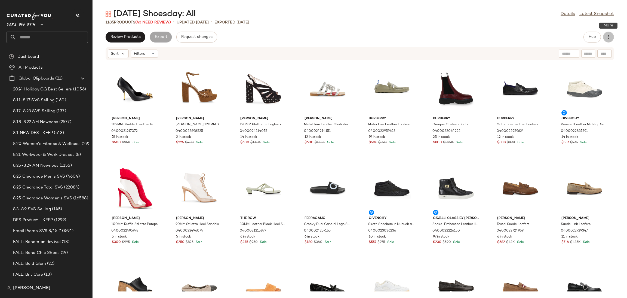
click at [609, 41] on button "button" at bounding box center [608, 37] width 11 height 11
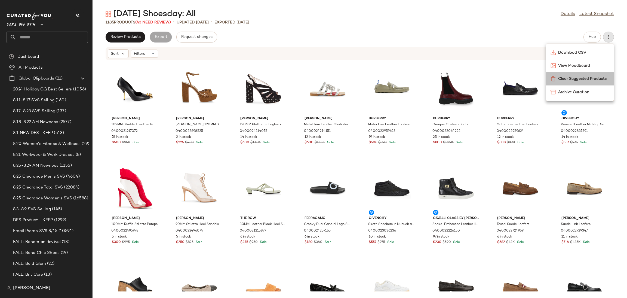
click at [563, 80] on span "Clear Suggested Products" at bounding box center [583, 79] width 51 height 6
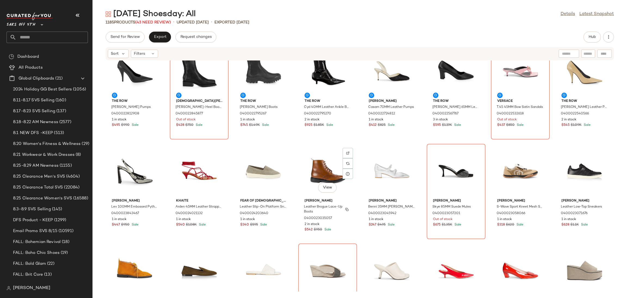
scroll to position [1716, 0]
click at [150, 54] on div "Filters" at bounding box center [144, 54] width 27 height 8
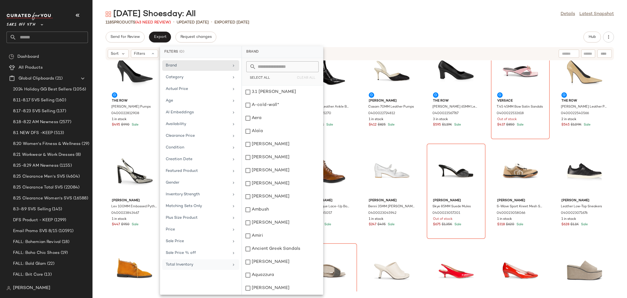
click at [208, 267] on div "Total Inventory" at bounding box center [197, 265] width 63 height 6
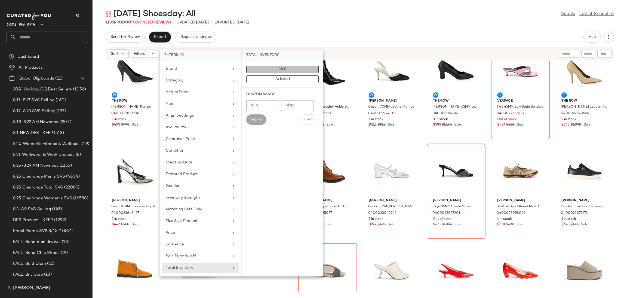
click at [277, 67] on button "For 0" at bounding box center [282, 70] width 72 height 8
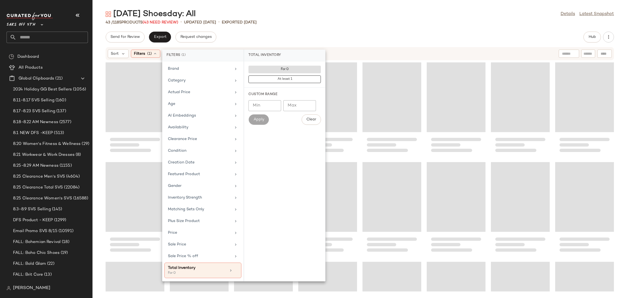
click at [329, 18] on div "[DATE] Shoesday: All Details Latest Snapshot" at bounding box center [360, 14] width 535 height 11
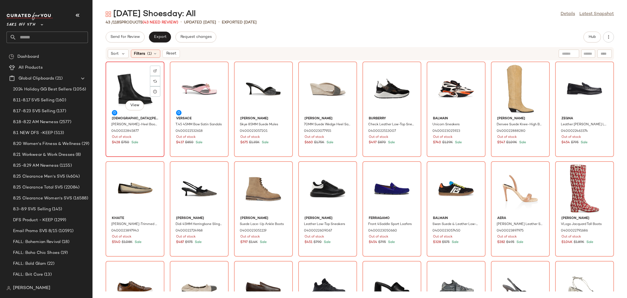
click at [143, 73] on div "View" at bounding box center [135, 88] width 55 height 51
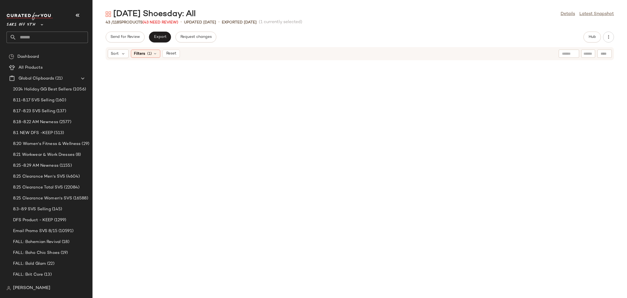
scroll to position [368, 0]
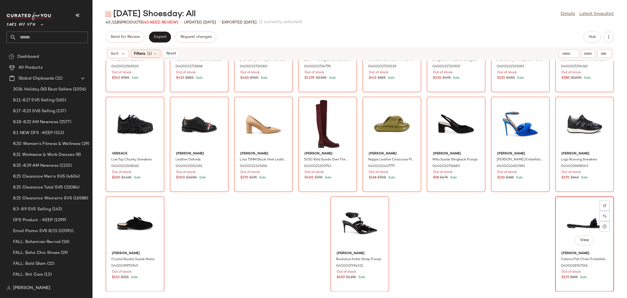
click at [574, 216] on div "View" at bounding box center [584, 223] width 55 height 51
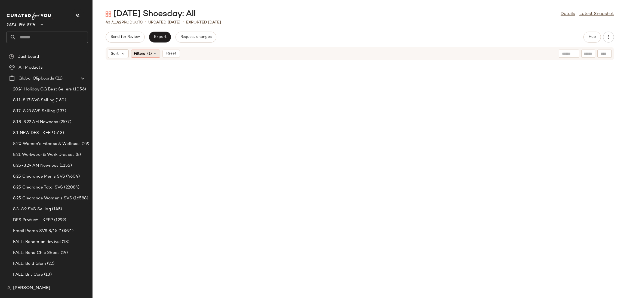
click at [156, 57] on div "Filters (1)" at bounding box center [145, 54] width 29 height 8
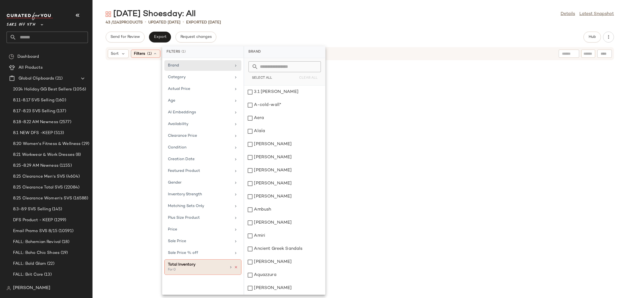
click at [236, 268] on icon at bounding box center [236, 267] width 4 height 4
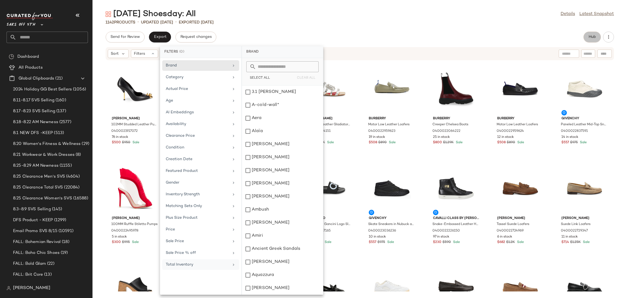
click at [592, 37] on span "Hub" at bounding box center [593, 37] width 8 height 4
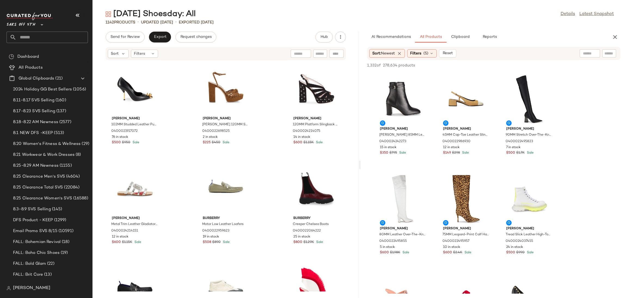
drag, startPoint x: 360, startPoint y: 166, endPoint x: 392, endPoint y: 163, distance: 32.8
click at [392, 163] on div "[DATE] Shoesday: All Details Latest Snapshot 1142 Products • updated [DATE] • E…" at bounding box center [360, 153] width 535 height 289
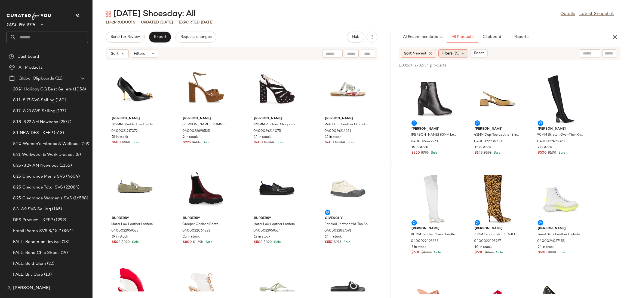
click at [459, 50] on div "Filters (5)" at bounding box center [454, 53] width 30 height 8
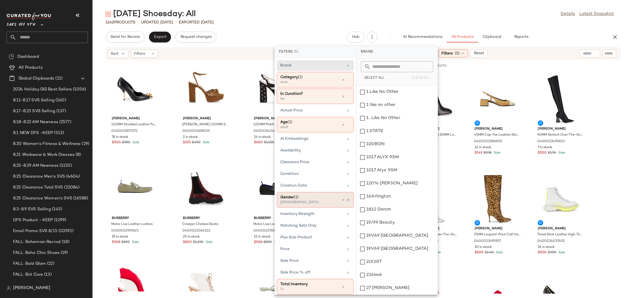
click at [311, 203] on div "[DEMOGRAPHIC_DATA]" at bounding box center [307, 202] width 54 height 5
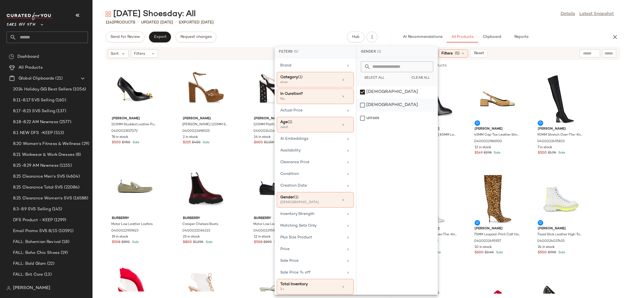
click at [365, 106] on div "[DEMOGRAPHIC_DATA]" at bounding box center [397, 105] width 81 height 13
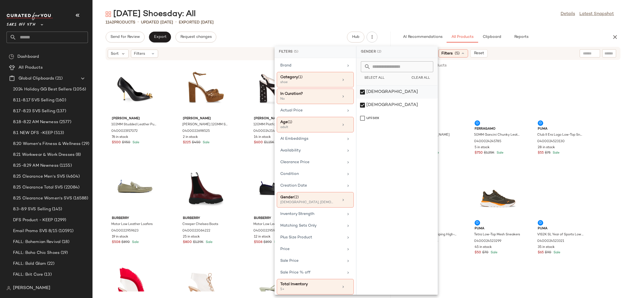
click at [364, 91] on div "[DEMOGRAPHIC_DATA]" at bounding box center [397, 91] width 81 height 13
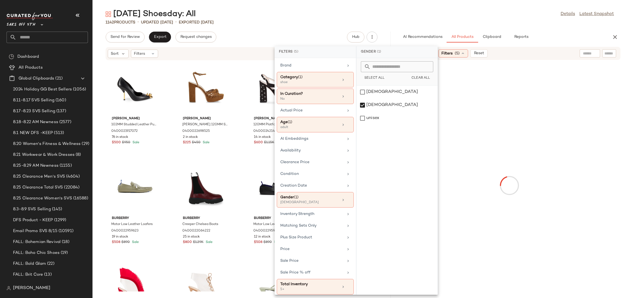
click at [449, 7] on main "[DATE] Shoesday: All Details Latest Snapshot 1142 Products • updated [DATE] • E…" at bounding box center [313, 149] width 627 height 298
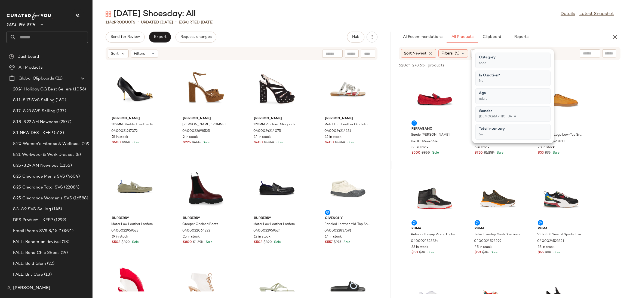
click at [449, 7] on main "[DATE] Shoesday: All Details Latest Snapshot 1142 Products • updated [DATE] • E…" at bounding box center [313, 149] width 627 height 298
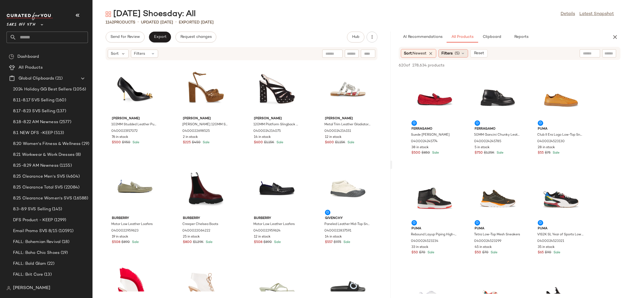
click at [454, 56] on div "Filters (5)" at bounding box center [454, 53] width 30 height 8
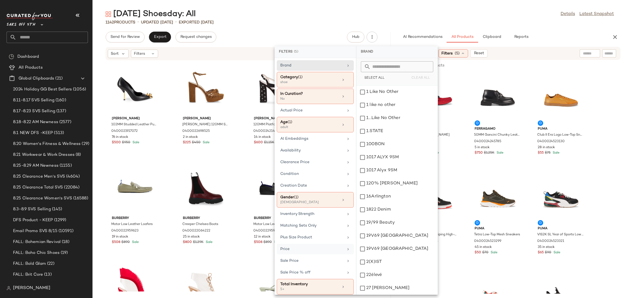
click at [324, 253] on div "Price" at bounding box center [315, 249] width 77 height 11
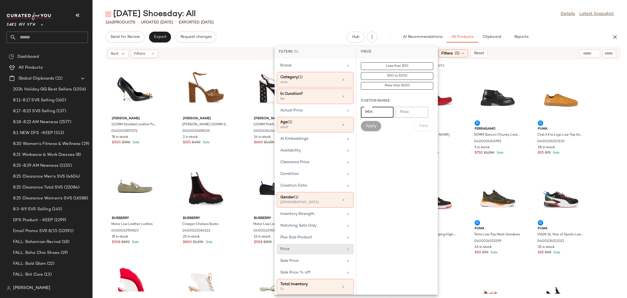
click at [373, 115] on input "Min" at bounding box center [377, 112] width 33 height 11
type input "***"
click at [373, 126] on span "Apply" at bounding box center [371, 126] width 11 height 4
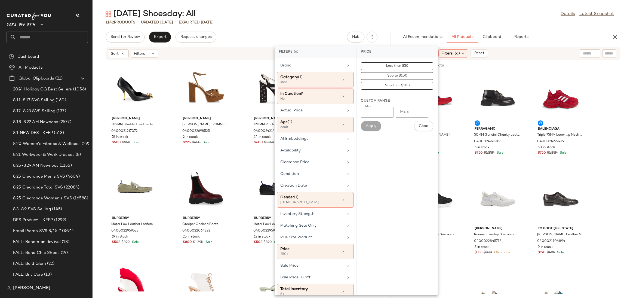
click at [442, 22] on div "1142 Products • updated [DATE] • Exported [DATE]" at bounding box center [360, 22] width 535 height 5
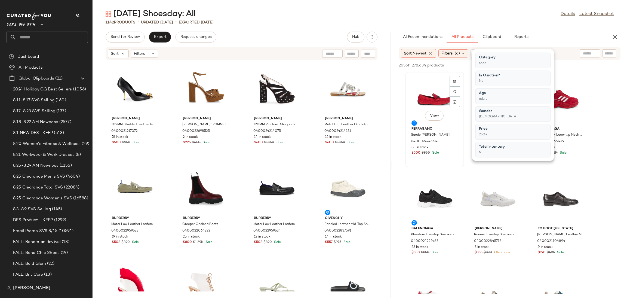
click at [429, 102] on div "View" at bounding box center [434, 99] width 55 height 51
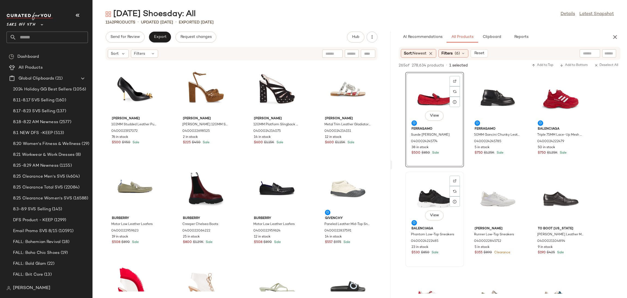
click at [433, 190] on div "View" at bounding box center [434, 198] width 55 height 51
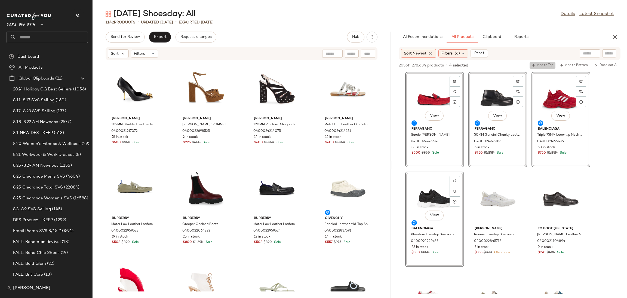
click at [537, 63] on span "Add to Top" at bounding box center [543, 65] width 22 height 4
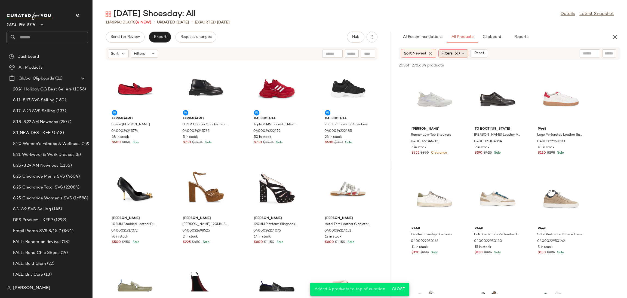
click at [451, 50] on div "Filters (6)" at bounding box center [454, 53] width 30 height 8
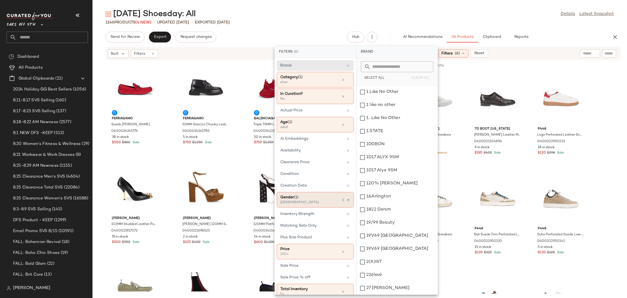
click at [322, 198] on div "Gender (1)" at bounding box center [309, 197] width 59 height 6
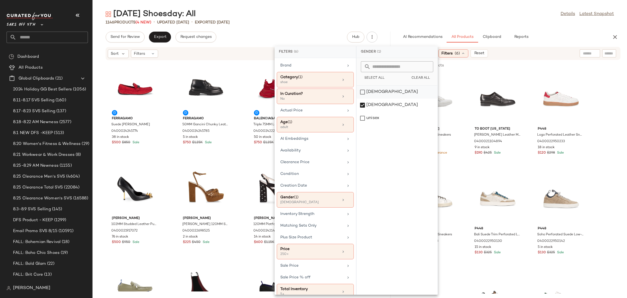
click at [363, 93] on div "[DEMOGRAPHIC_DATA]" at bounding box center [397, 91] width 81 height 13
click at [365, 107] on div "[DEMOGRAPHIC_DATA]" at bounding box center [397, 105] width 81 height 13
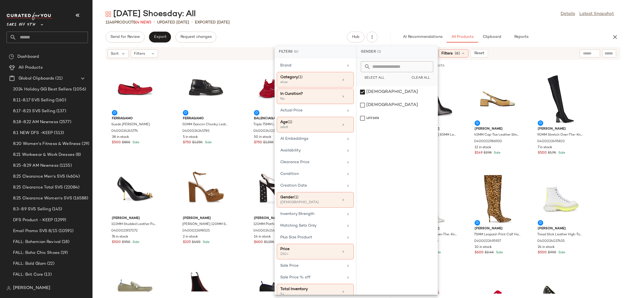
click at [451, 20] on div "1146 Products (4 New) • updated [DATE] • Exported [DATE]" at bounding box center [360, 22] width 535 height 5
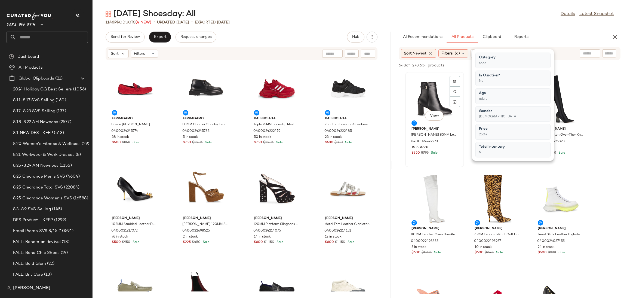
click at [426, 93] on div "View" at bounding box center [434, 99] width 55 height 51
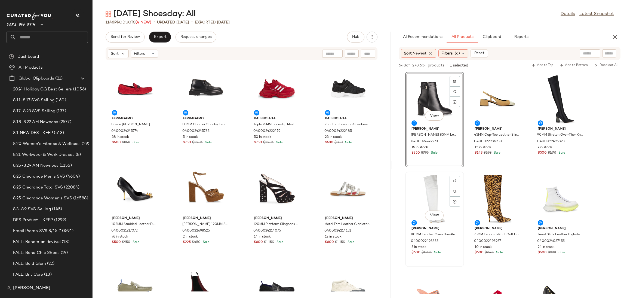
click at [439, 187] on div "View" at bounding box center [434, 198] width 55 height 51
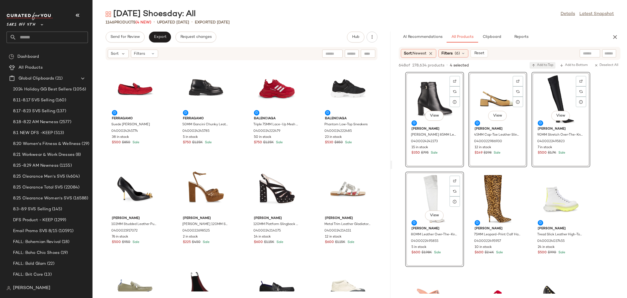
click at [540, 65] on span "Add to Top" at bounding box center [543, 65] width 22 height 4
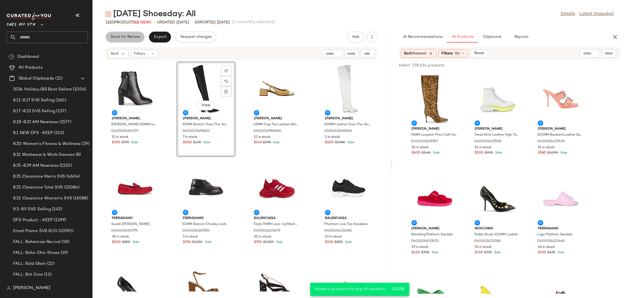
click at [117, 40] on button "Send for Review" at bounding box center [125, 37] width 39 height 11
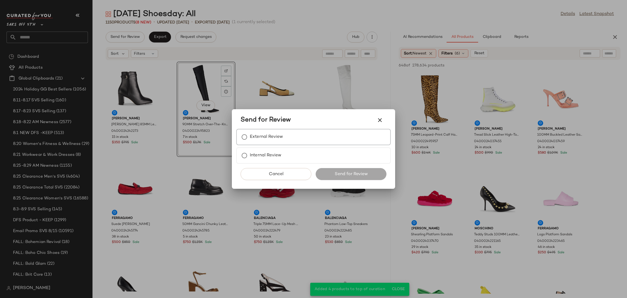
click at [259, 137] on label "External Review" at bounding box center [266, 136] width 33 height 11
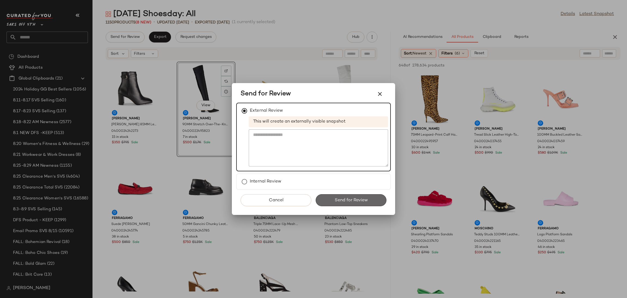
click at [345, 201] on span "Send for Review" at bounding box center [350, 200] width 33 height 5
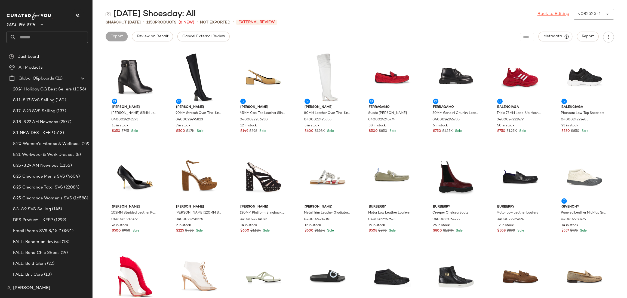
click at [544, 15] on link "Back to Editing" at bounding box center [554, 14] width 32 height 7
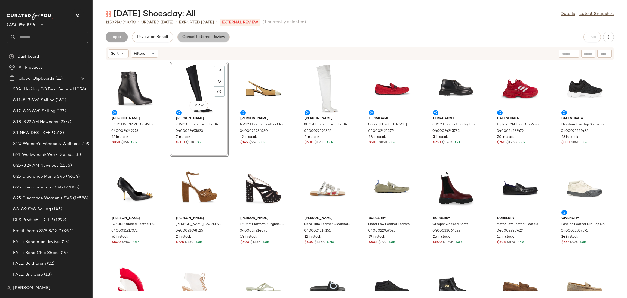
click at [197, 39] on button "Cancel External Review" at bounding box center [203, 37] width 52 height 11
click at [157, 37] on span "Export" at bounding box center [160, 37] width 13 height 4
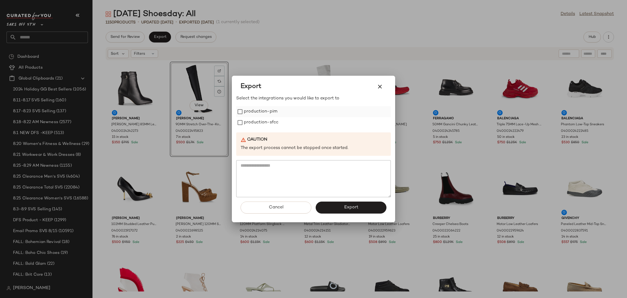
click at [252, 111] on label "production-pim" at bounding box center [260, 111] width 33 height 11
click at [253, 119] on label "production-sfcc" at bounding box center [261, 122] width 35 height 11
click at [337, 206] on button "Export" at bounding box center [351, 207] width 71 height 12
